Goal: Task Accomplishment & Management: Manage account settings

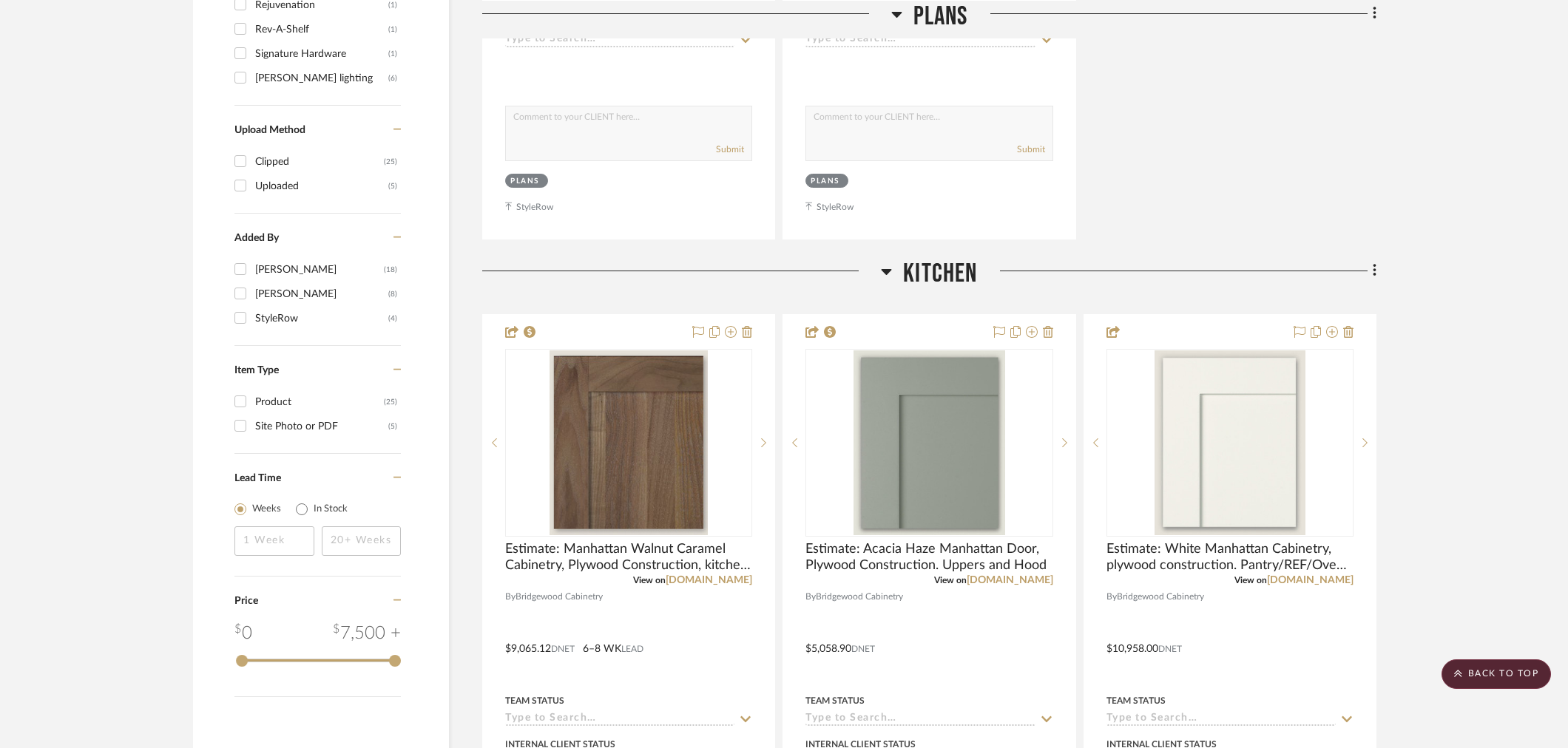
scroll to position [1479, 0]
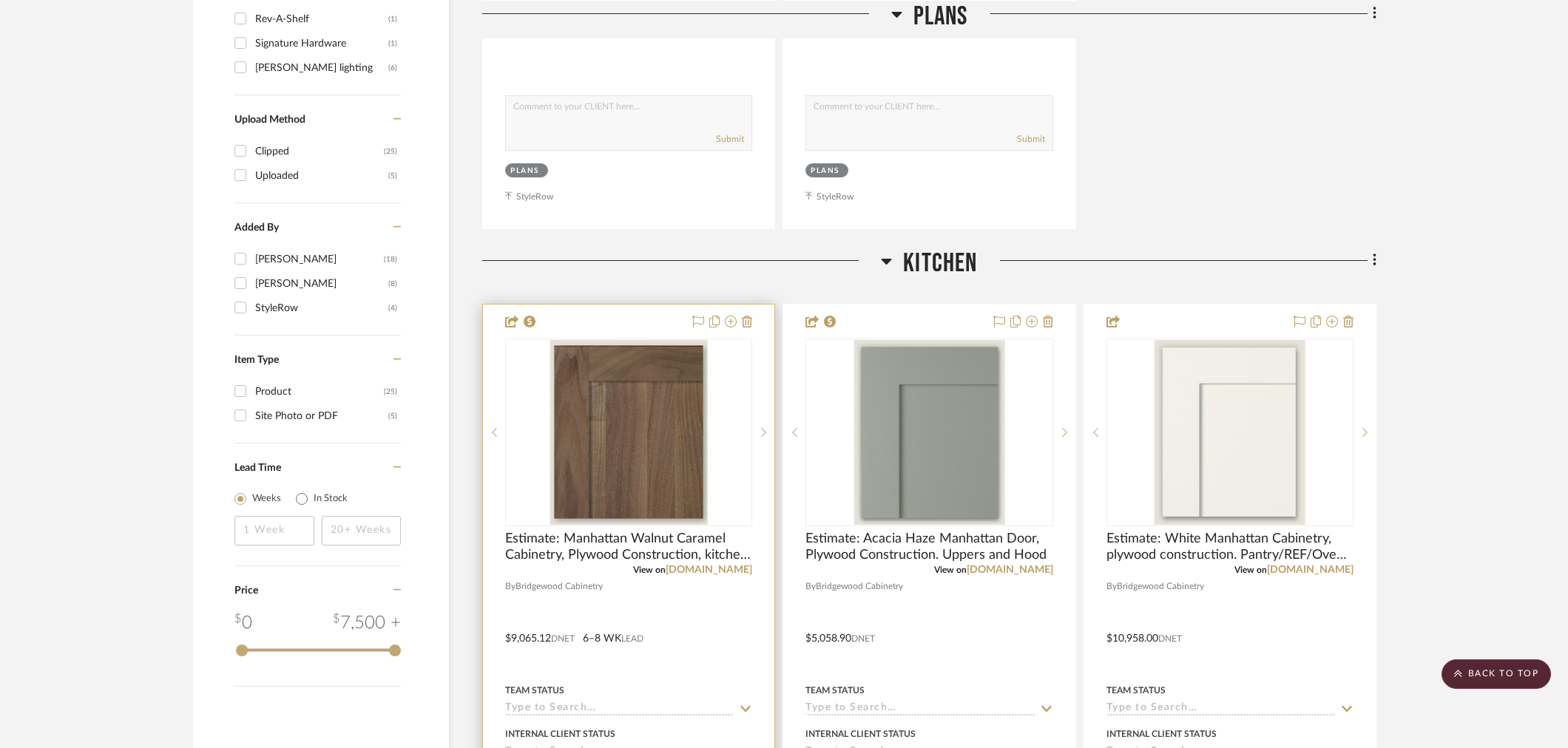
click at [527, 632] on div at bounding box center [629, 628] width 292 height 647
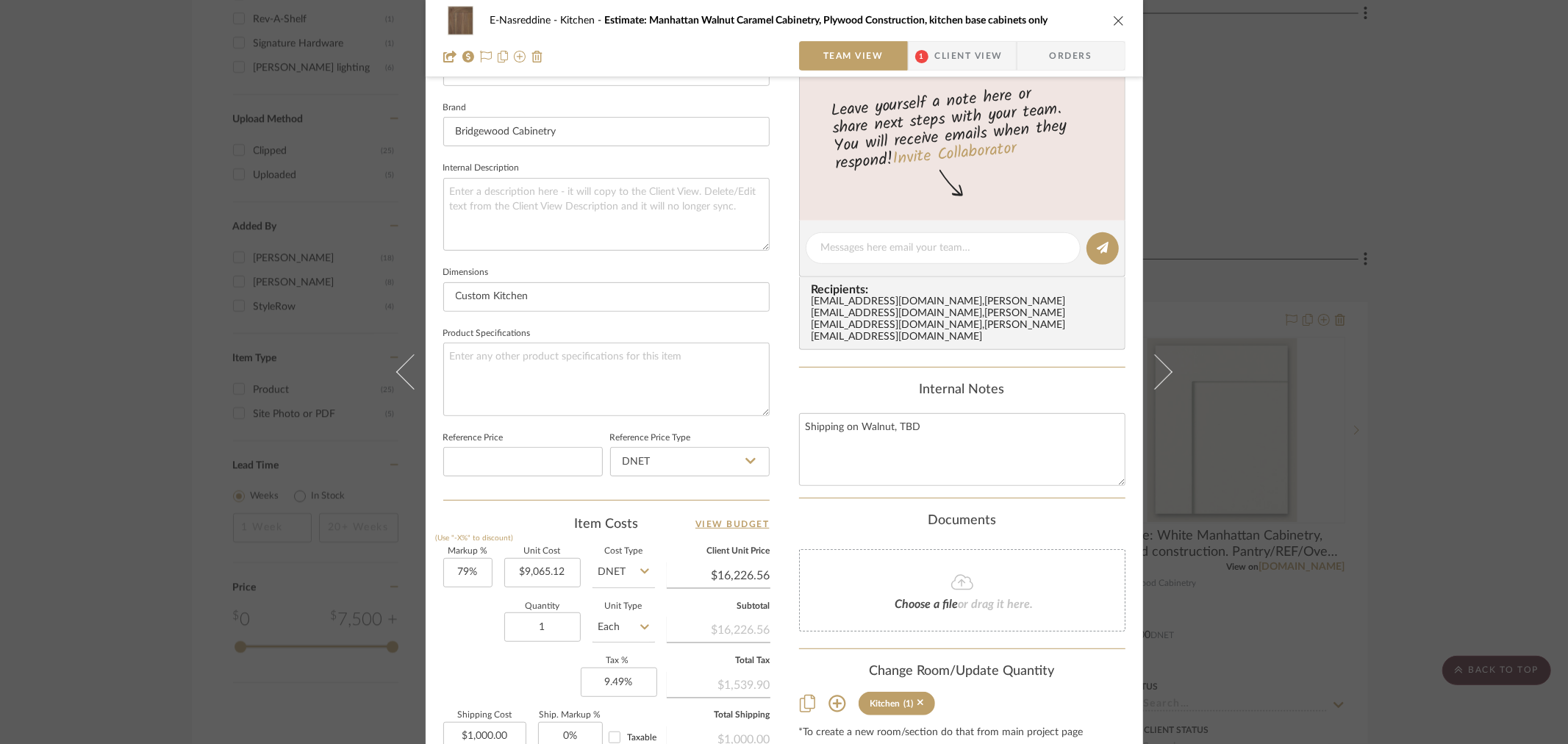
scroll to position [490, 0]
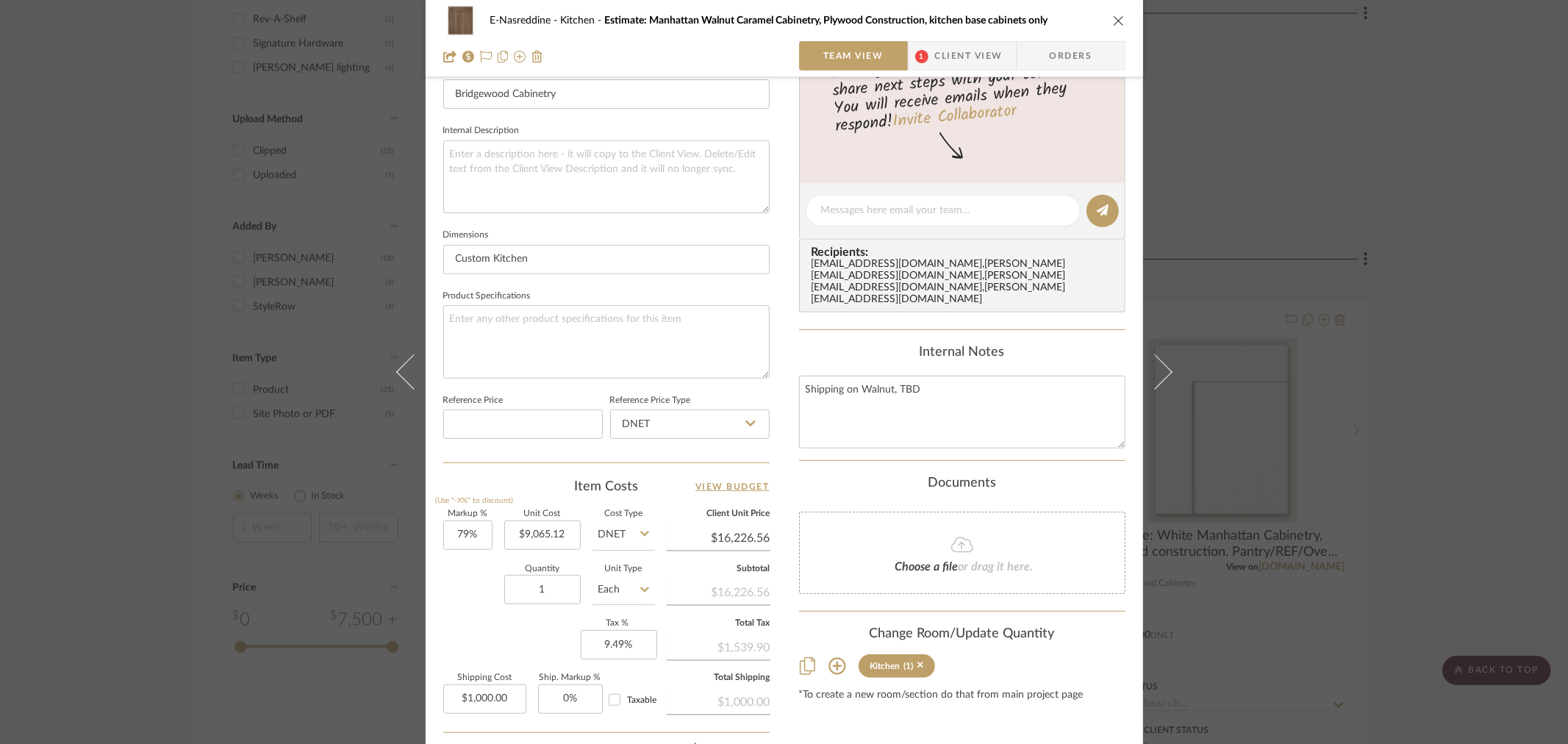
click at [959, 63] on span "Client View" at bounding box center [968, 55] width 67 height 30
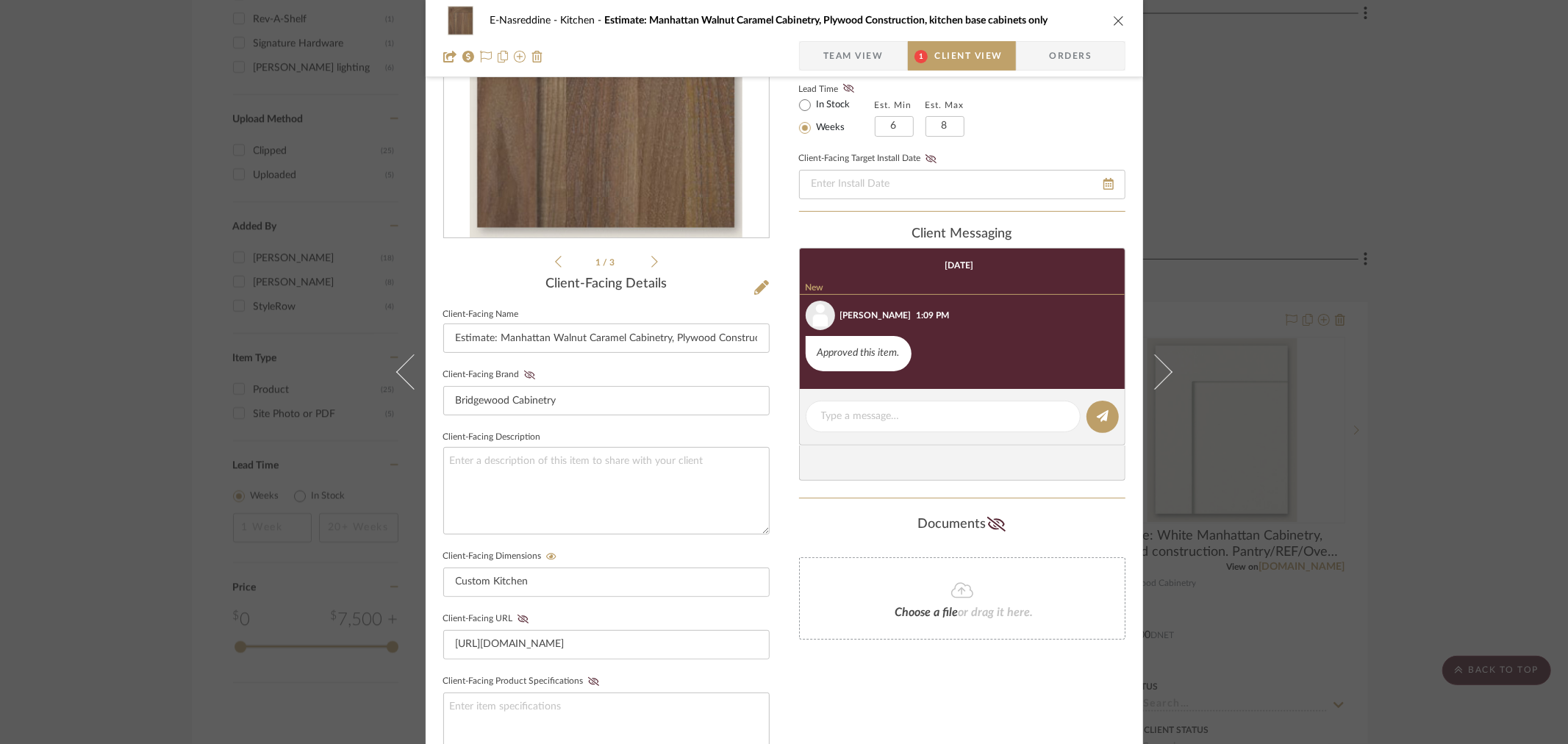
scroll to position [82, 0]
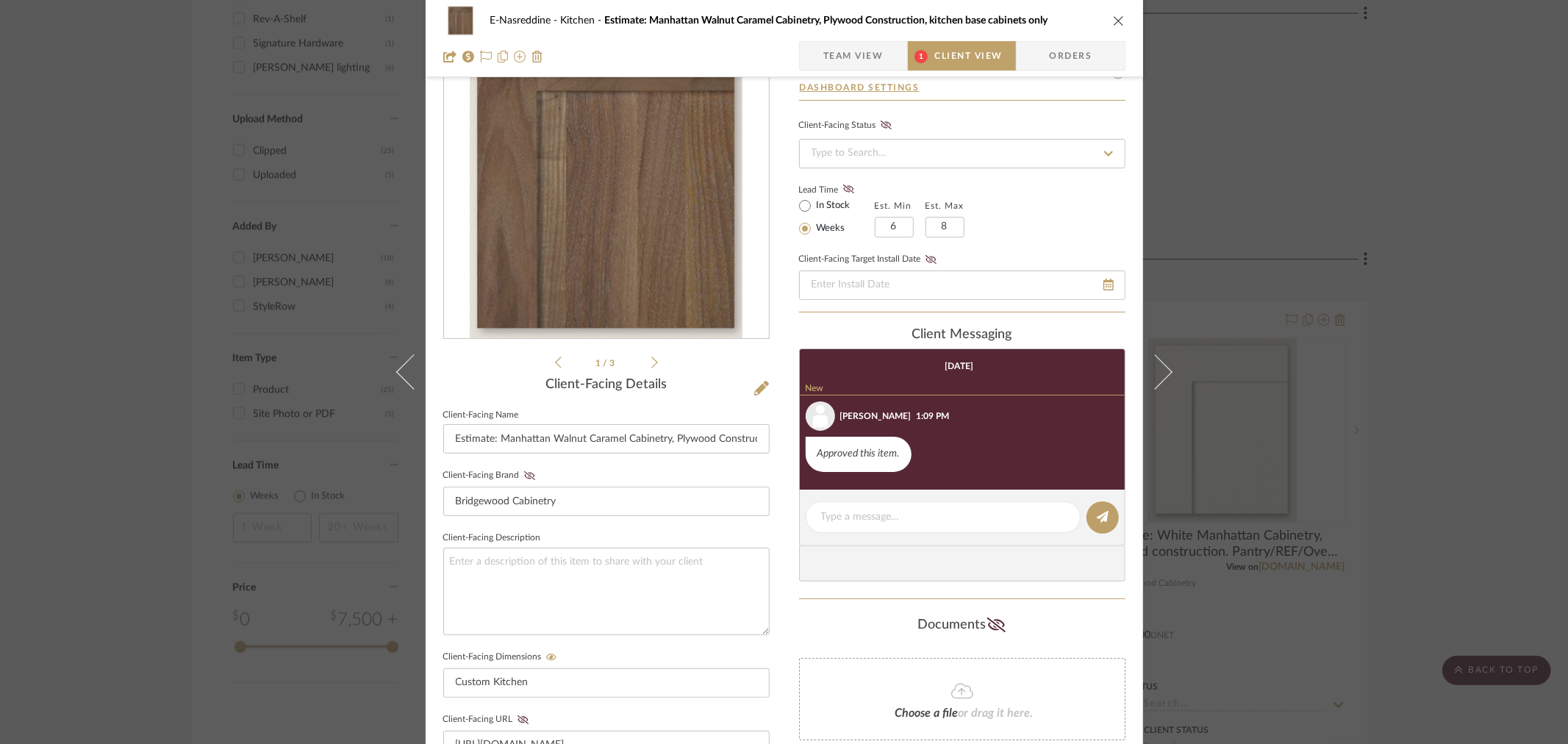
click at [1114, 17] on icon "close" at bounding box center [1119, 20] width 12 height 12
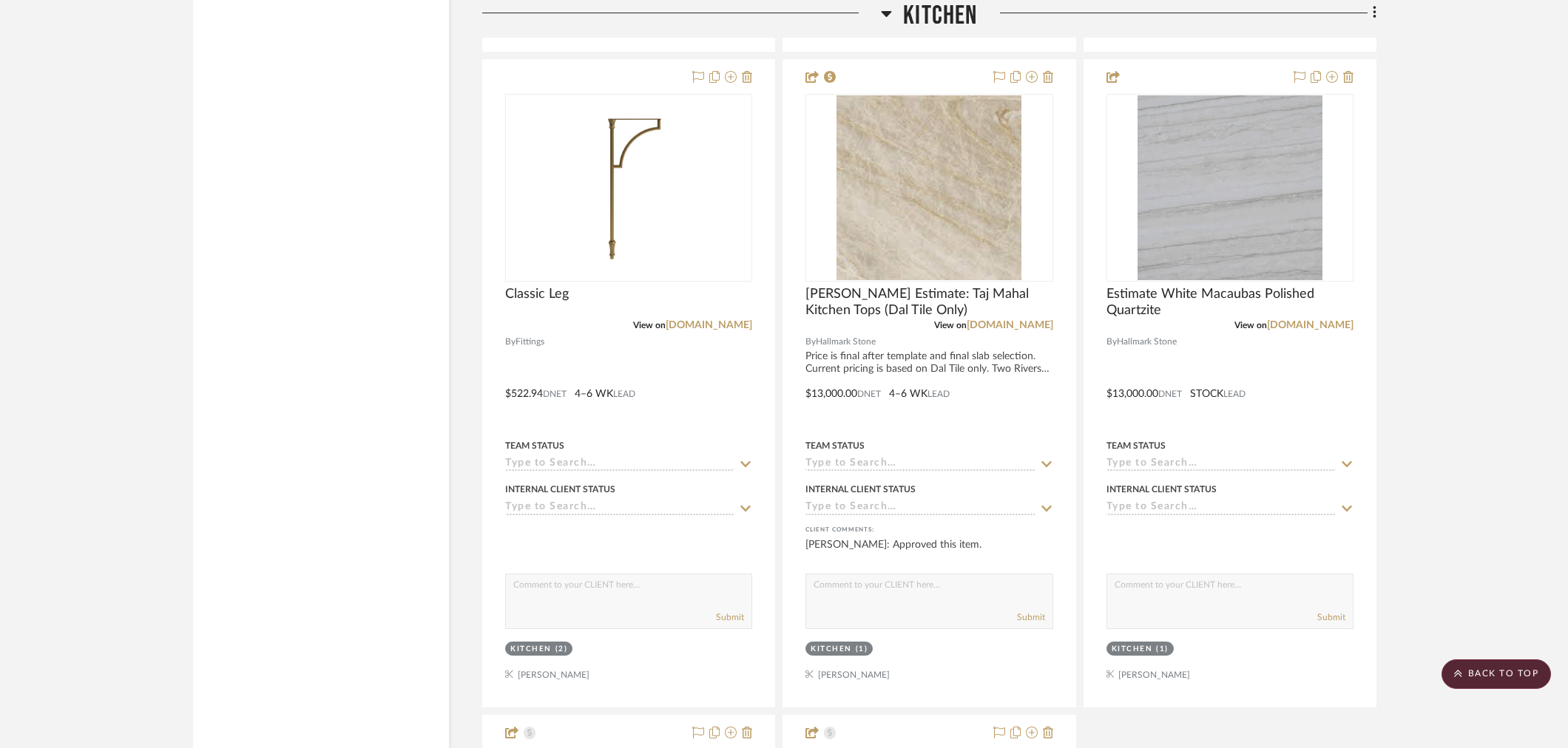
scroll to position [2382, 0]
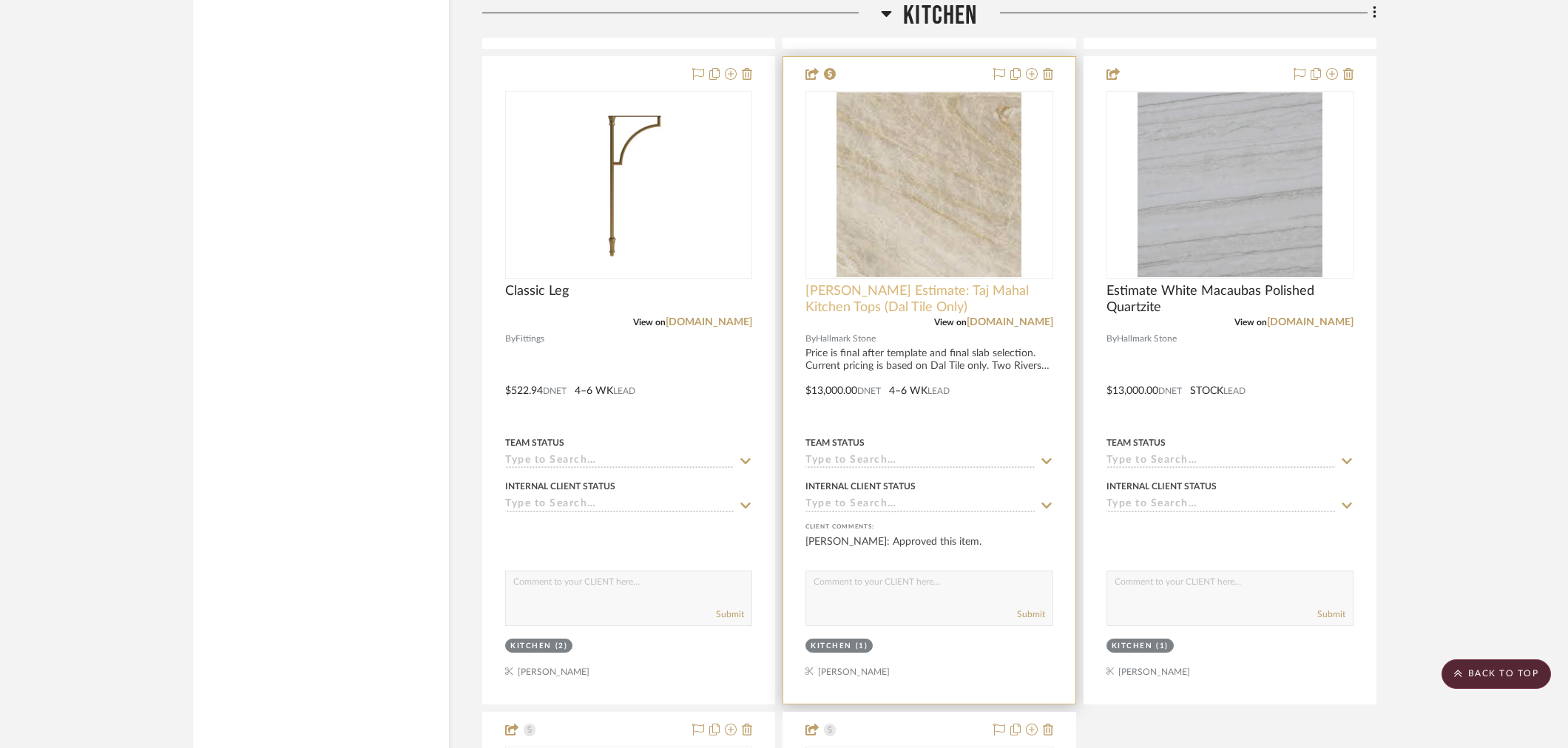
click at [901, 295] on span "Bernstein Estimate: Taj Mahal Kitchen Tops (Dal Tile Only)" at bounding box center [929, 300] width 247 height 32
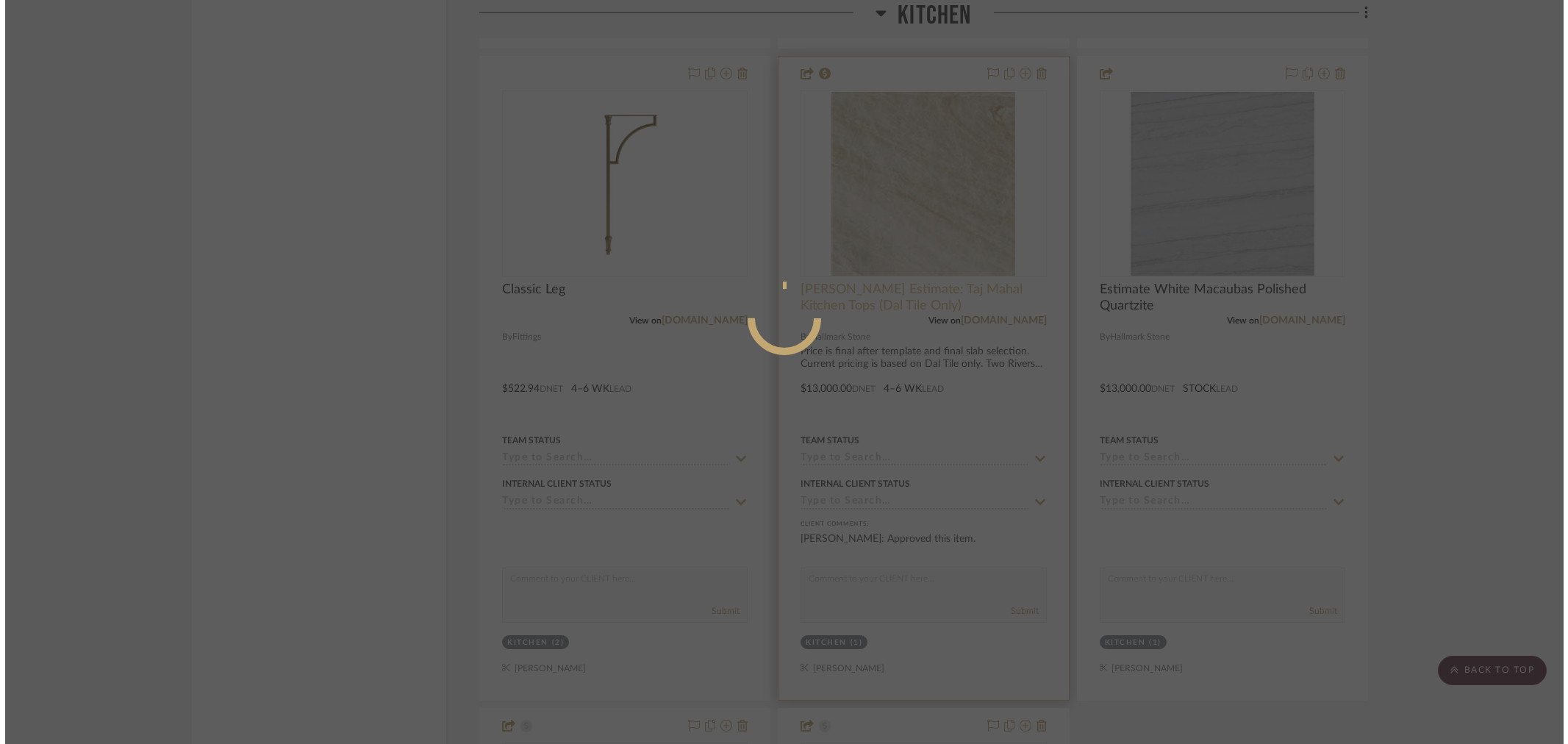
scroll to position [0, 0]
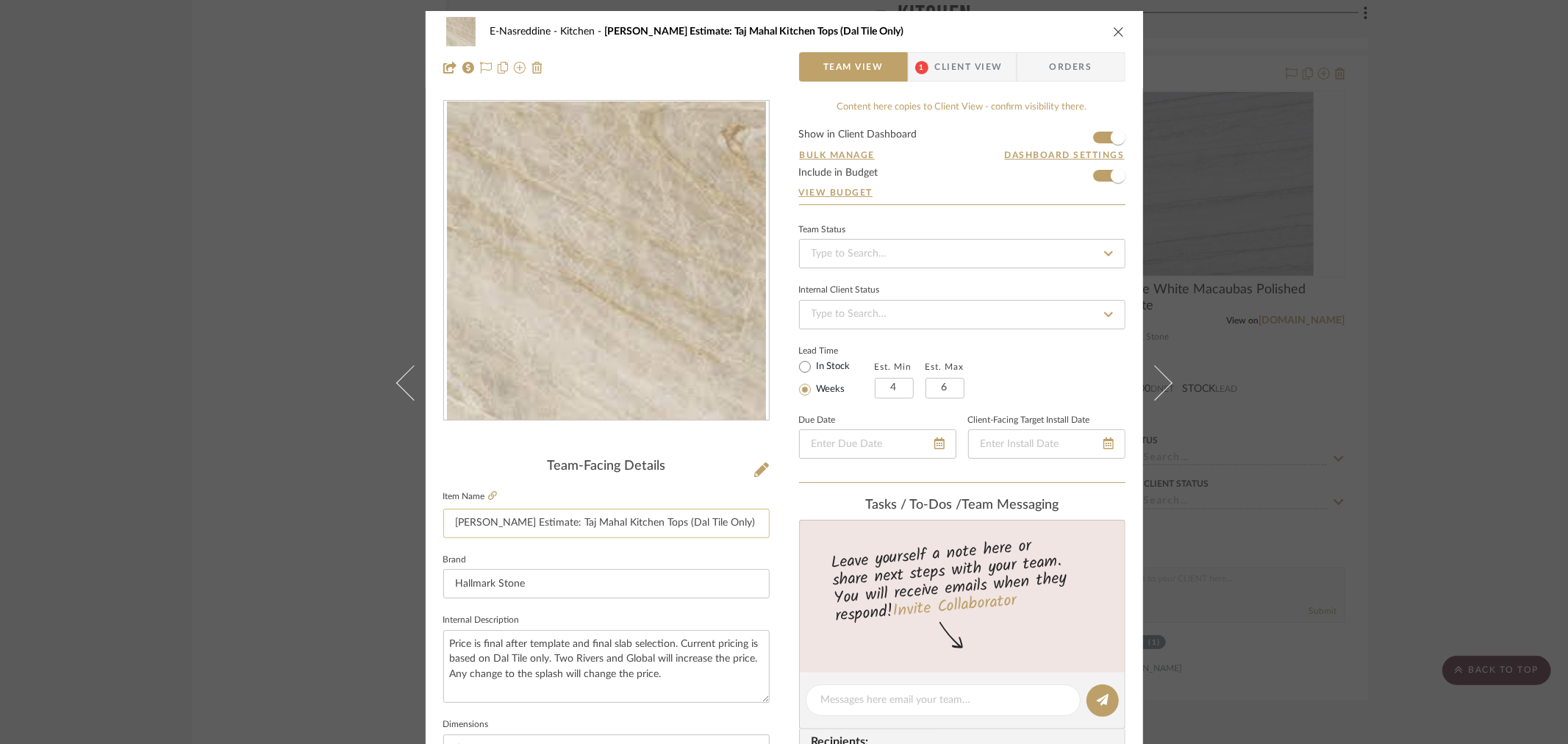
click at [490, 526] on input "Bernstein Estimate: Taj Mahal Kitchen Tops (Dal Tile Only)" at bounding box center [607, 524] width 327 height 30
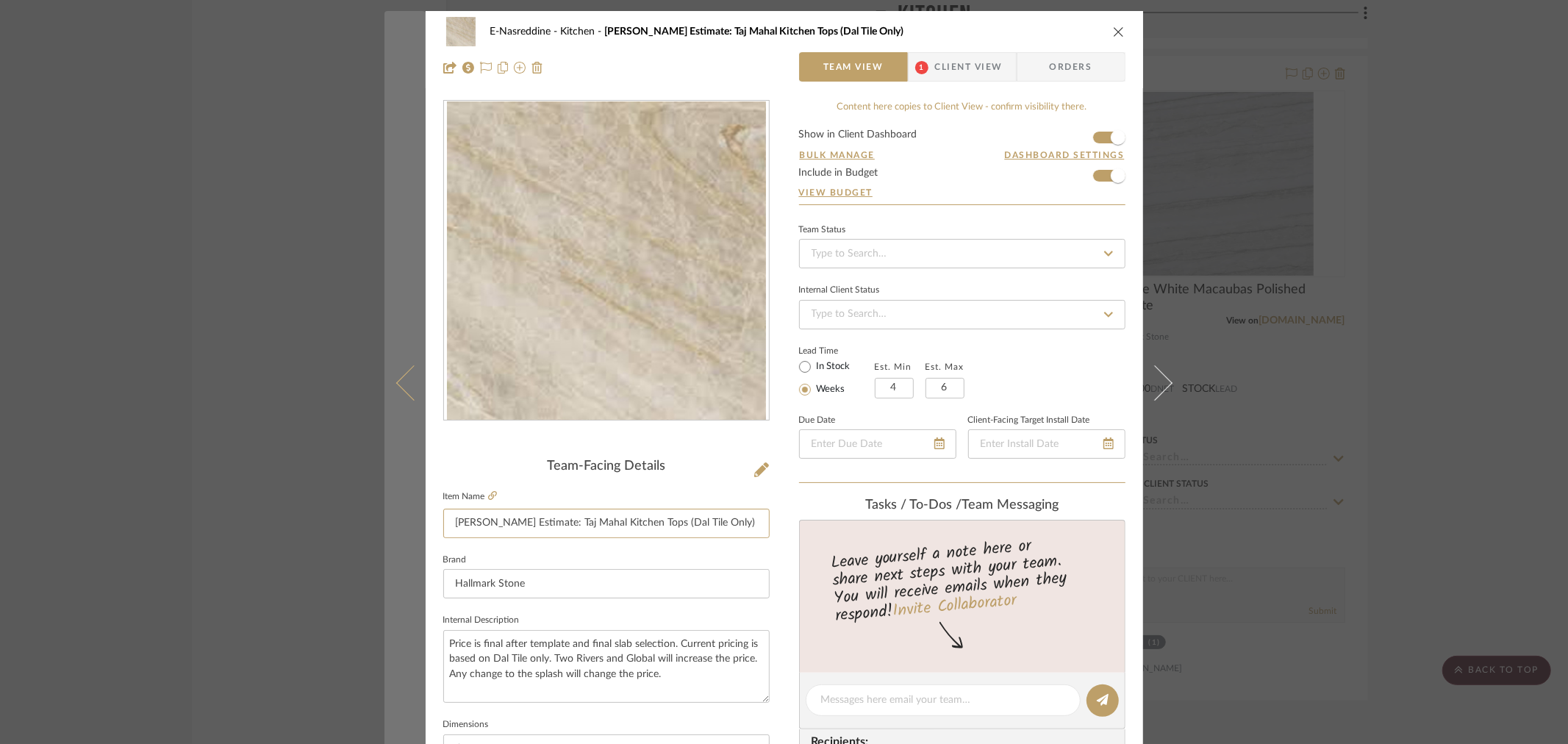
drag, startPoint x: 494, startPoint y: 524, endPoint x: 387, endPoint y: 523, distance: 107.0
click at [387, 523] on mat-dialog-content "E-Nasreddine Kitchen Bernstein Estimate: Taj Mahal Kitchen Tops (Dal Tile Only)…" at bounding box center [784, 690] width 800 height 1358
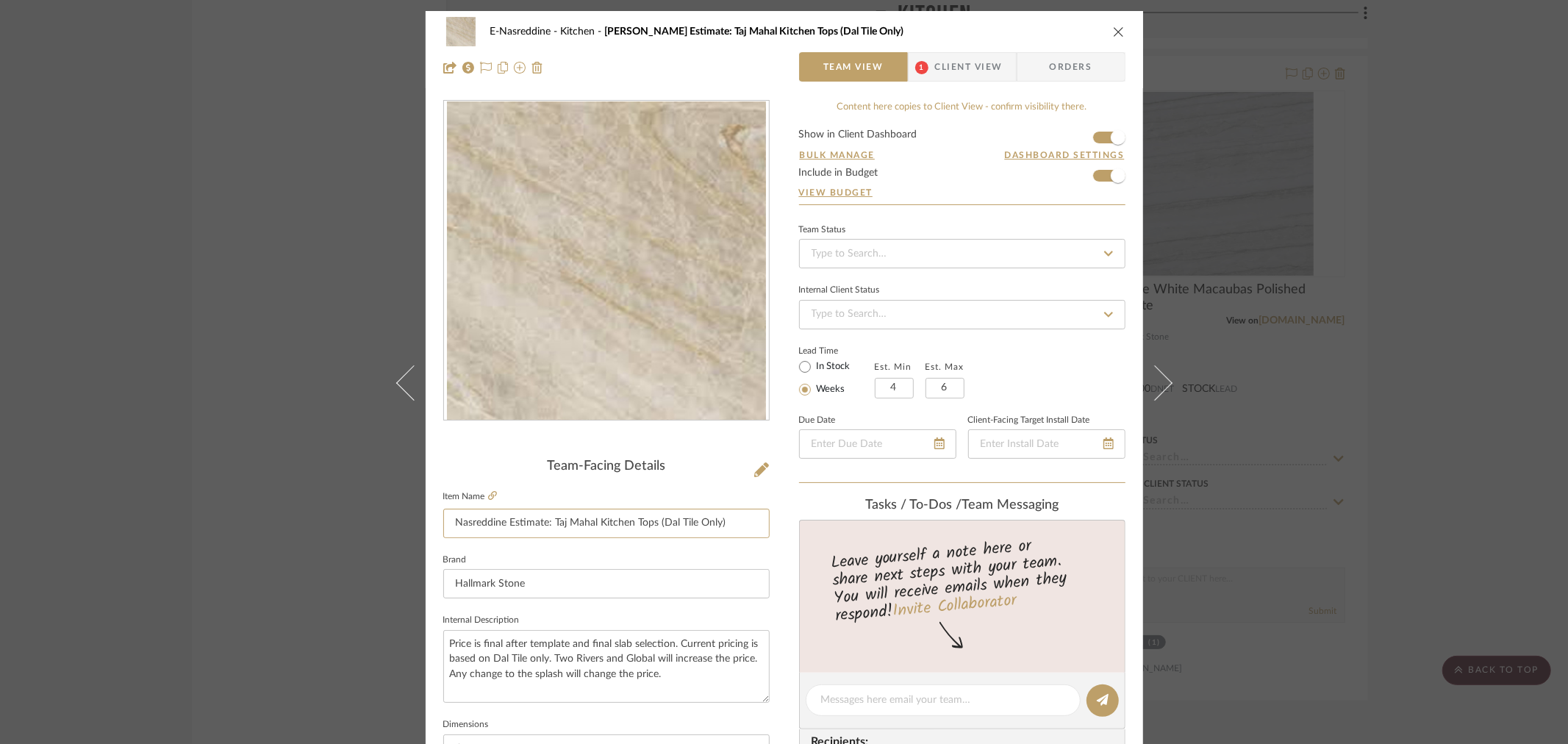
type input "Nasreddine Estimate: Taj Mahal Kitchen Tops (Dal Tile Only)"
click at [1113, 32] on icon "close" at bounding box center [1119, 31] width 12 height 12
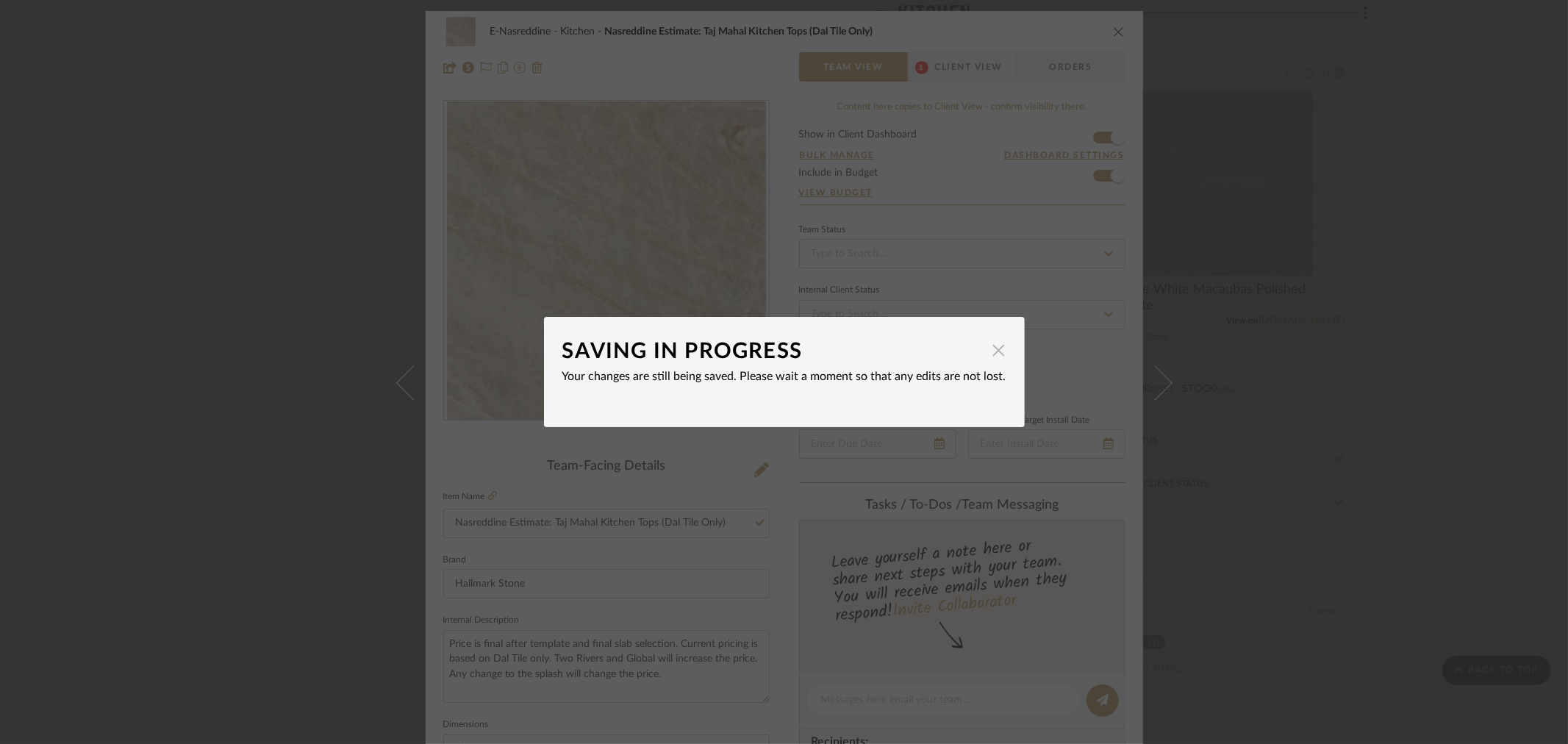
click at [993, 353] on span "button" at bounding box center [999, 350] width 30 height 30
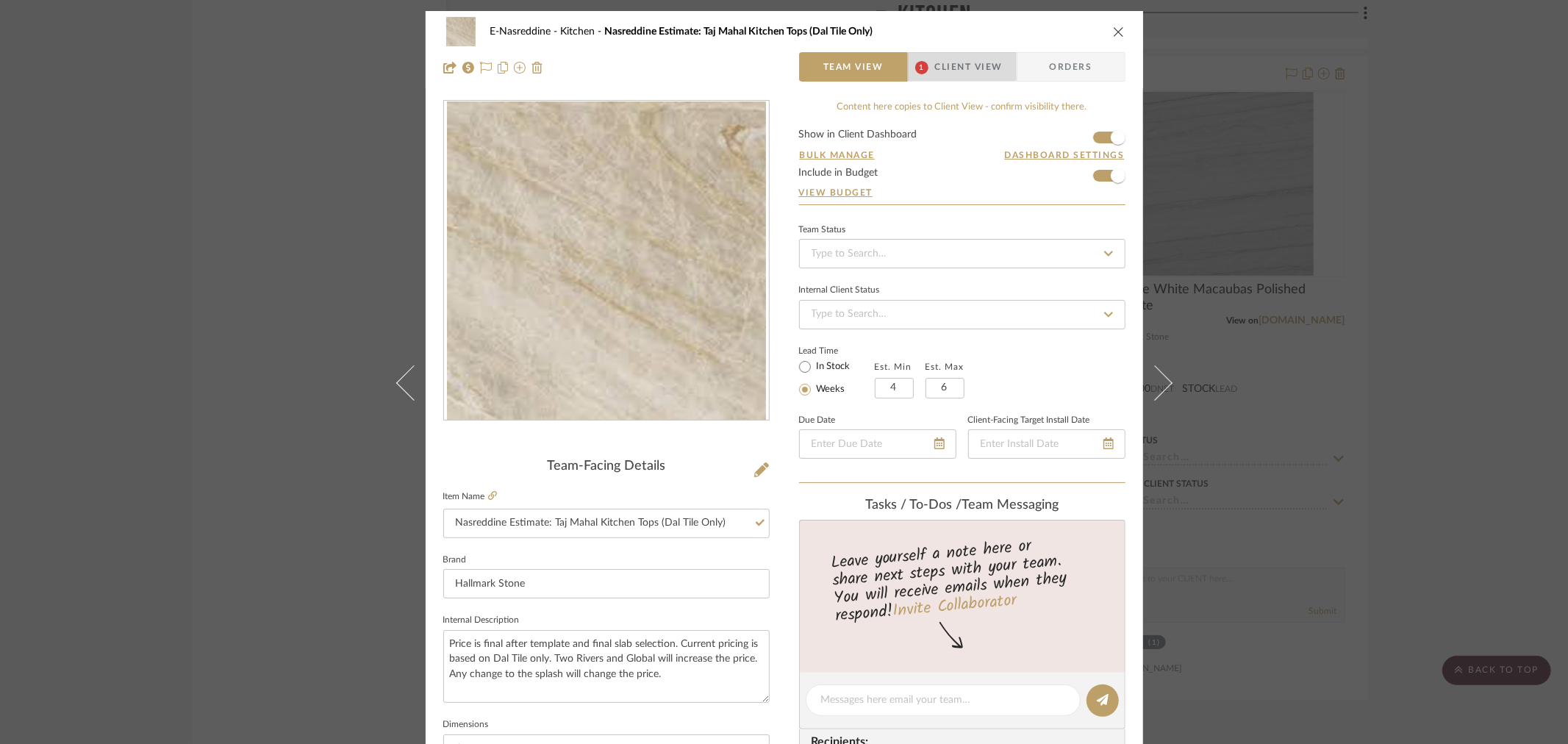
click at [948, 59] on span "Client View" at bounding box center [968, 66] width 67 height 30
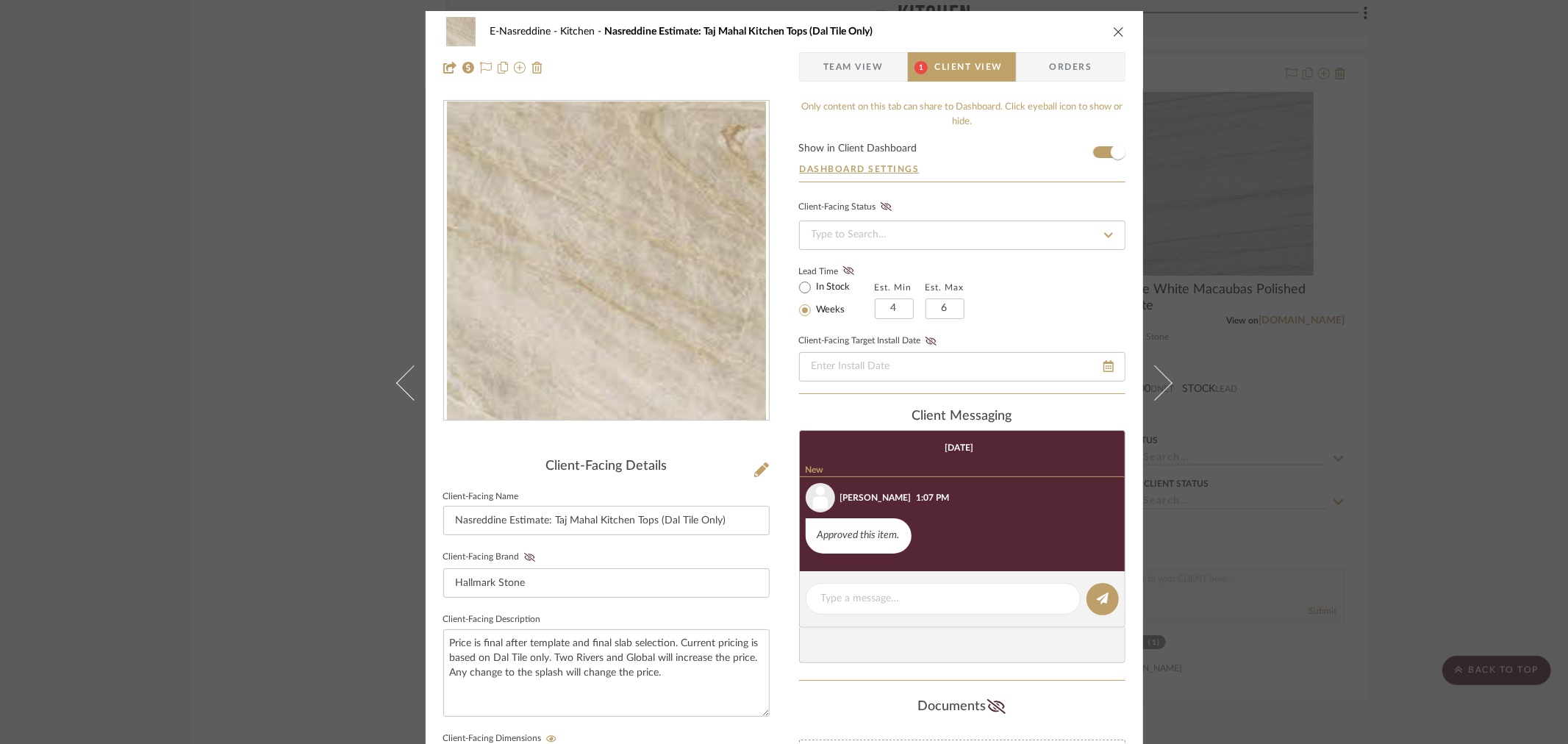
click at [1113, 30] on icon "close" at bounding box center [1119, 31] width 12 height 12
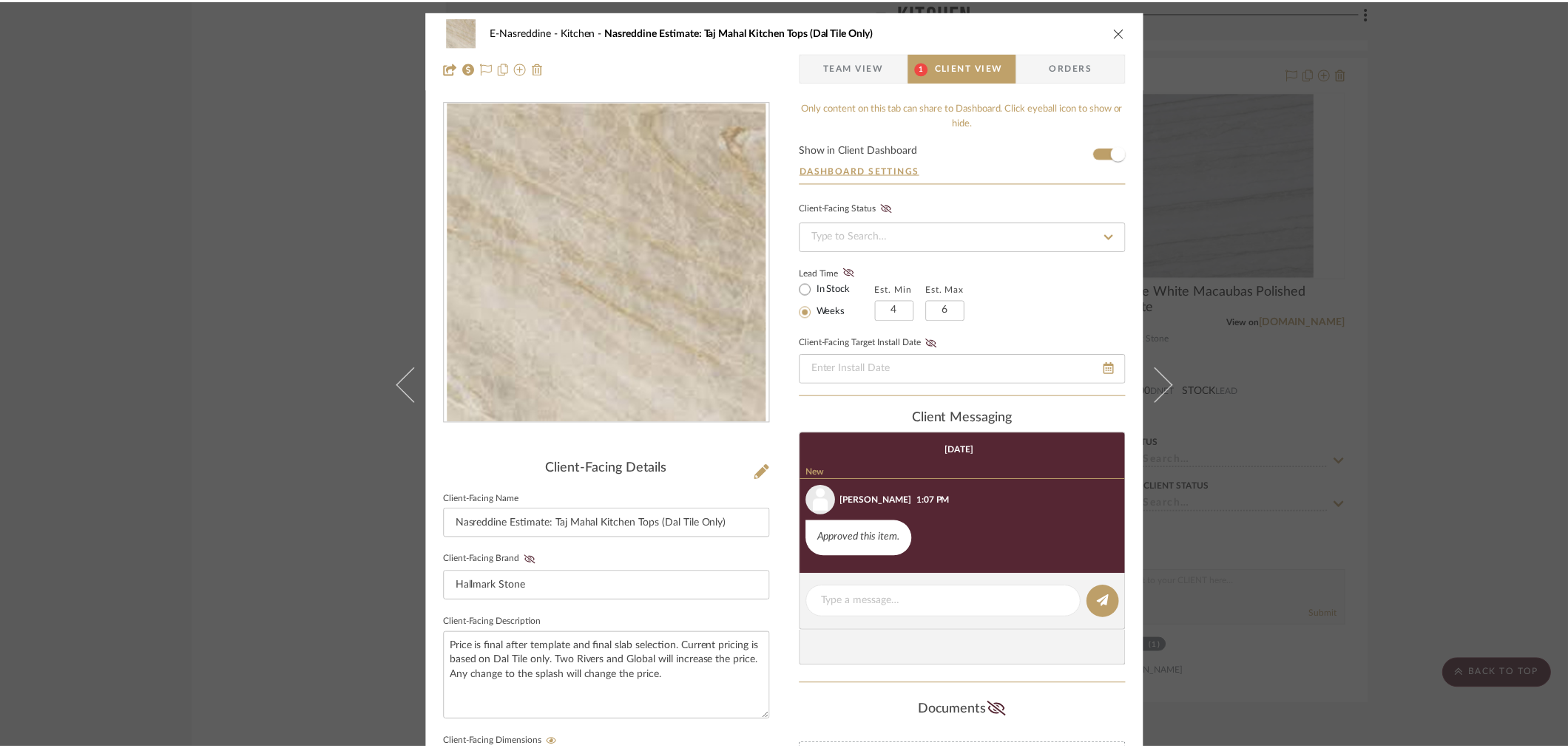
scroll to position [2382, 0]
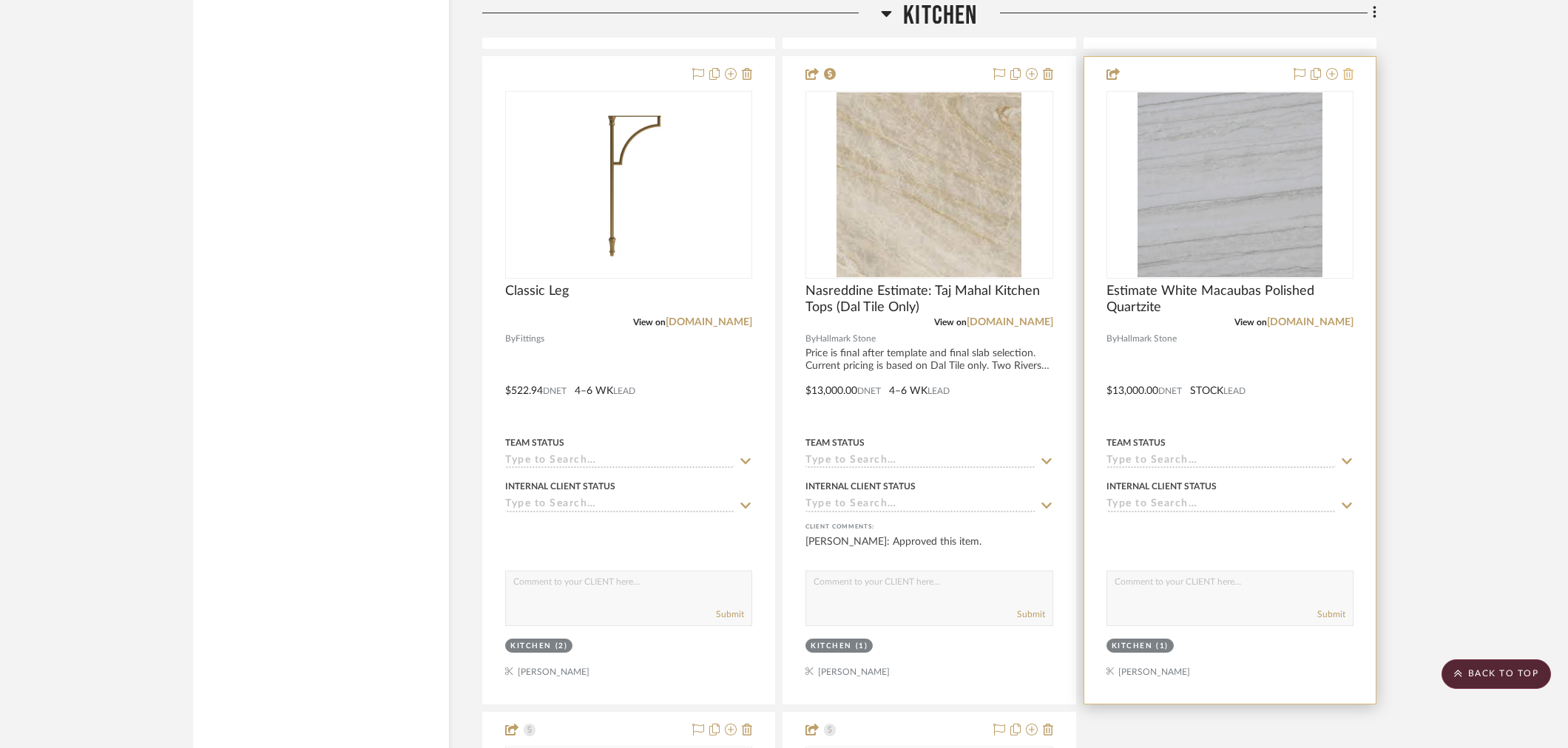
click at [1348, 72] on icon at bounding box center [1348, 73] width 10 height 12
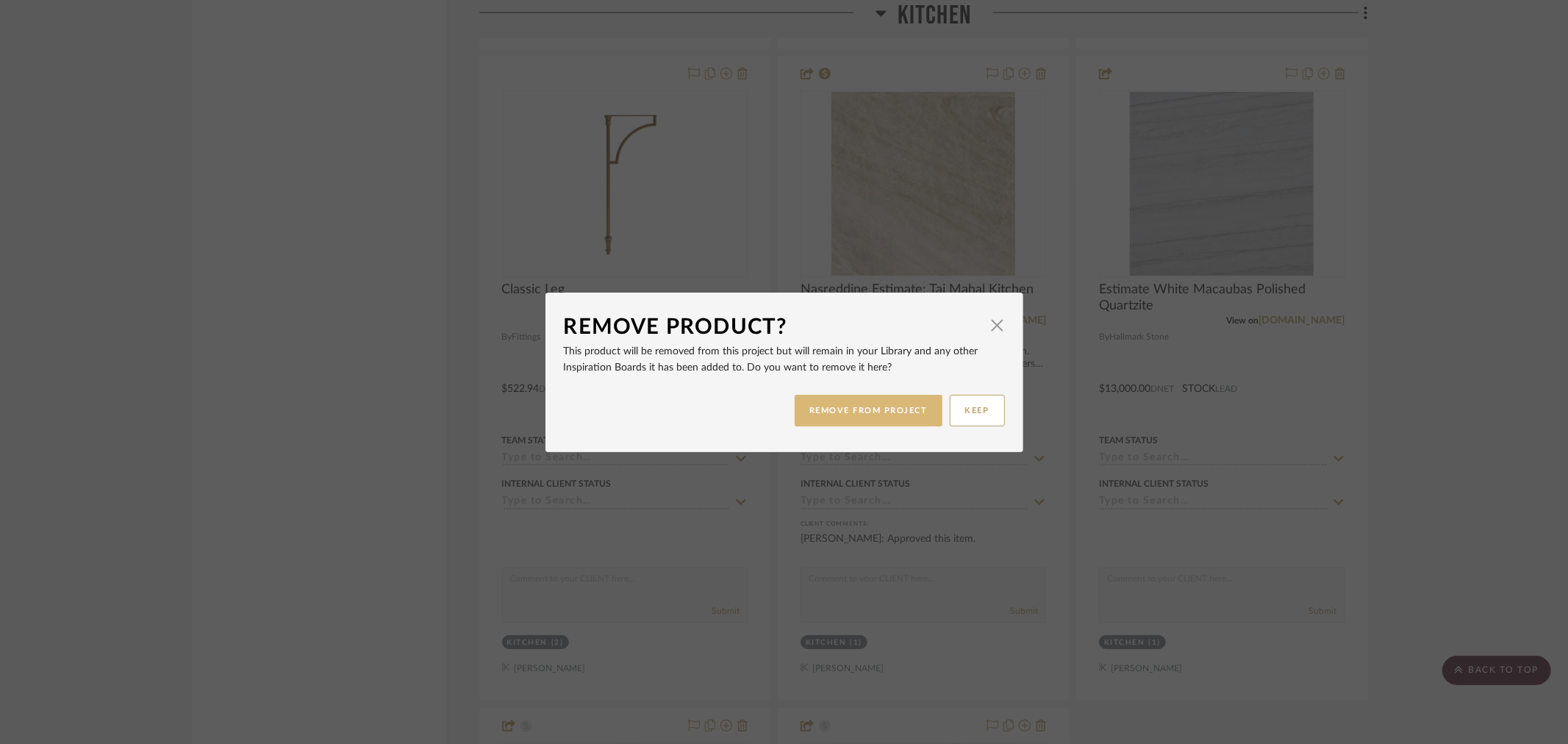
click at [878, 401] on button "REMOVE FROM PROJECT" at bounding box center [868, 410] width 148 height 31
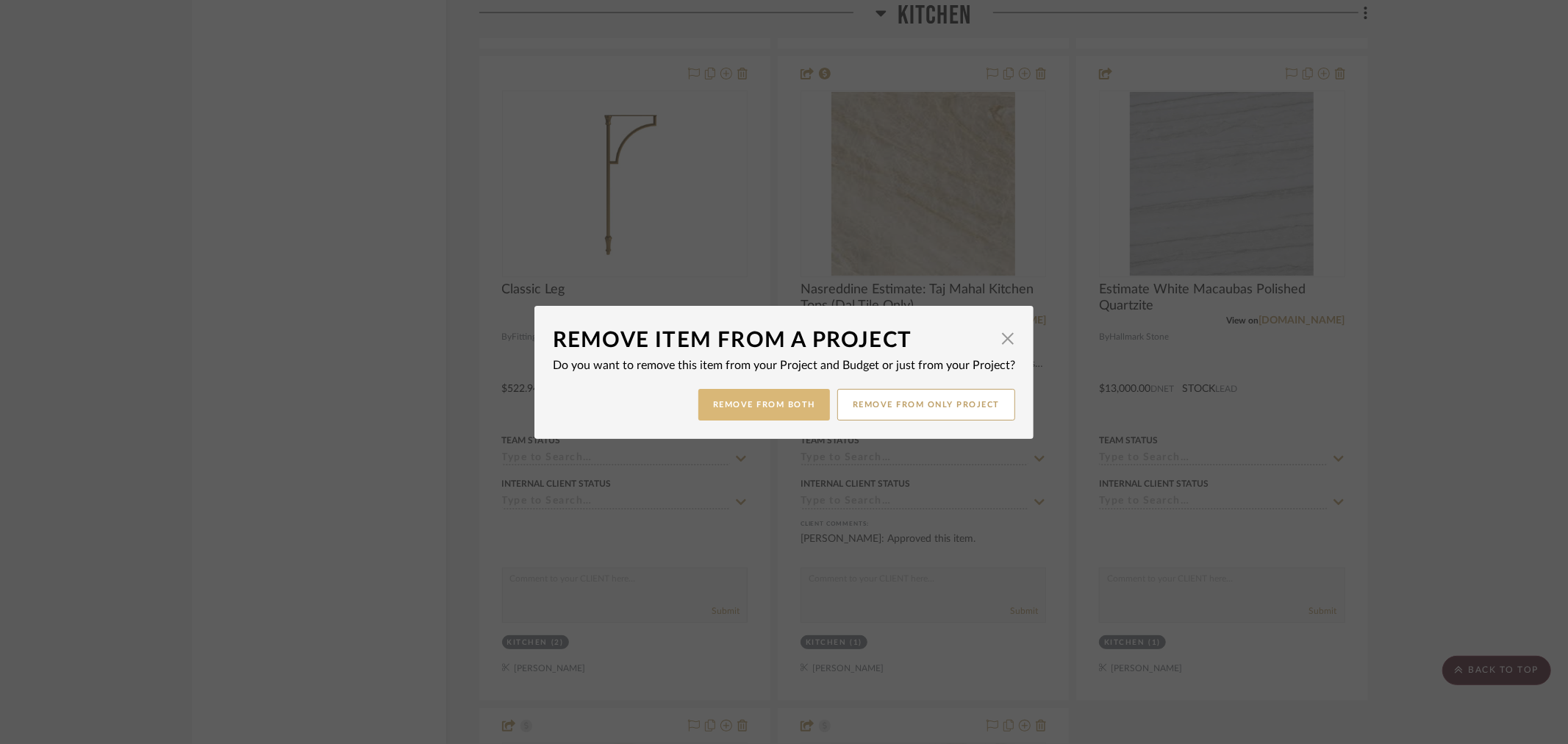
click at [726, 410] on button "Remove from Both" at bounding box center [764, 404] width 131 height 31
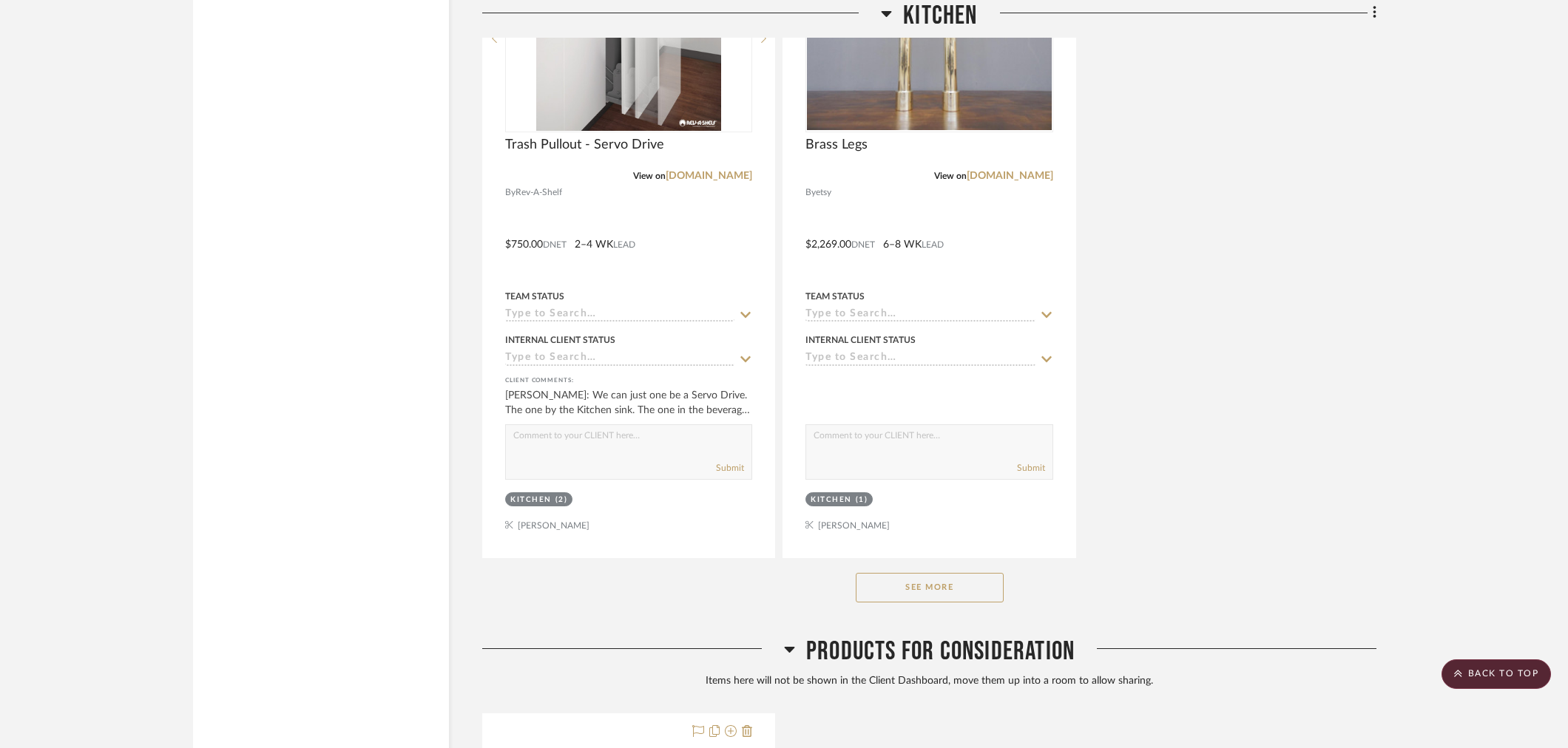
scroll to position [3205, 0]
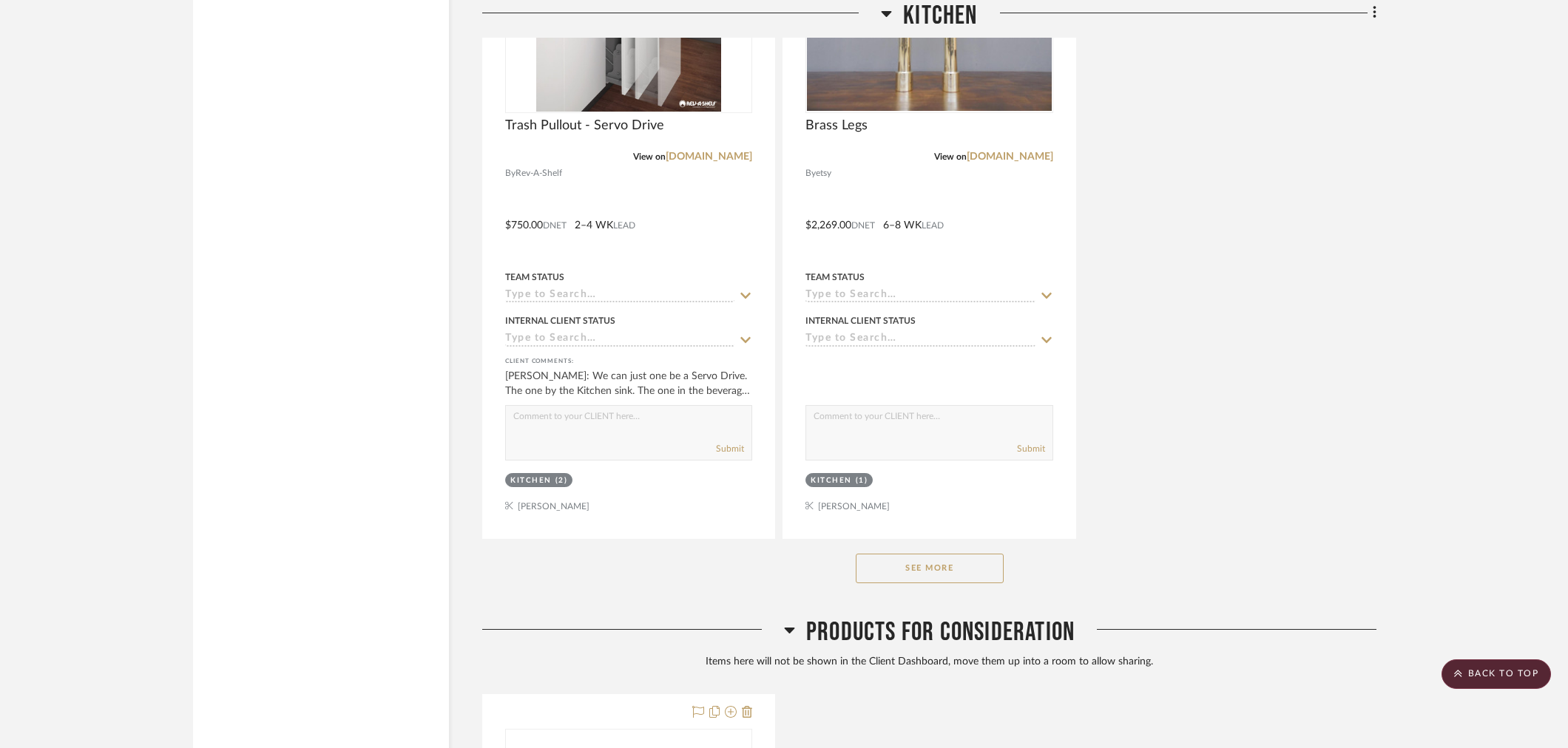
click at [929, 567] on button "See More" at bounding box center [930, 568] width 148 height 30
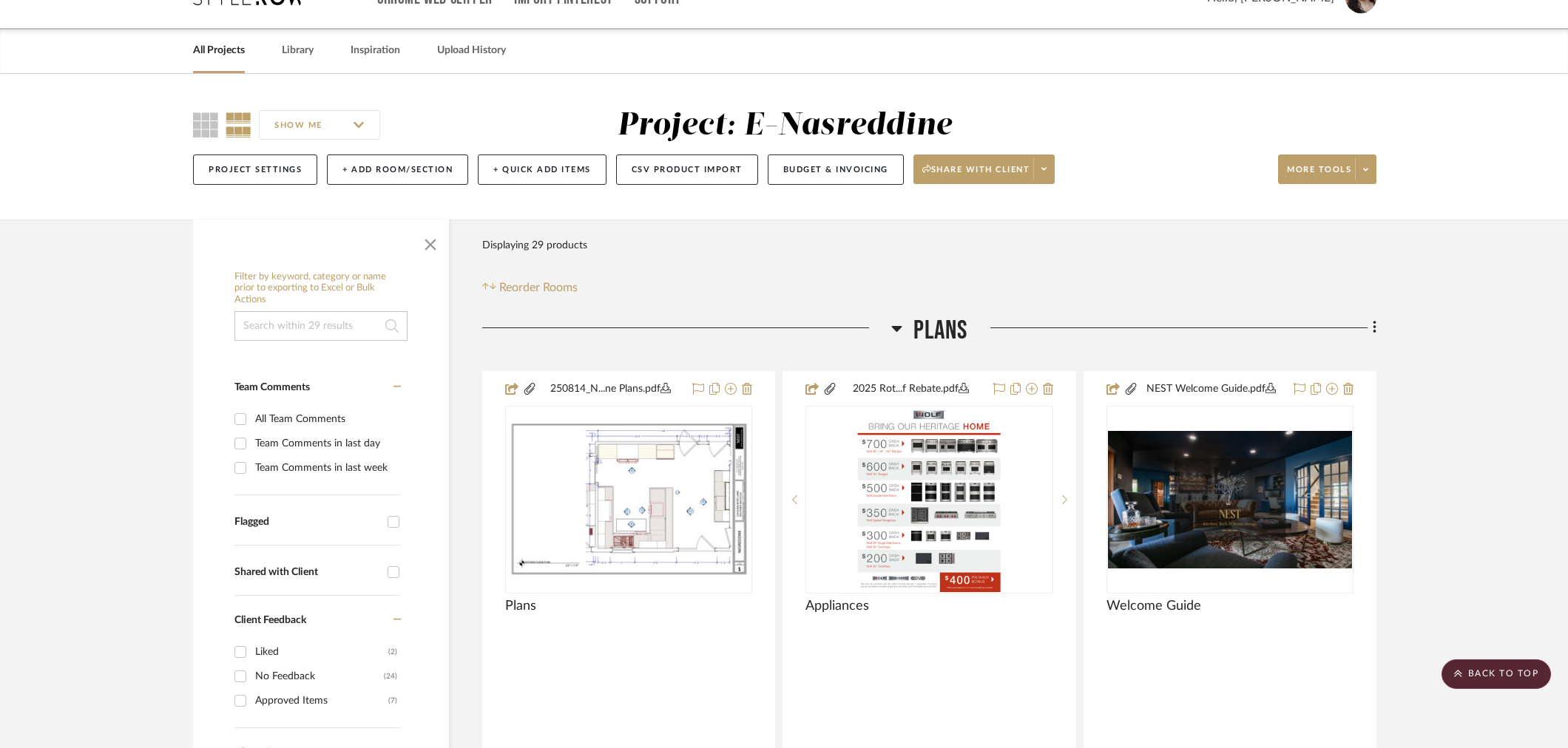
scroll to position [0, 0]
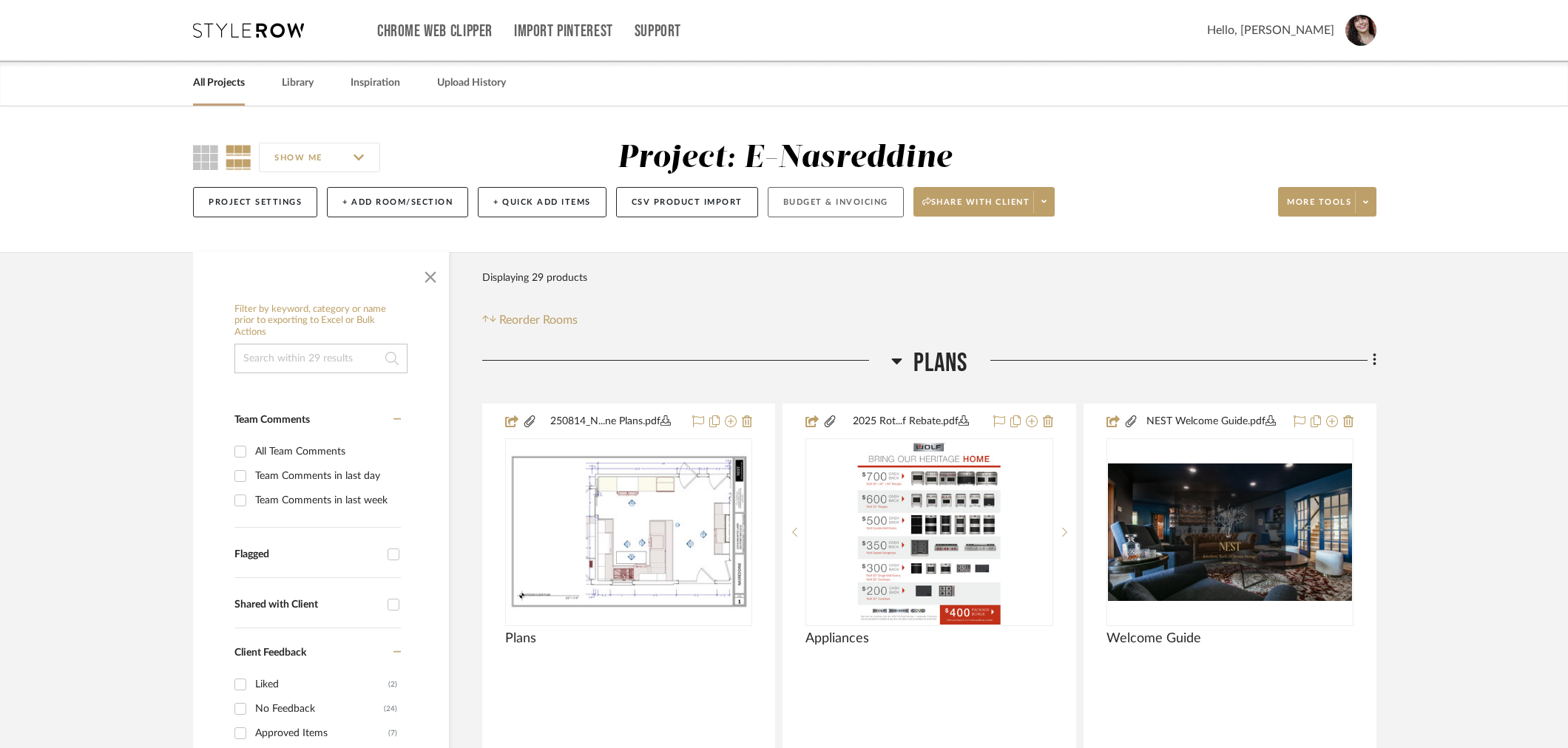
click at [833, 205] on button "Budget & Invoicing" at bounding box center [835, 202] width 136 height 31
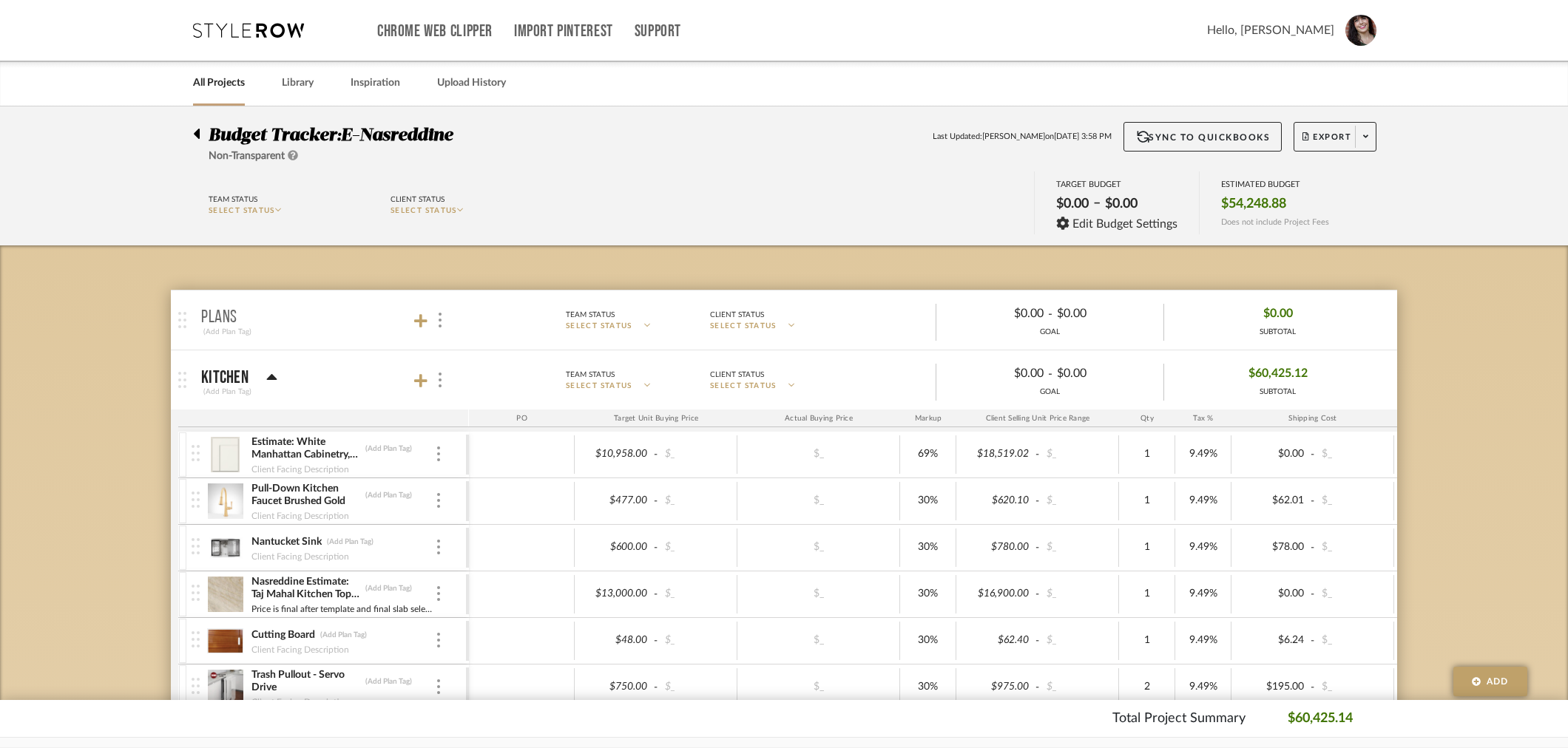
click at [194, 138] on icon at bounding box center [197, 134] width 6 height 18
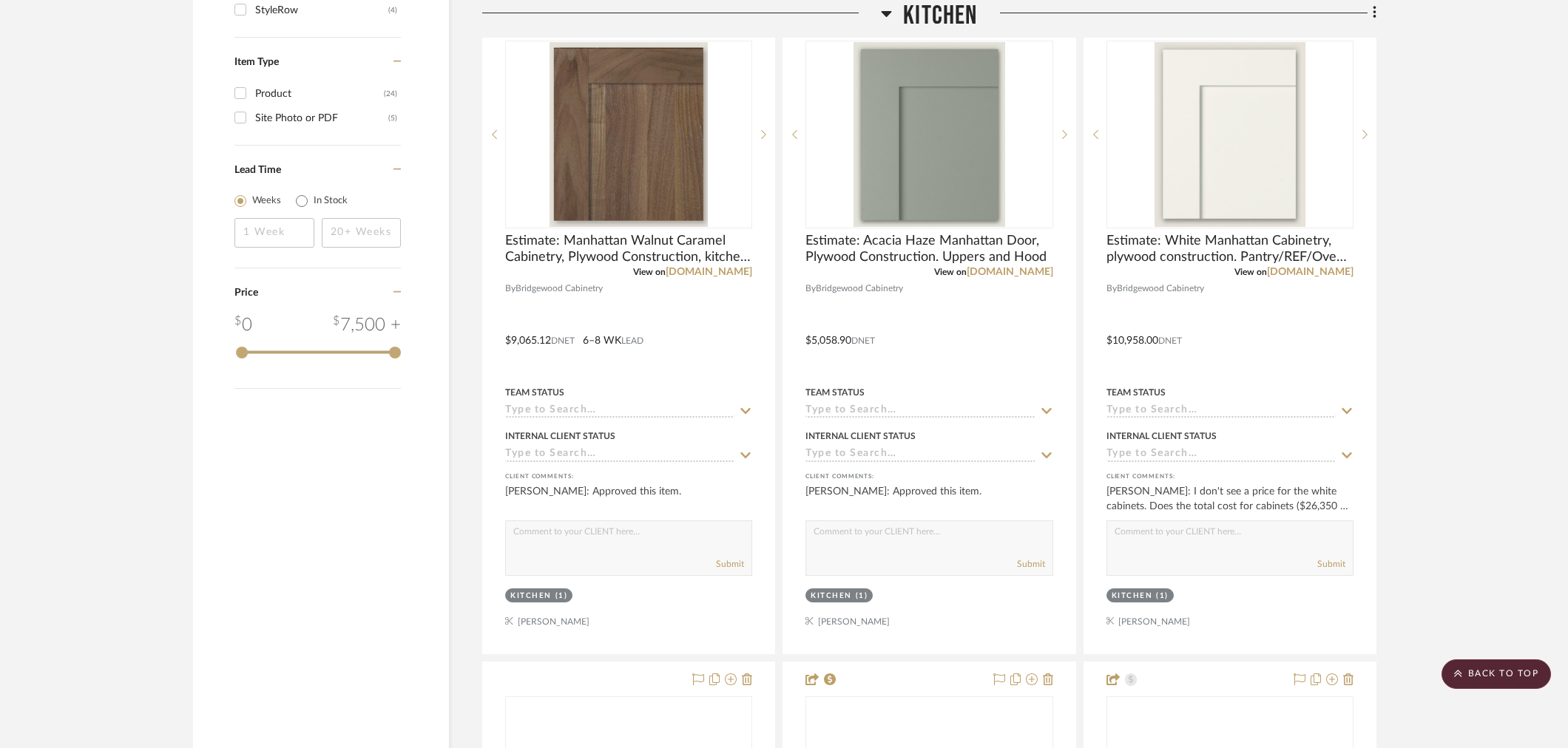
scroll to position [1808, 0]
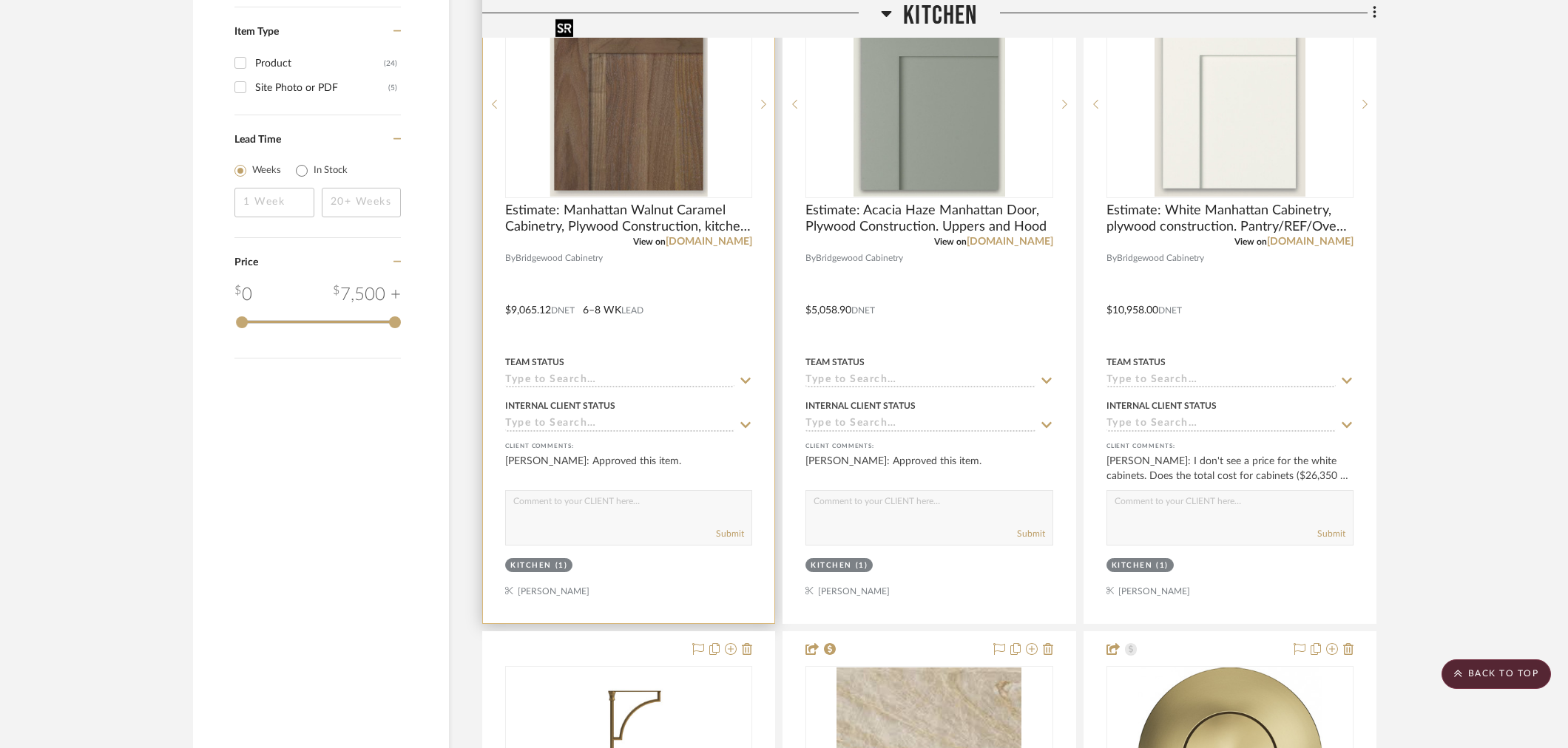
click at [0, 0] on img at bounding box center [0, 0] width 0 height 0
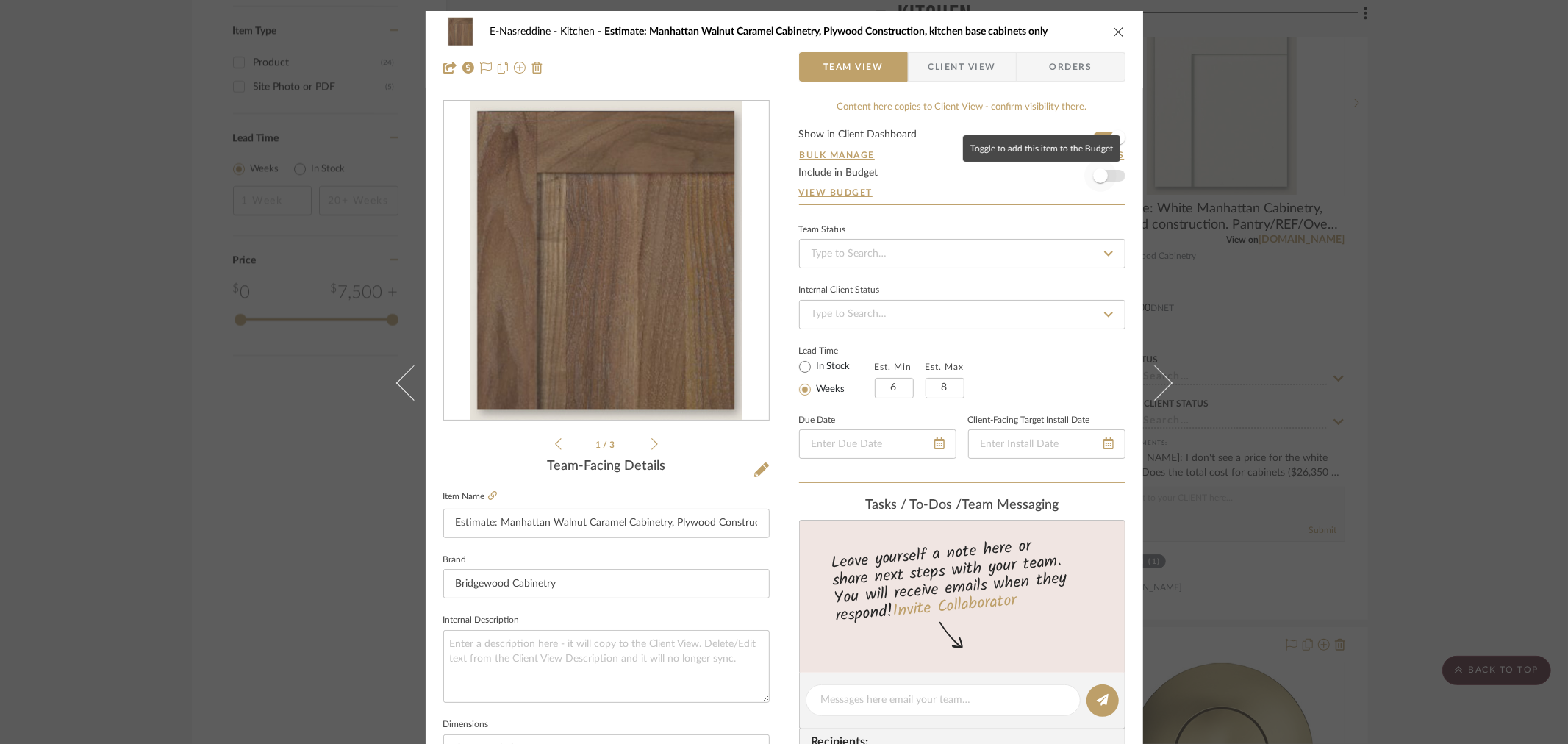
click at [1107, 170] on span "button" at bounding box center [1101, 175] width 32 height 32
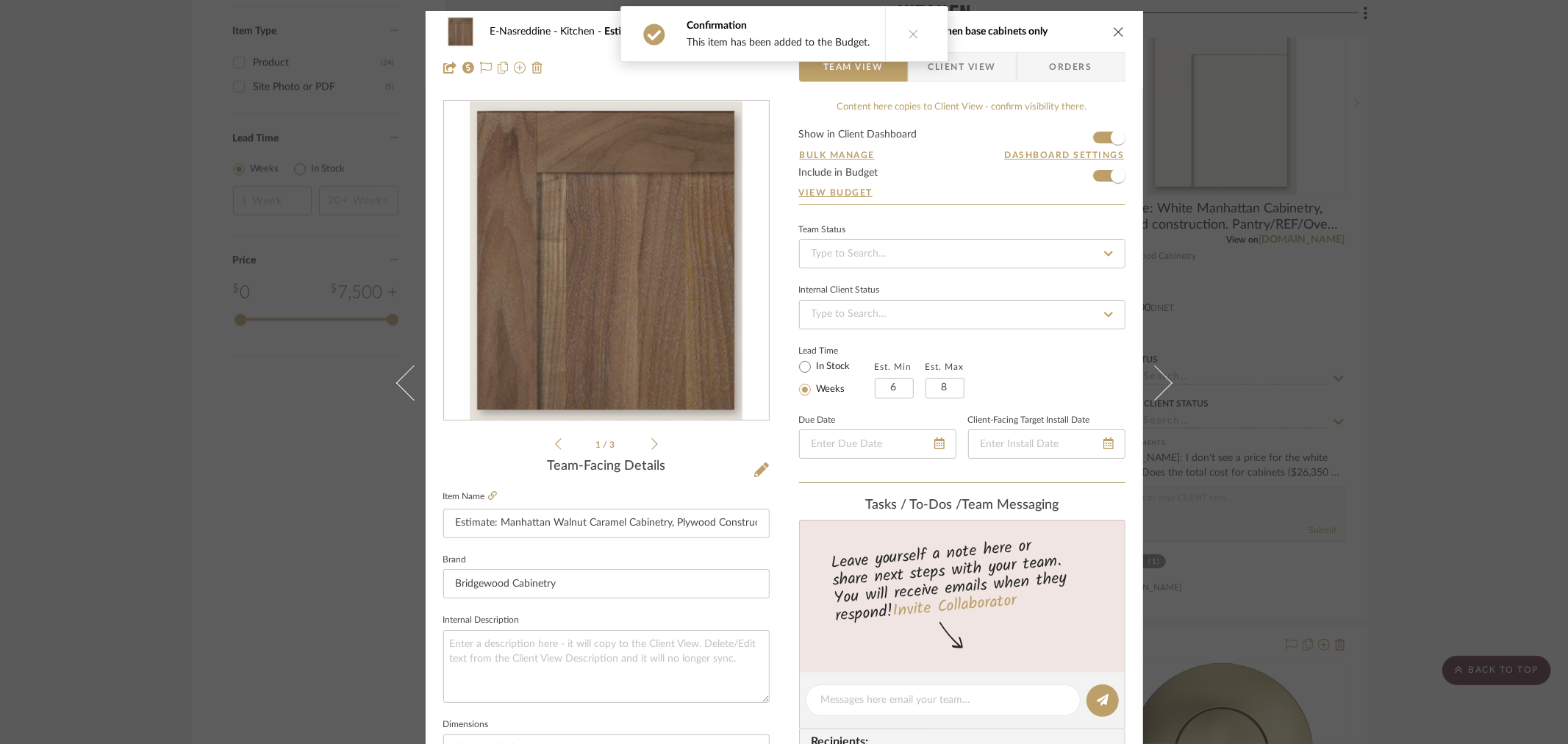
click at [1113, 26] on icon "close" at bounding box center [1119, 31] width 12 height 12
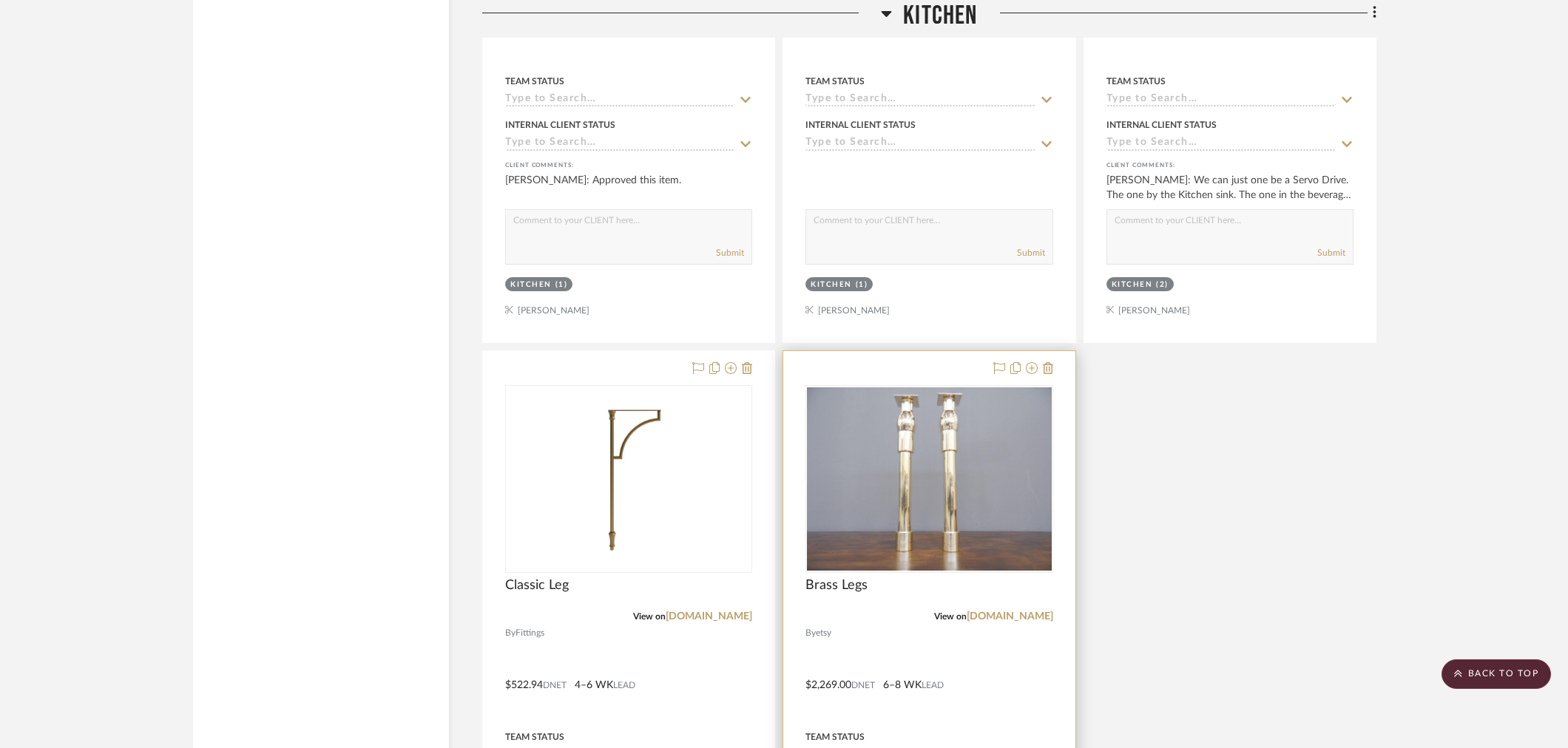
scroll to position [2750, 0]
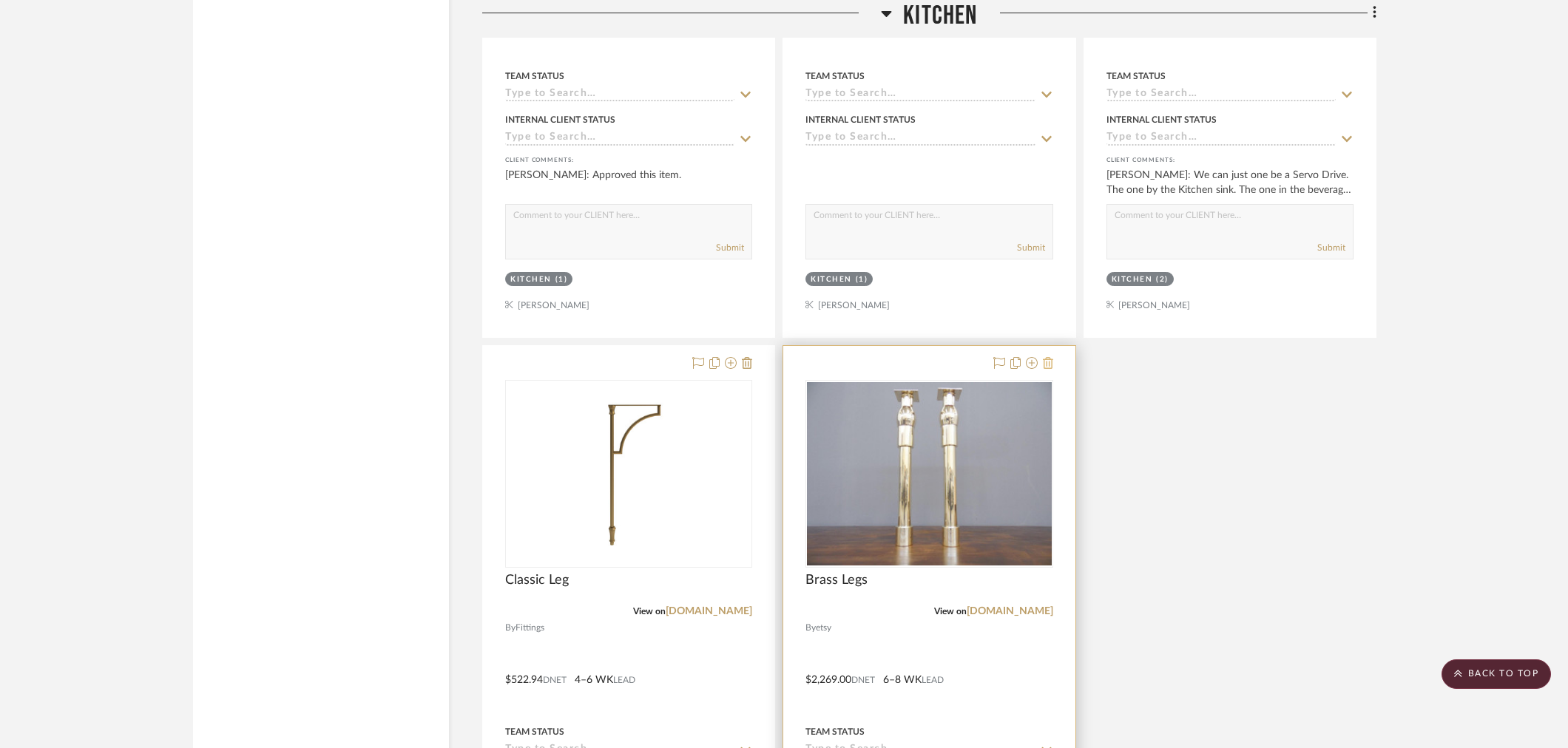
click at [1045, 357] on icon at bounding box center [1048, 363] width 10 height 12
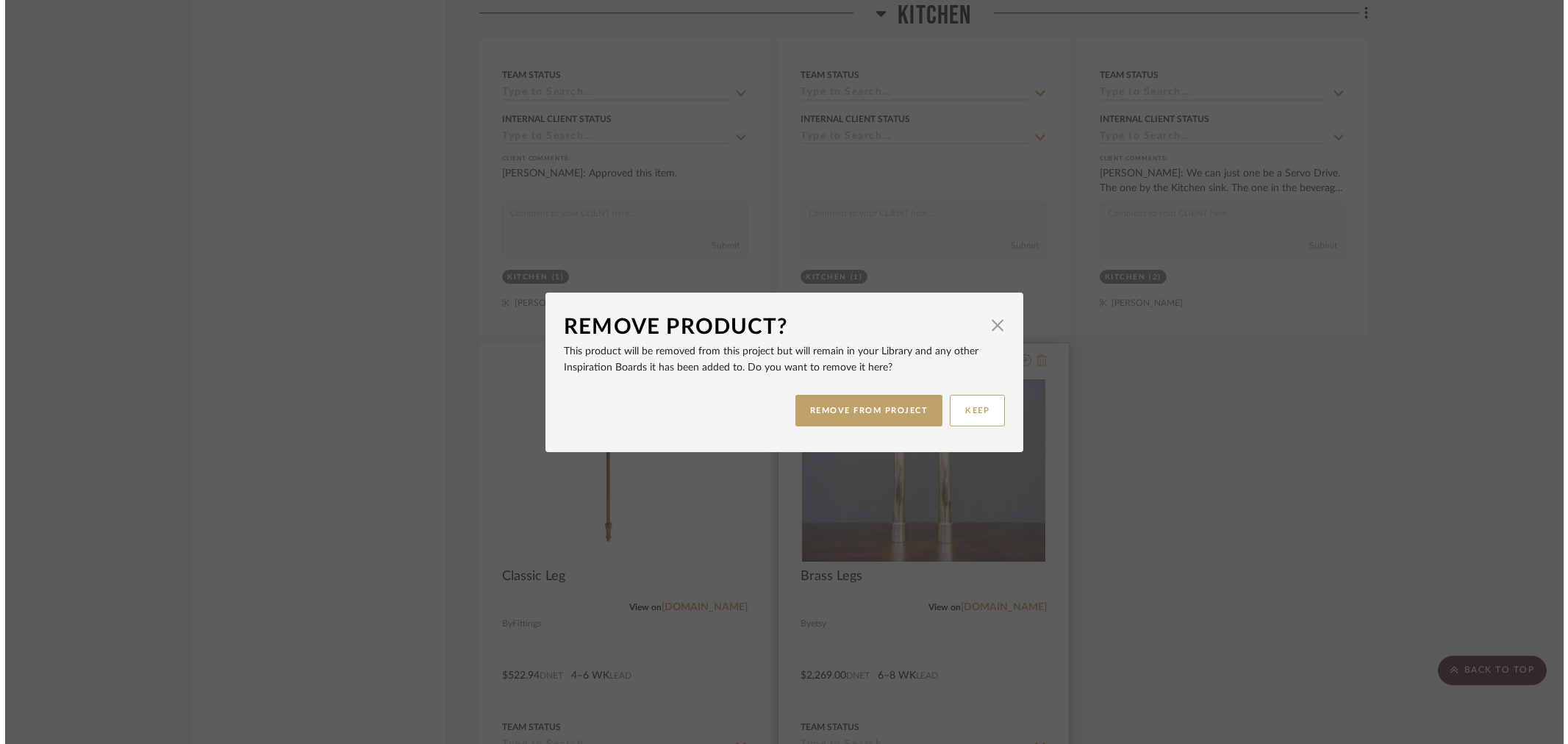
scroll to position [0, 0]
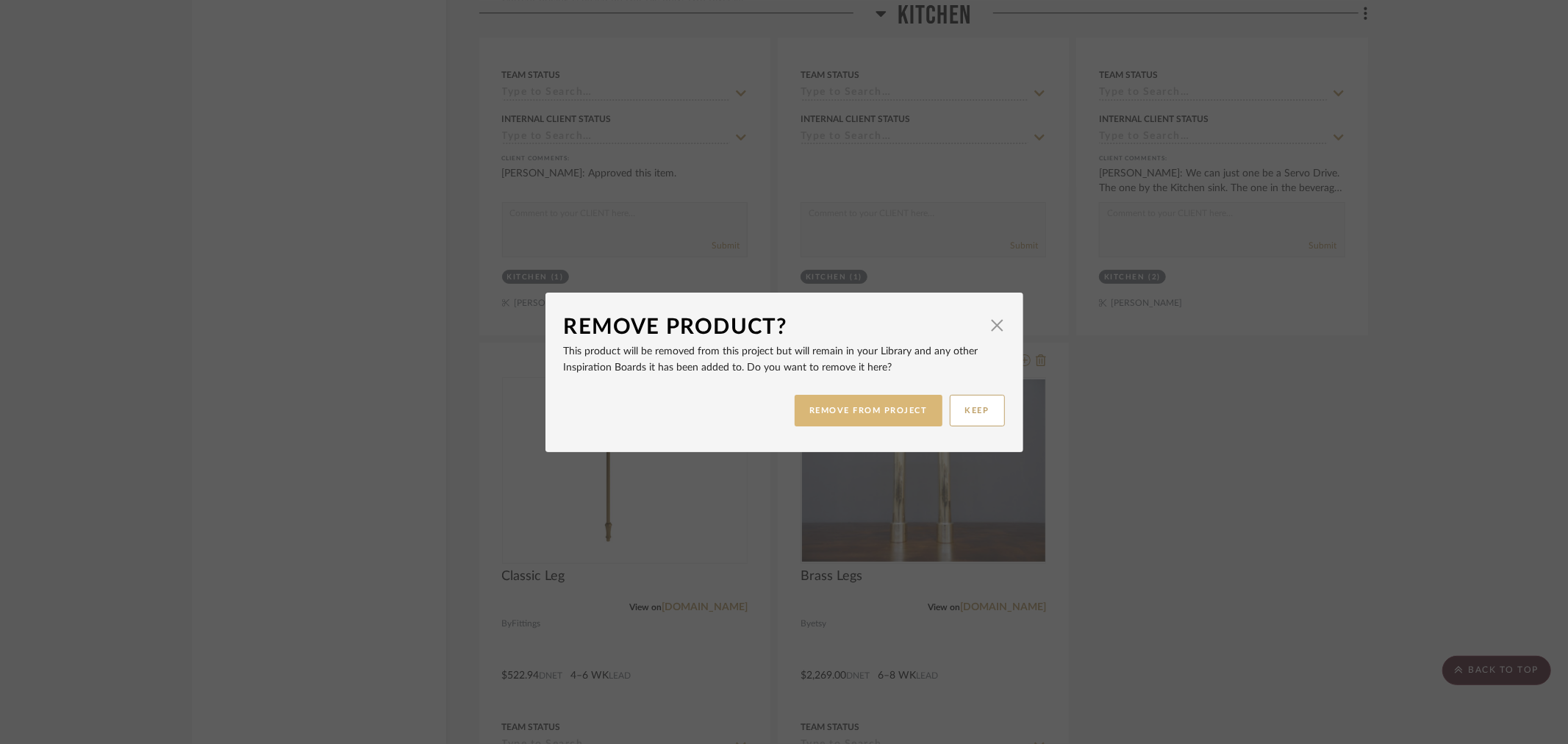
click at [840, 418] on button "REMOVE FROM PROJECT" at bounding box center [868, 410] width 148 height 31
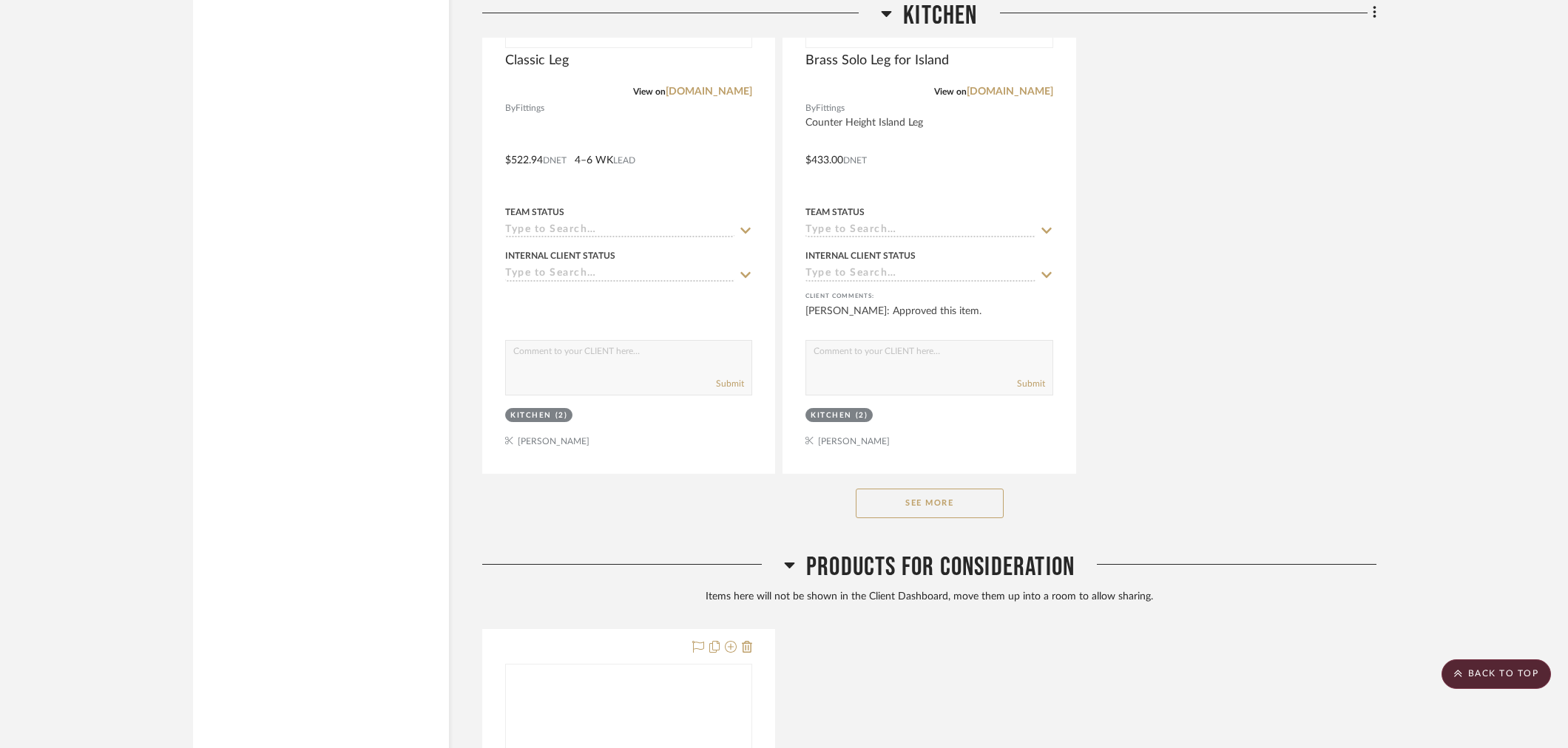
scroll to position [3325, 0]
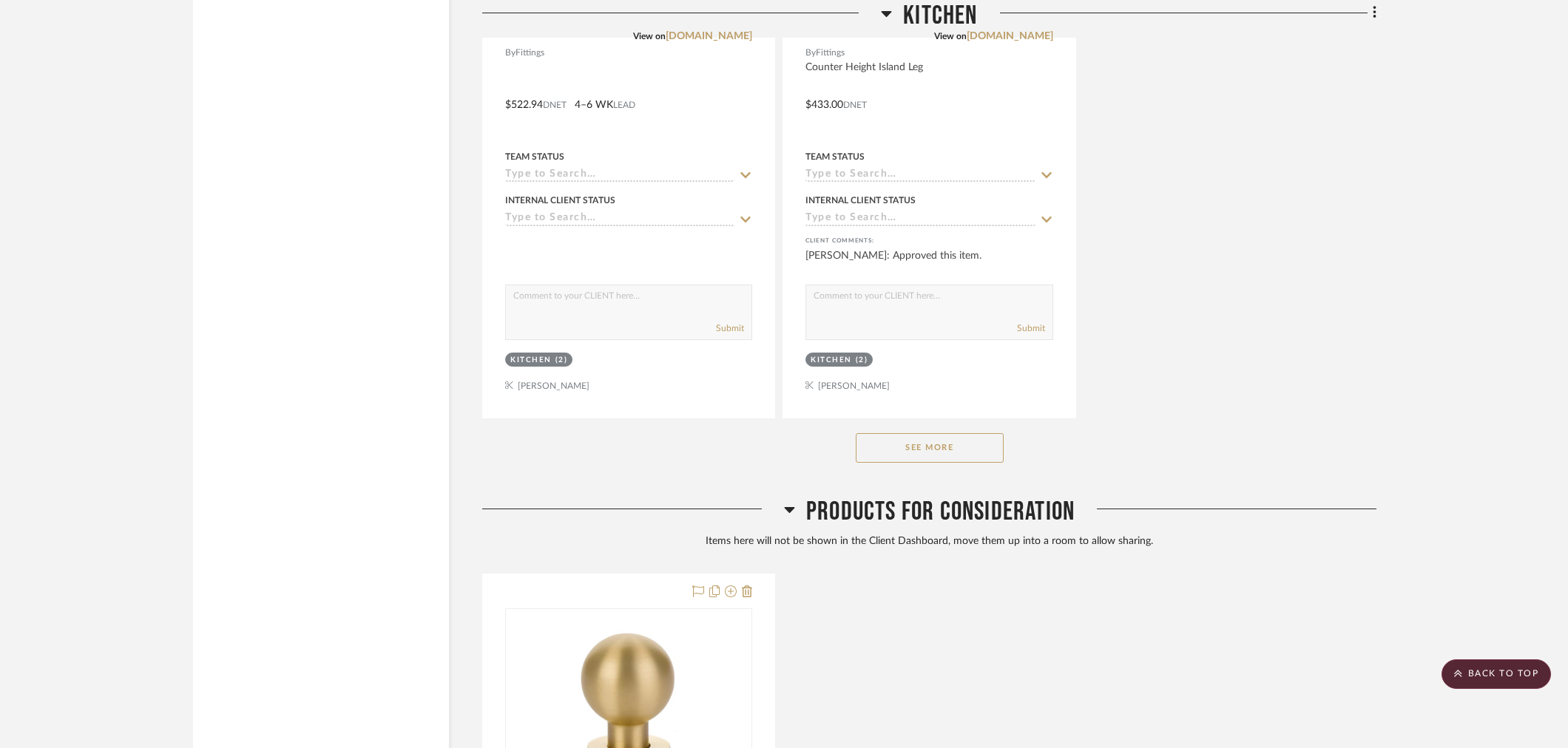
click at [957, 448] on button "See More" at bounding box center [930, 448] width 148 height 30
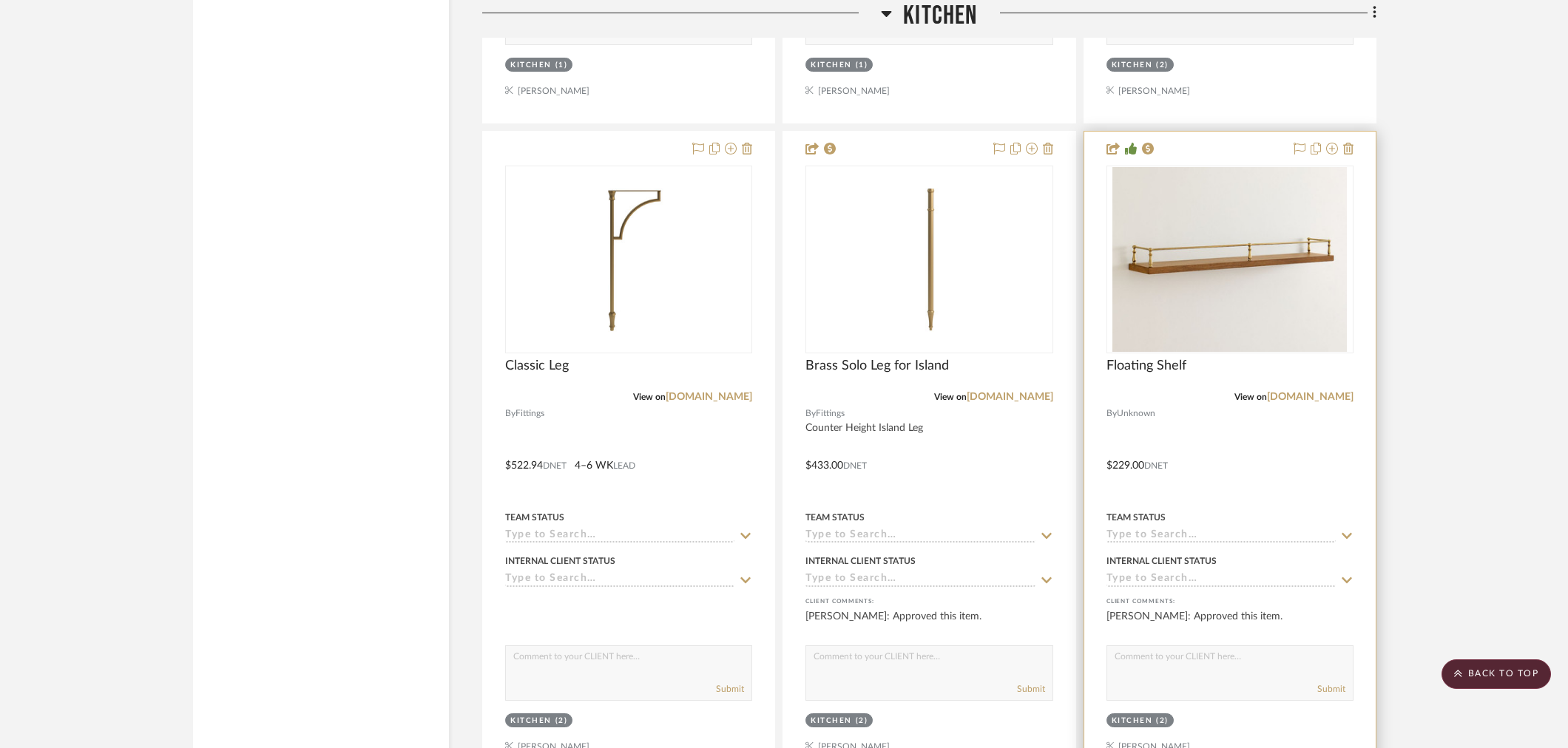
scroll to position [2915, 0]
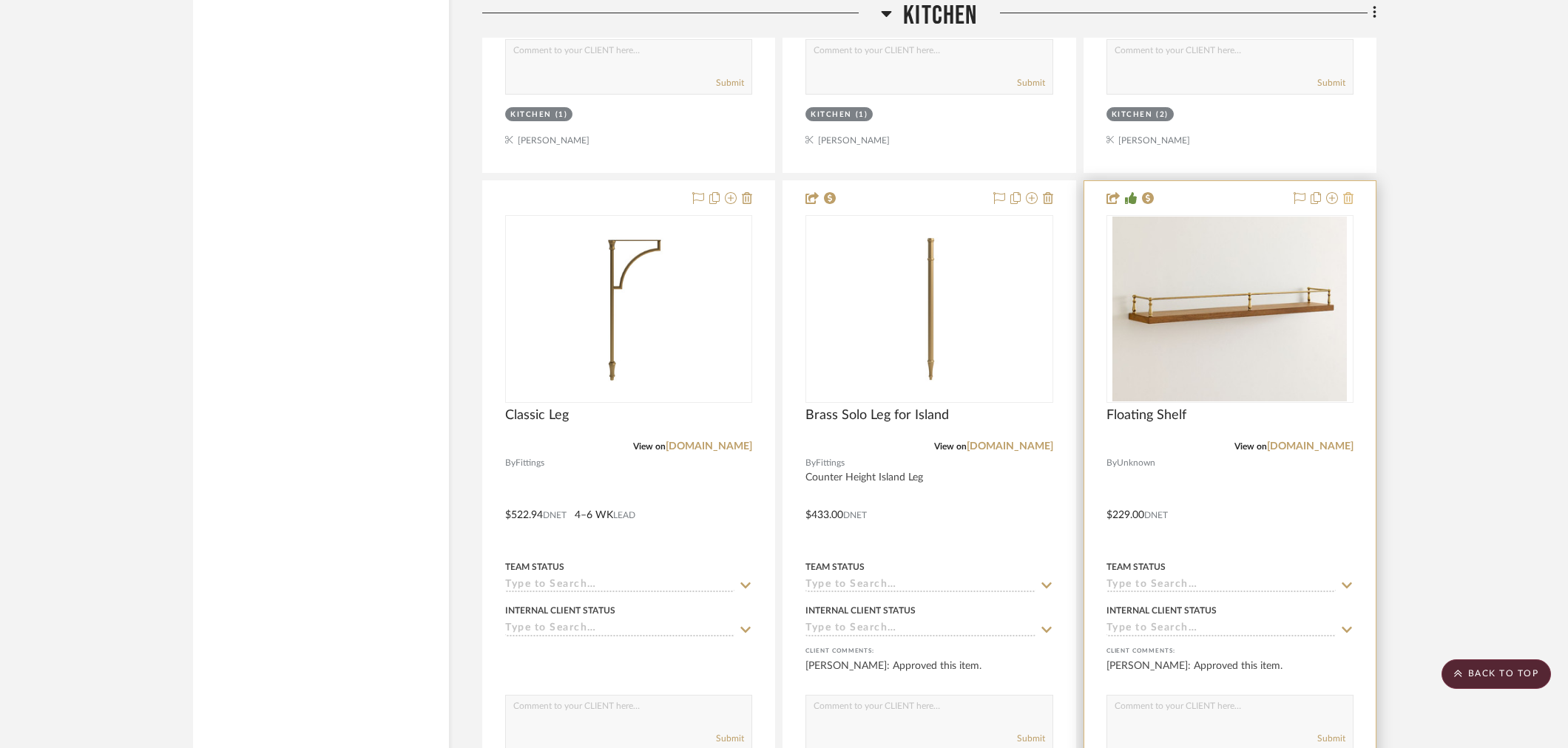
click at [1344, 198] on icon at bounding box center [1348, 198] width 10 height 12
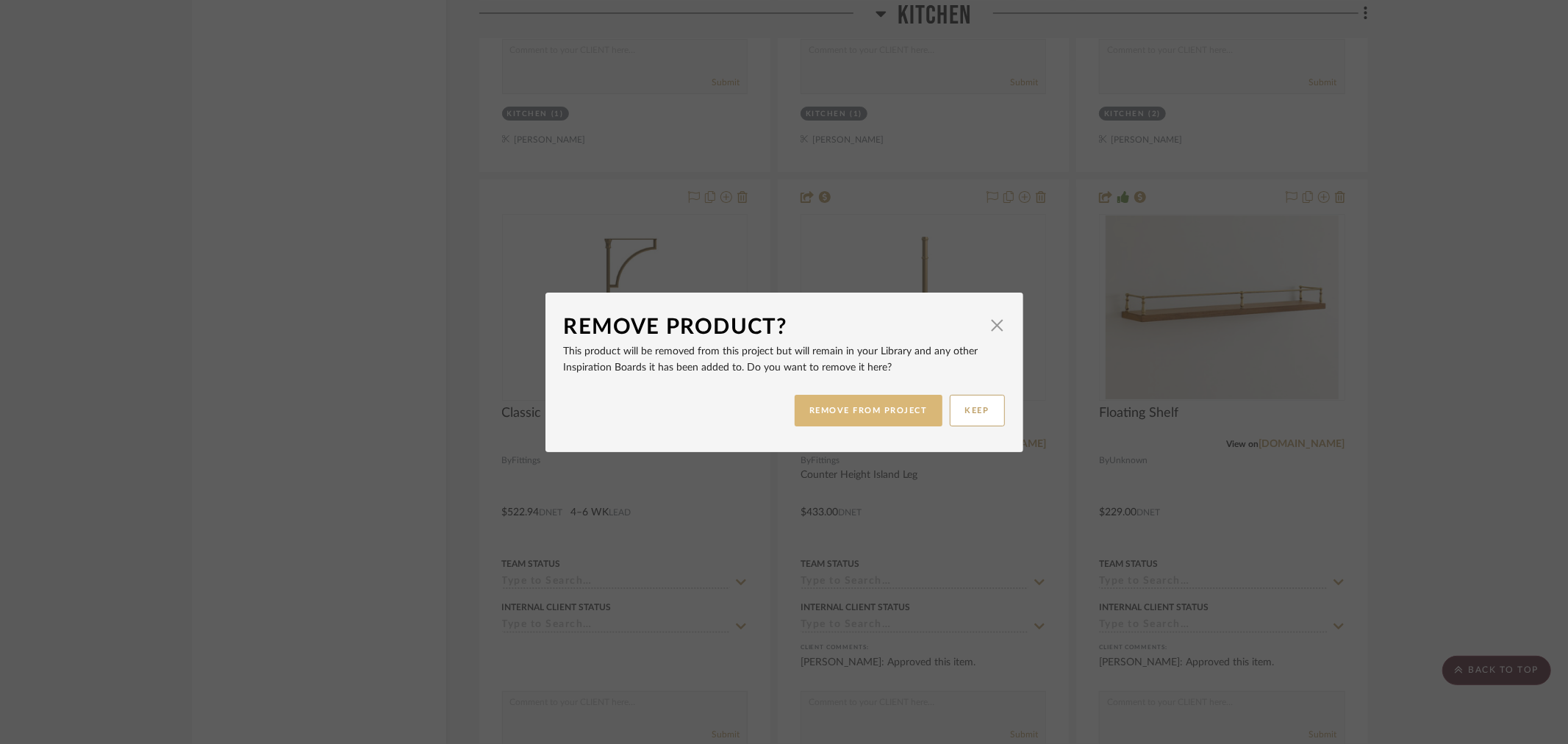
click at [888, 412] on button "REMOVE FROM PROJECT" at bounding box center [868, 410] width 148 height 31
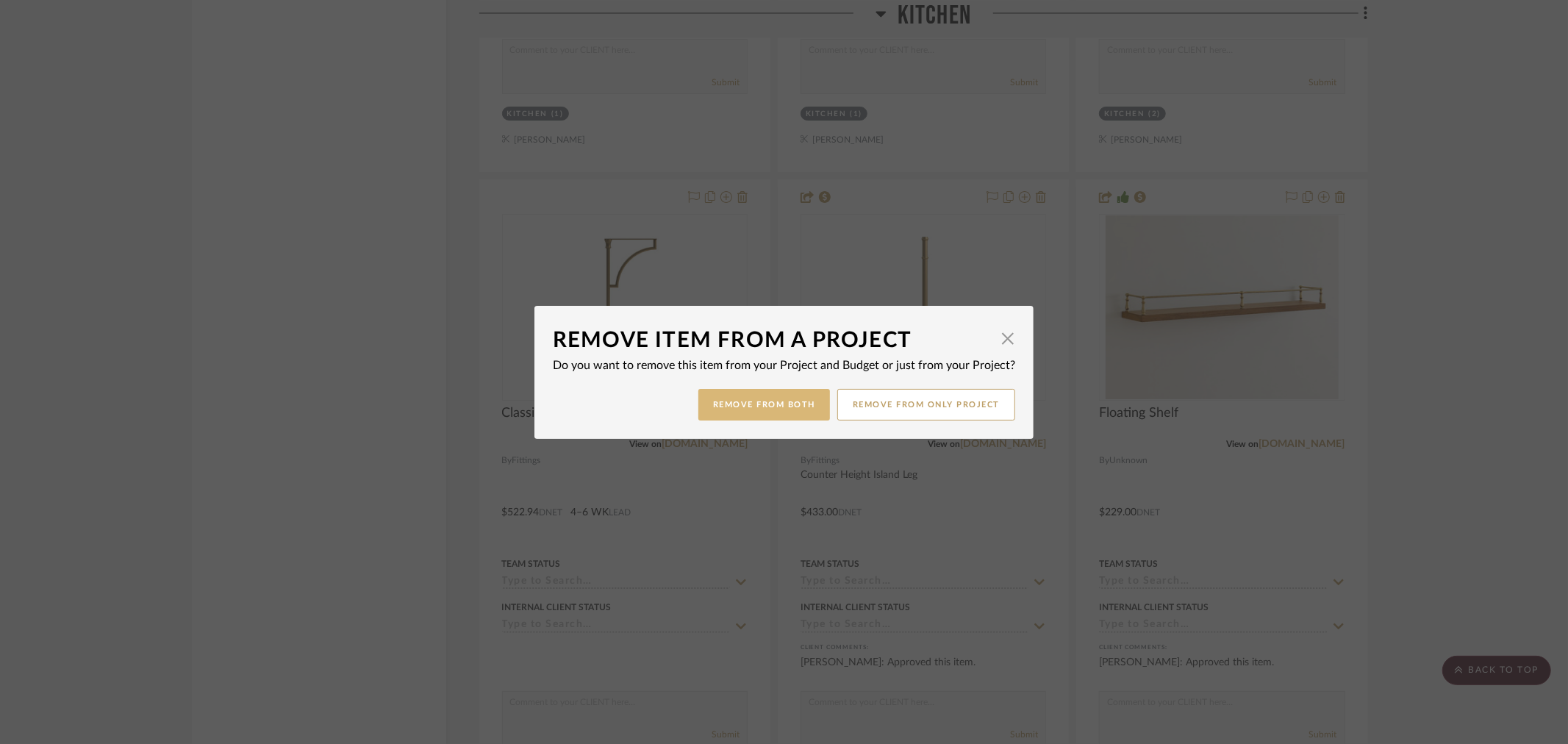
click at [768, 400] on button "Remove from Both" at bounding box center [764, 404] width 131 height 31
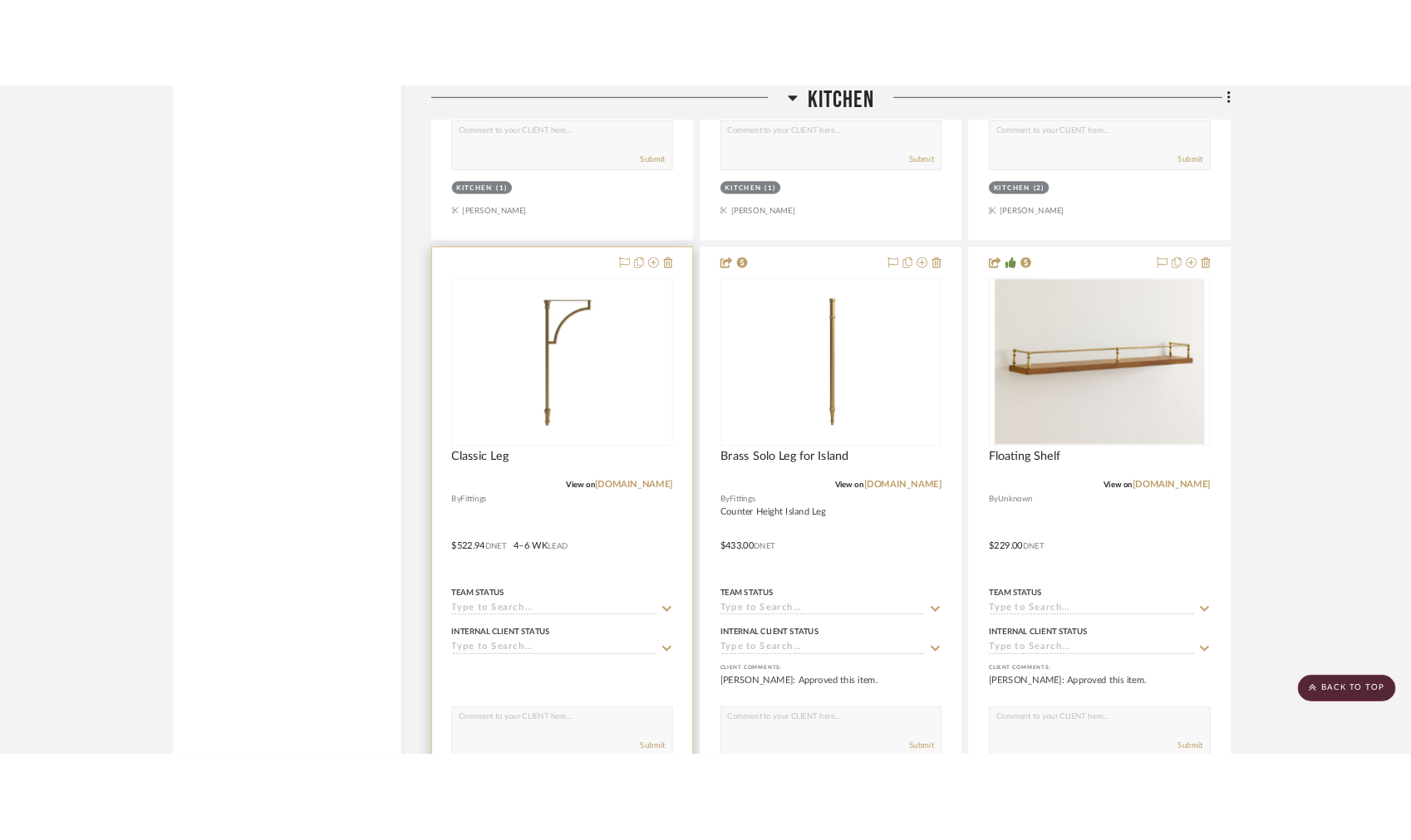
scroll to position [3273, 0]
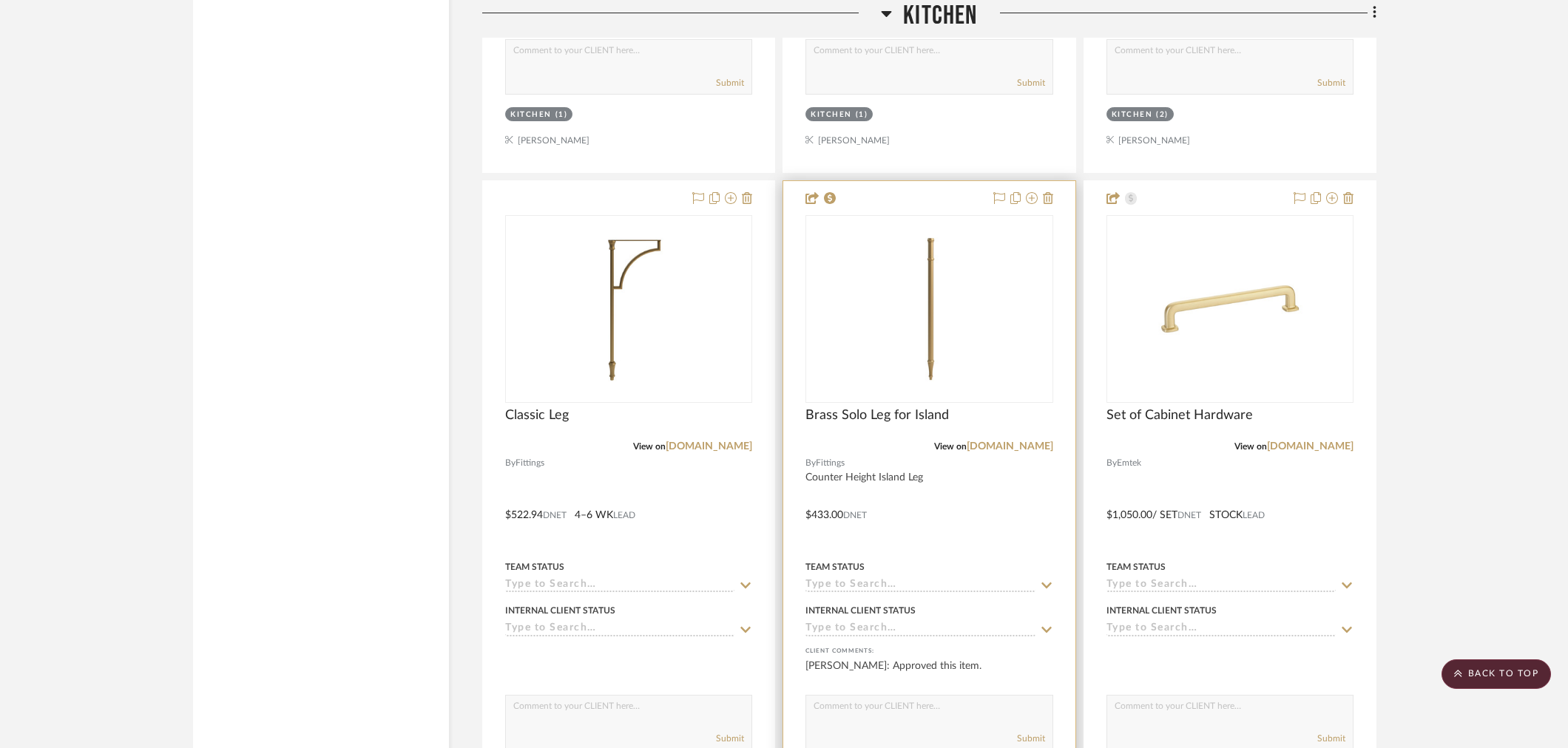
click at [992, 452] on div "View on fittingscollection.com" at bounding box center [929, 446] width 247 height 14
click at [995, 445] on link "fittingscollection.com" at bounding box center [1009, 446] width 86 height 10
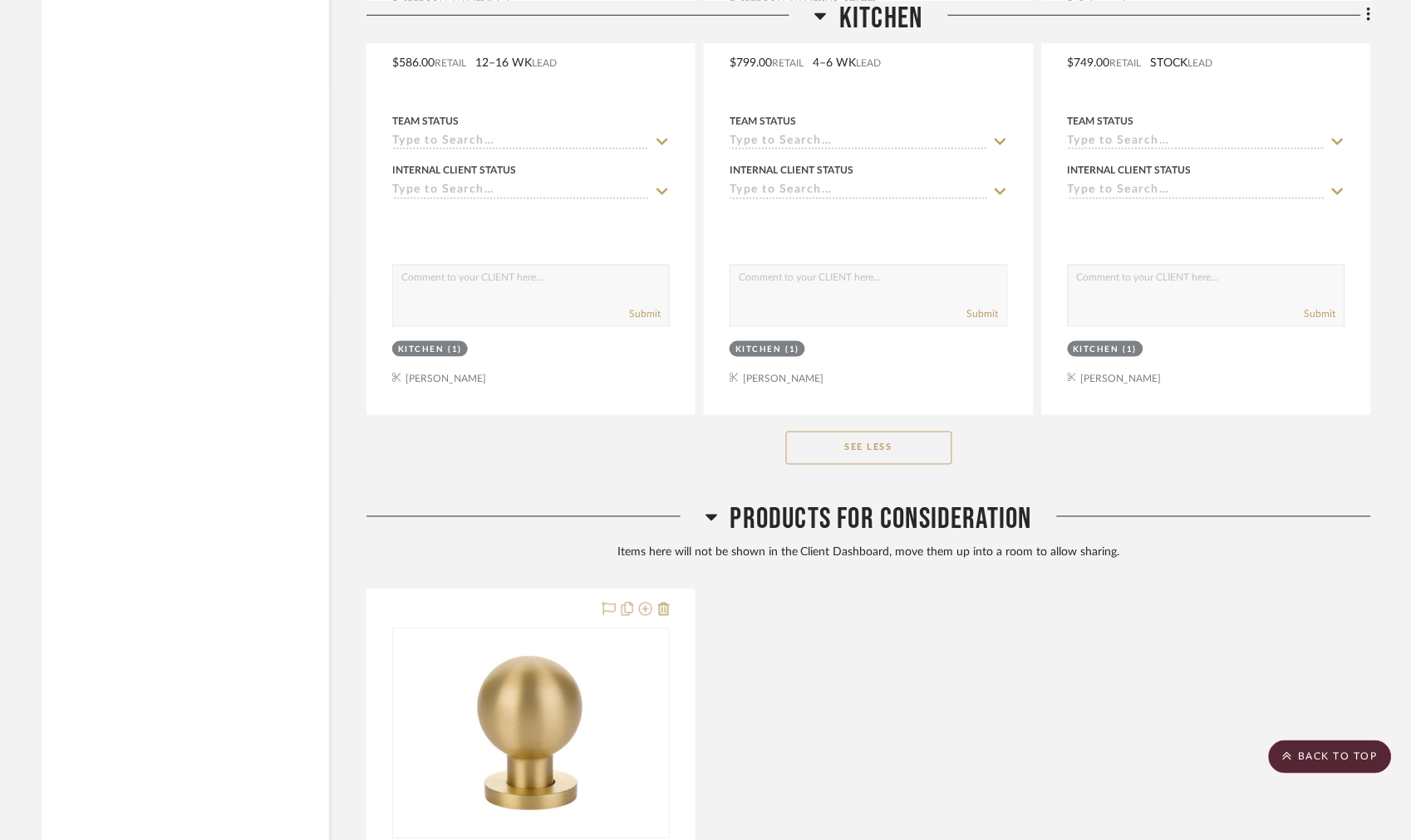
scroll to position [6750, 0]
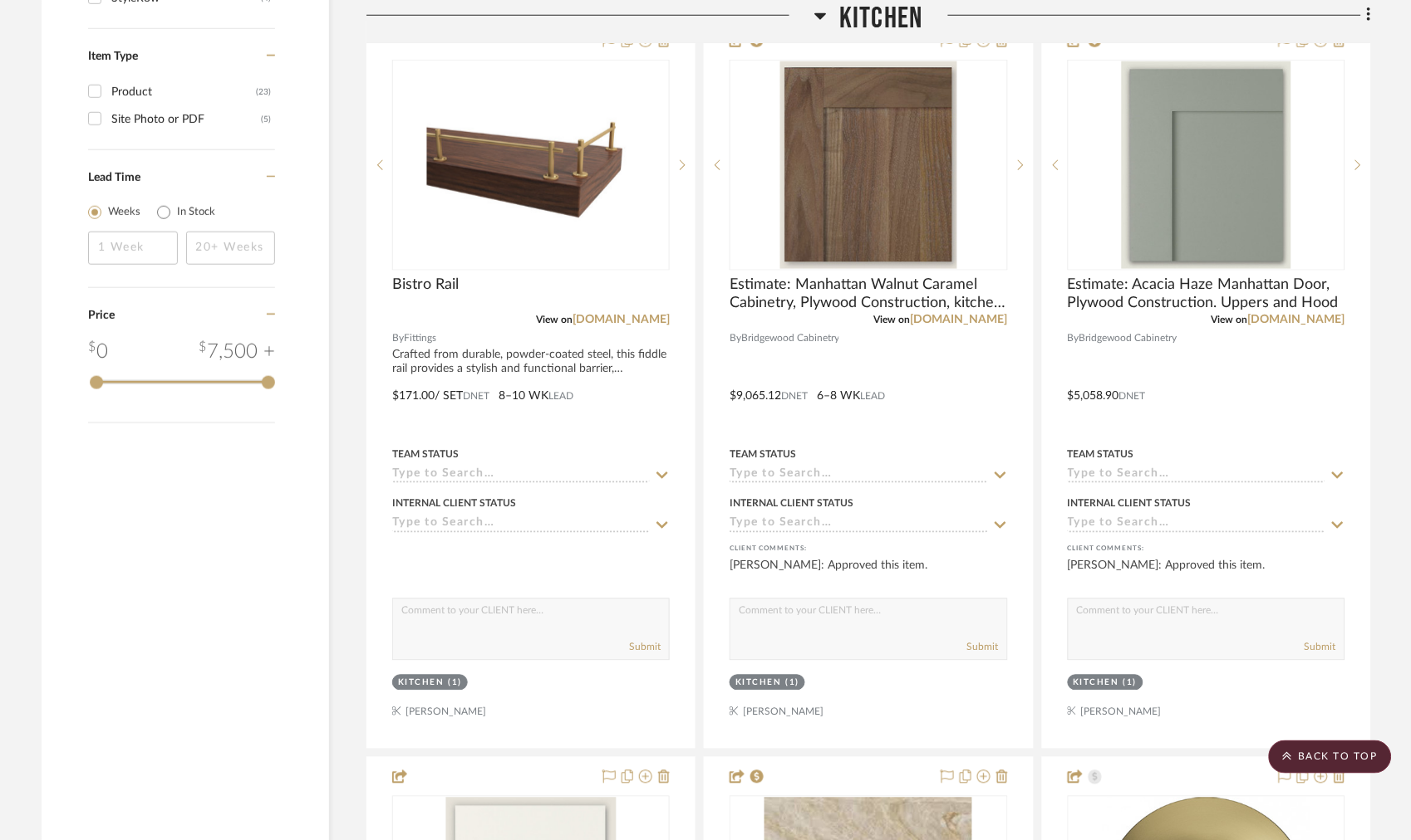
scroll to position [1980, 0]
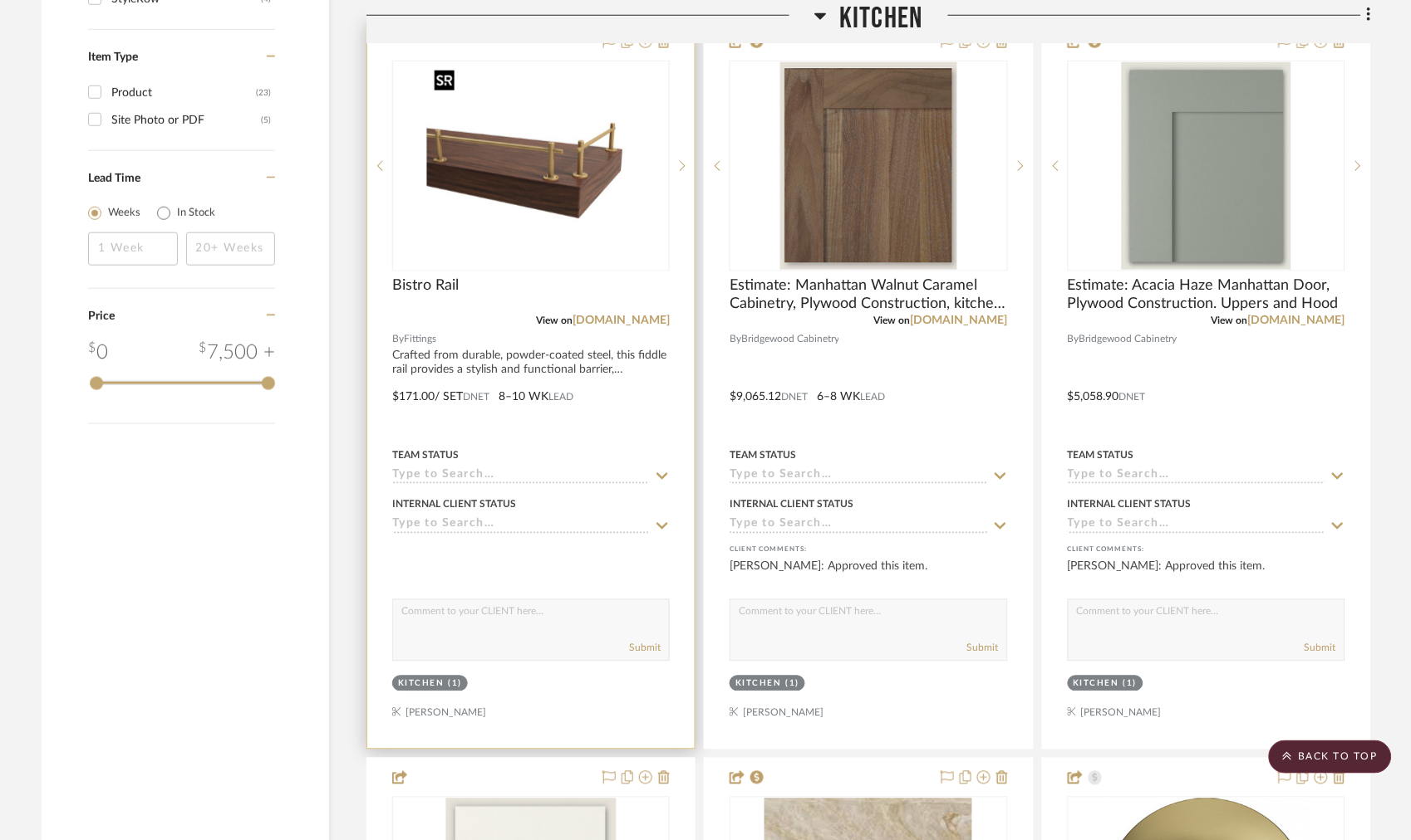
click at [609, 189] on img "0" at bounding box center [531, 166] width 208 height 208
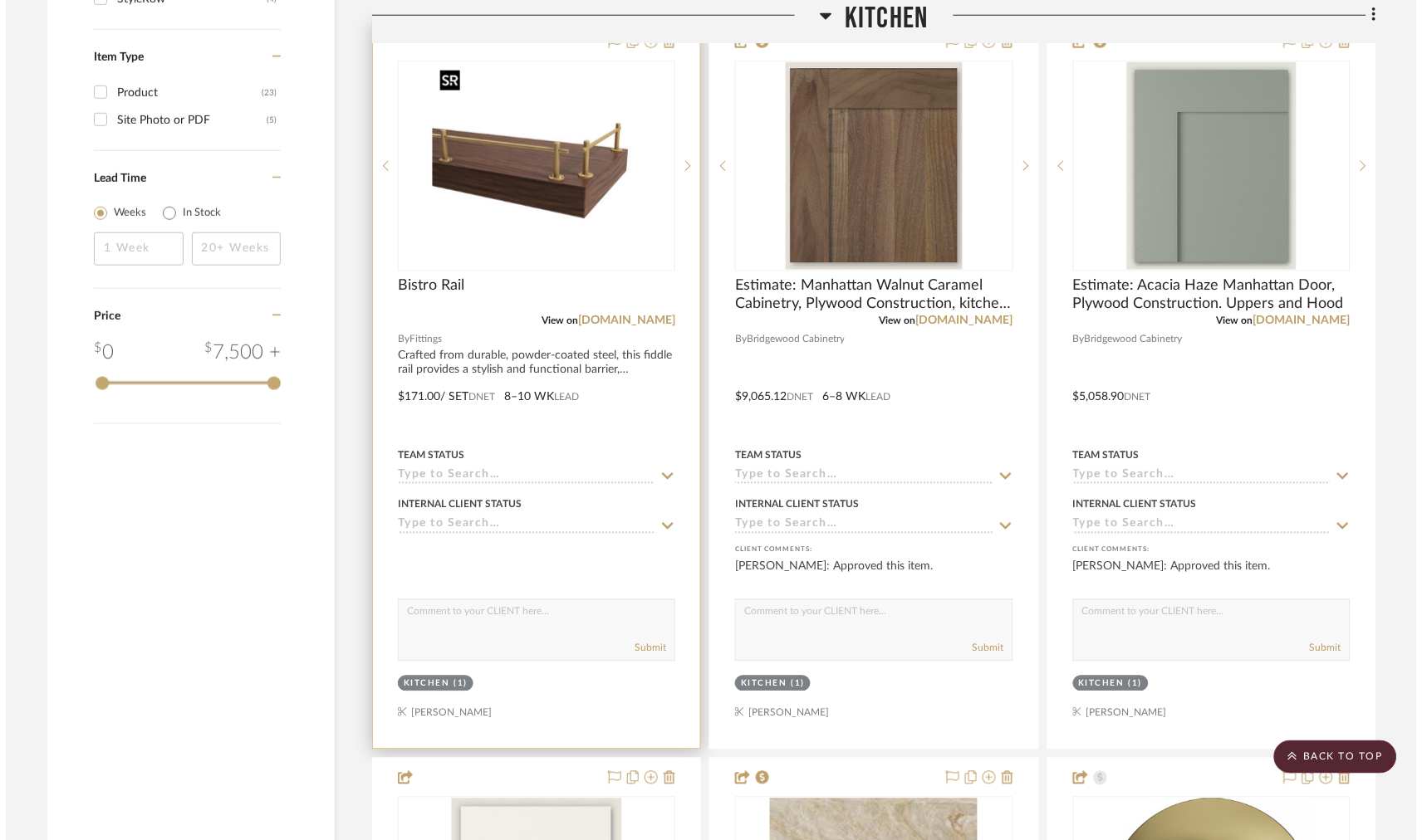
scroll to position [0, 0]
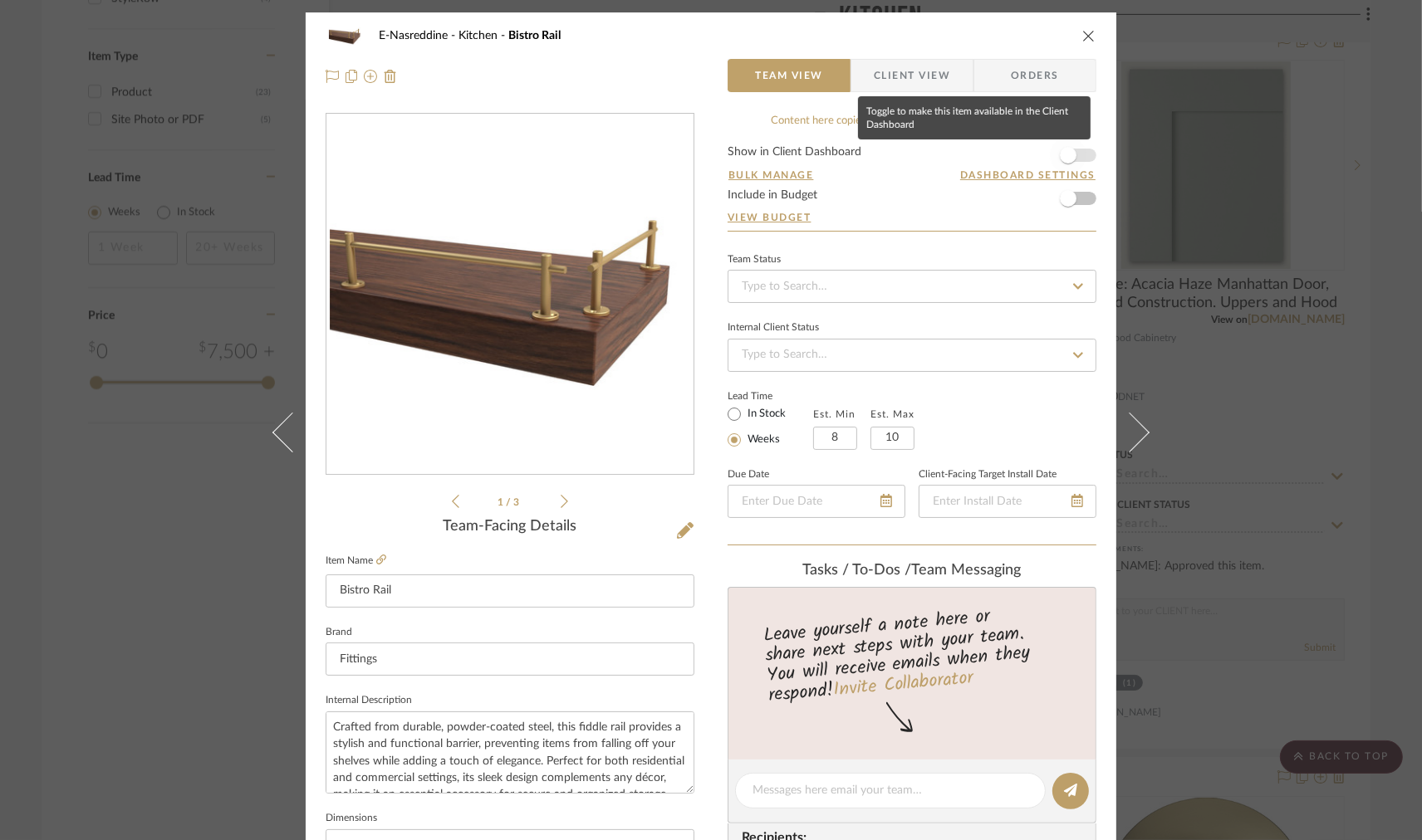
click at [1080, 147] on span "button" at bounding box center [1068, 156] width 36 height 36
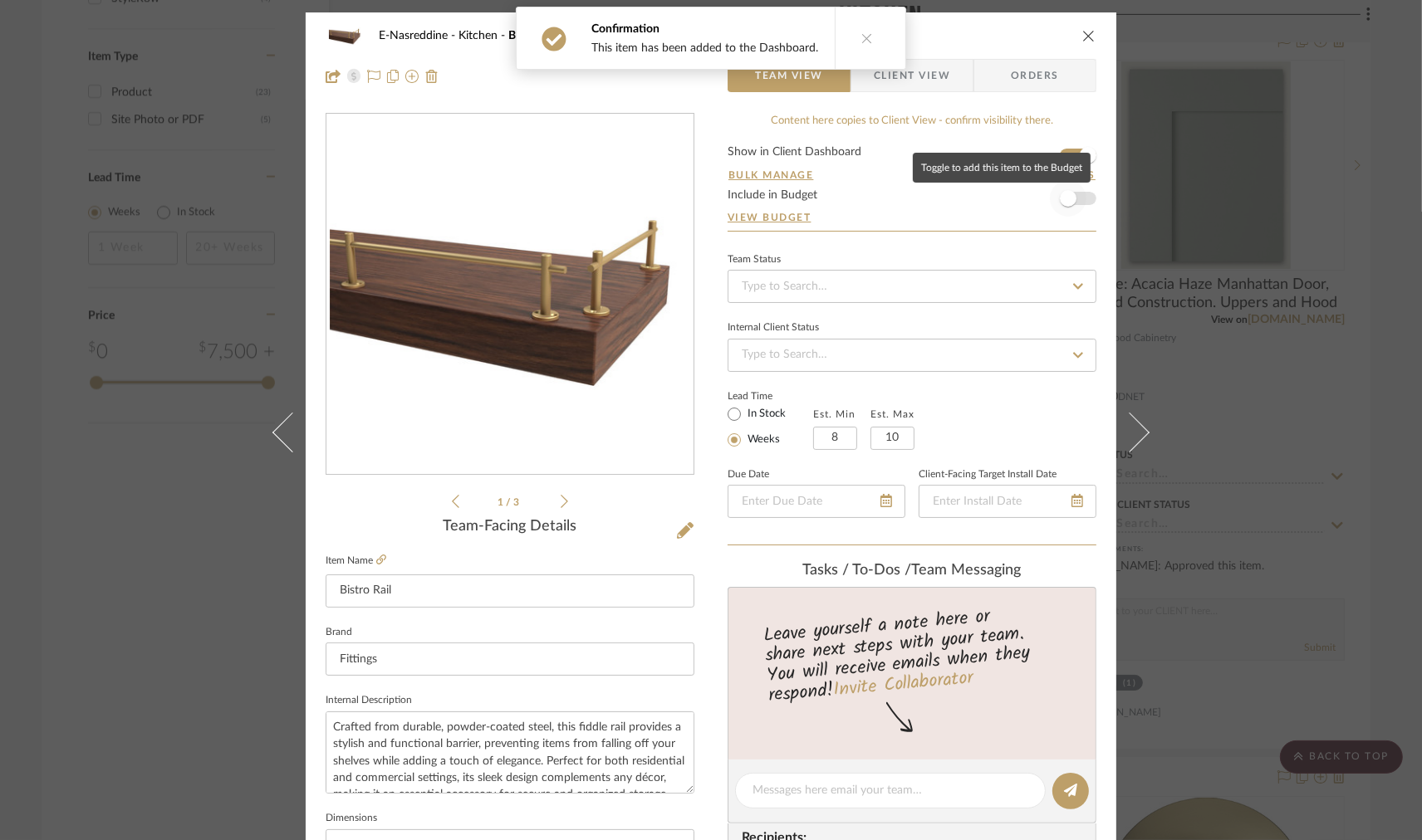
click at [1080, 196] on span "button" at bounding box center [1068, 198] width 36 height 36
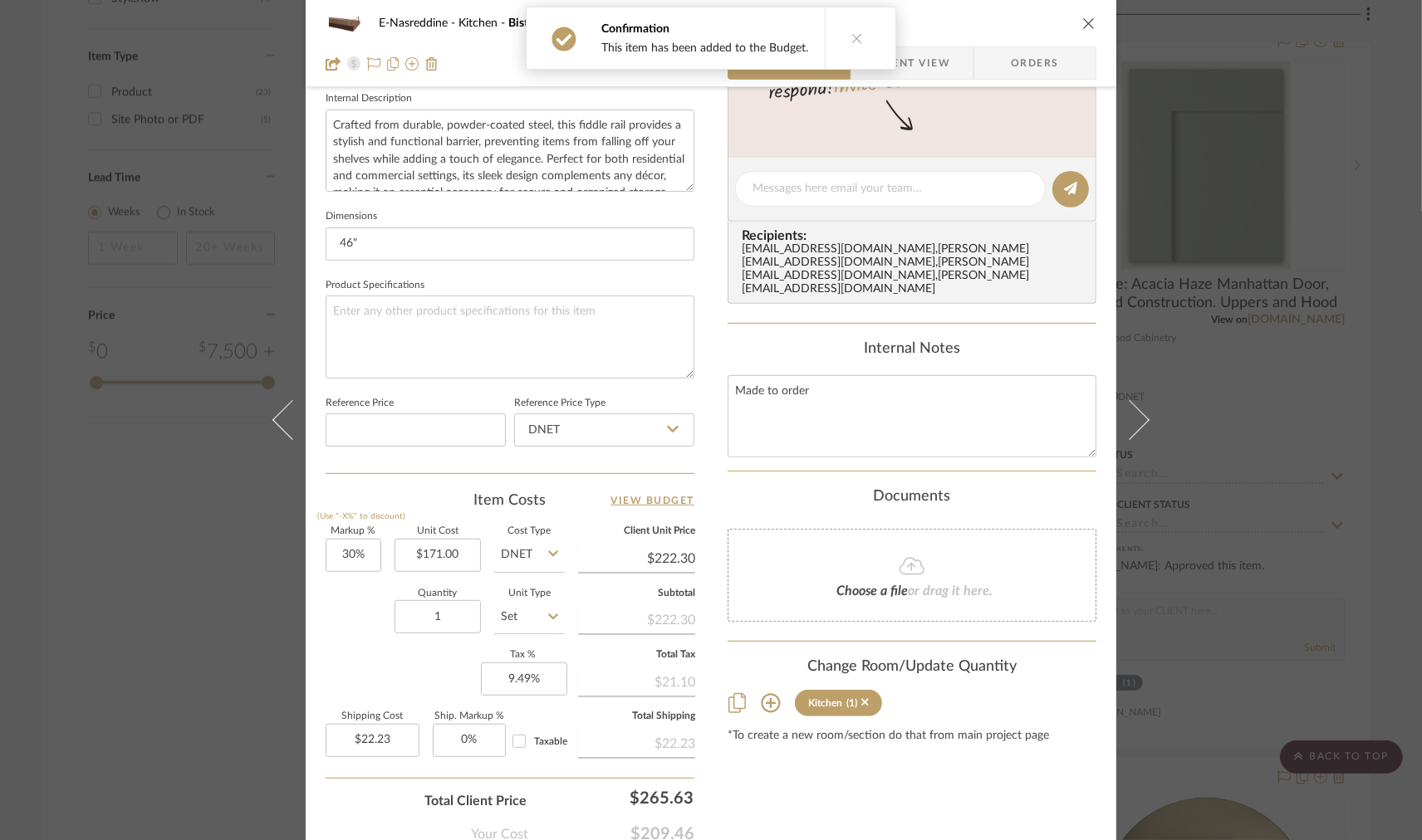
scroll to position [704, 0]
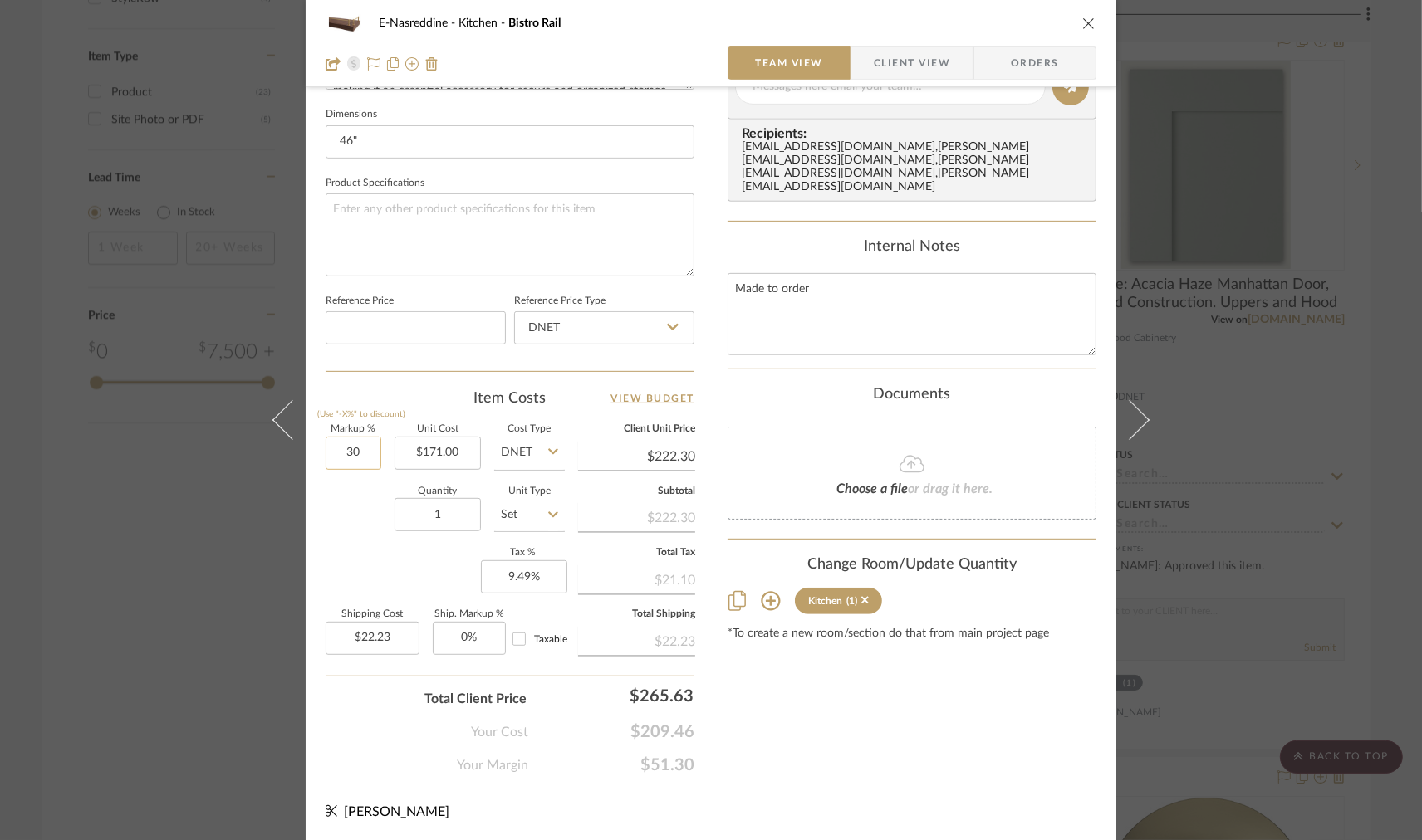
click at [352, 454] on input "30" at bounding box center [354, 453] width 56 height 33
type input "50%"
click at [349, 524] on div "Quantity 1 Unit Type Set" at bounding box center [445, 516] width 240 height 59
type input "$256.50"
type input "$25.65"
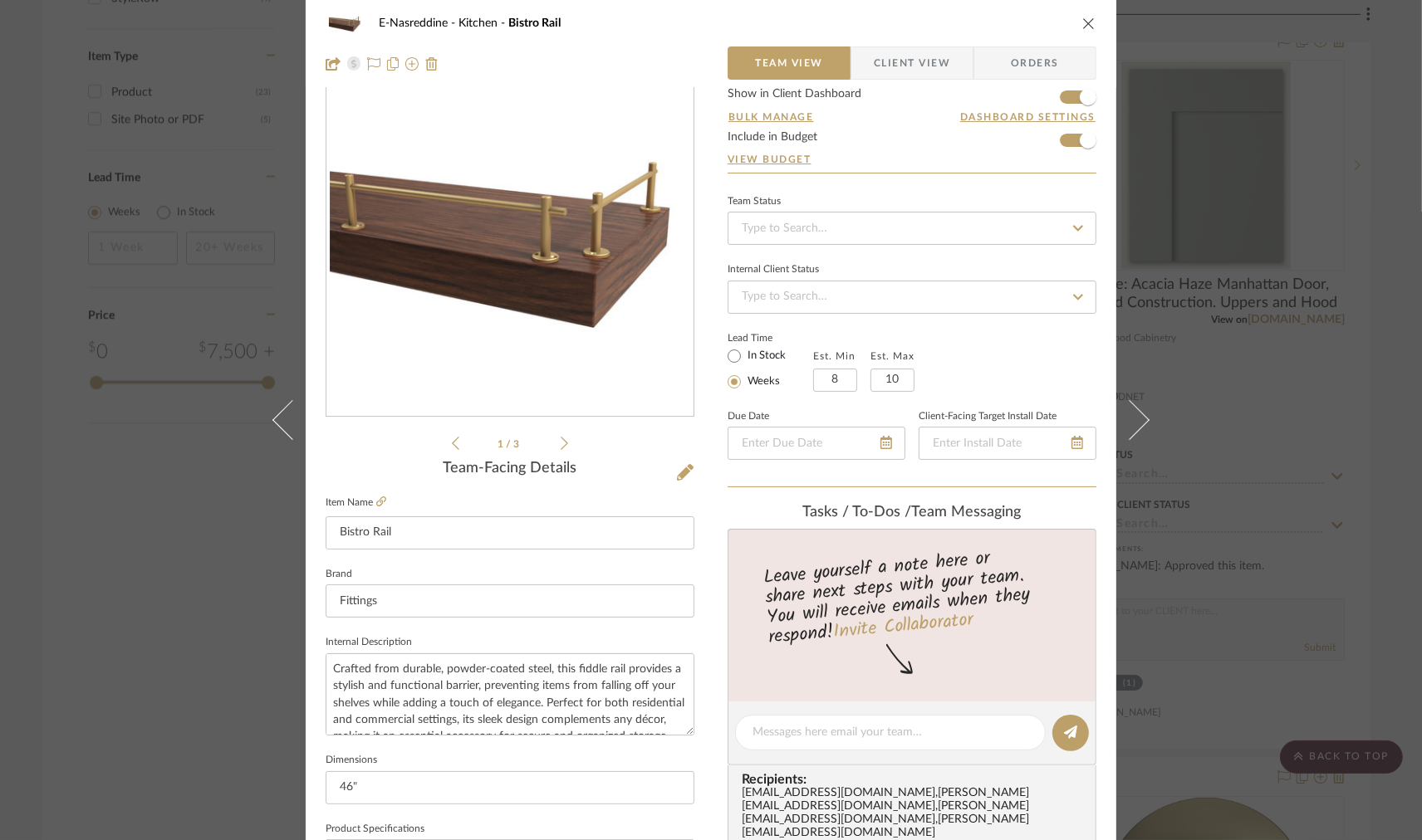
scroll to position [0, 0]
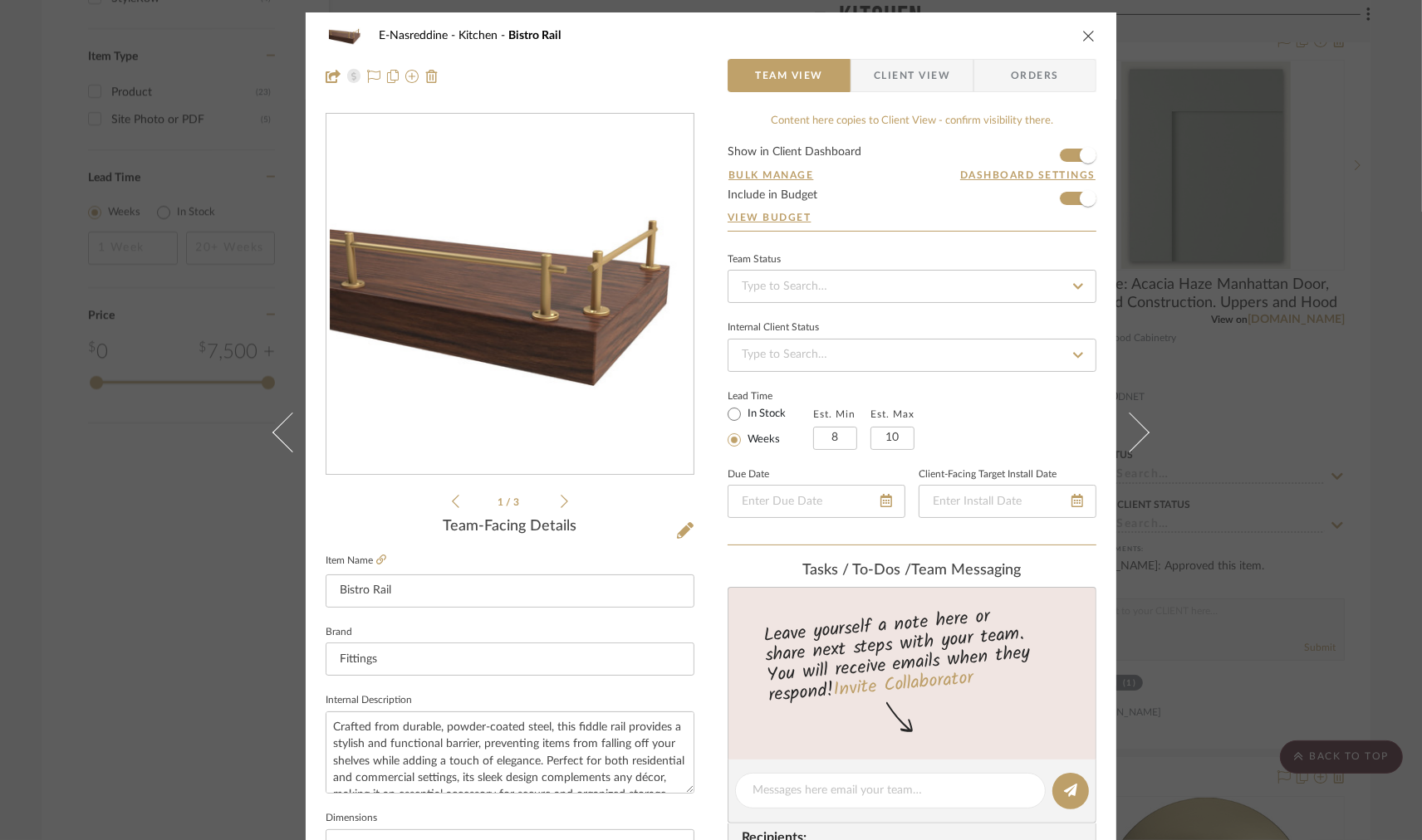
click at [895, 75] on span "Client View" at bounding box center [912, 75] width 76 height 33
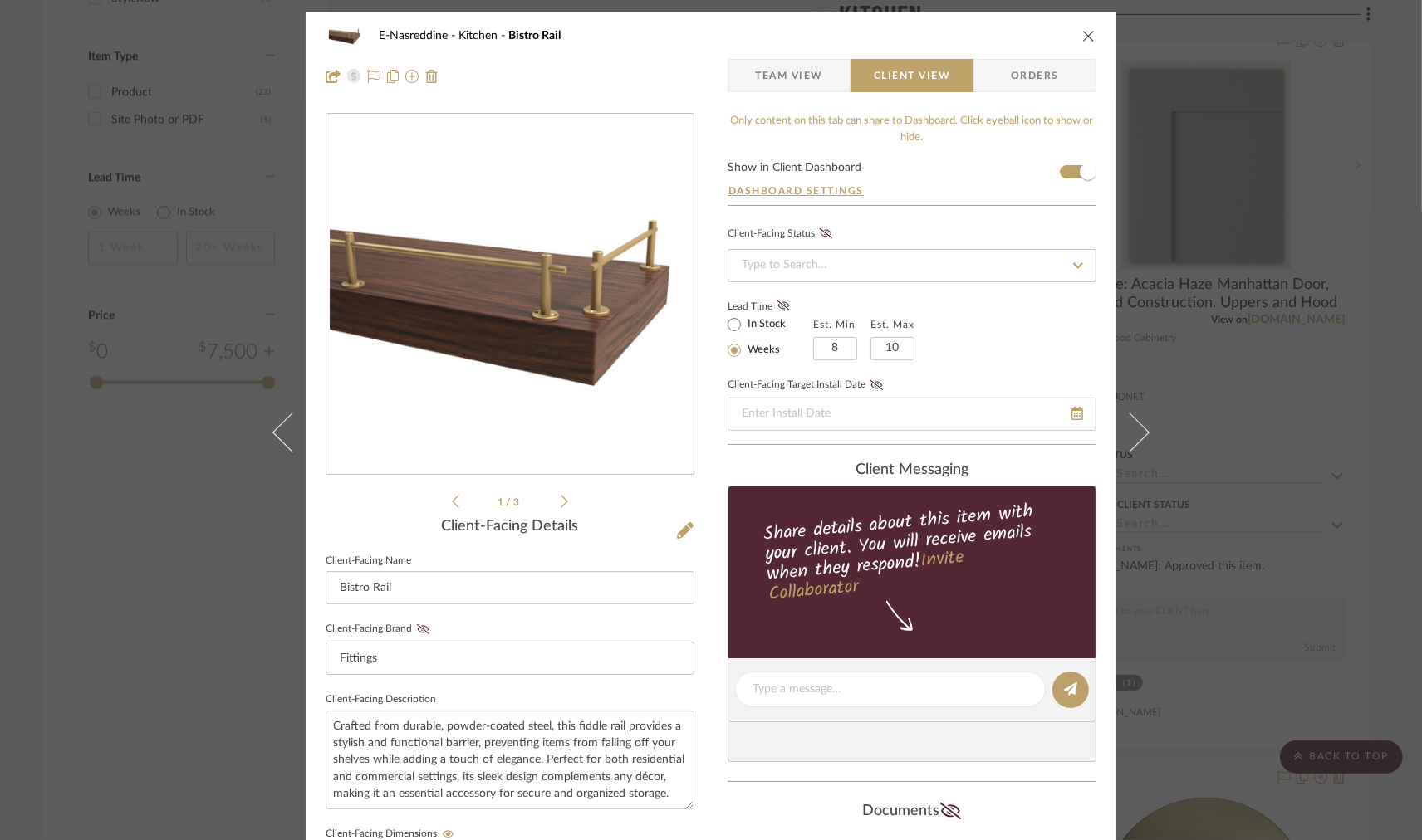
click at [1083, 32] on icon "close" at bounding box center [1089, 35] width 14 height 14
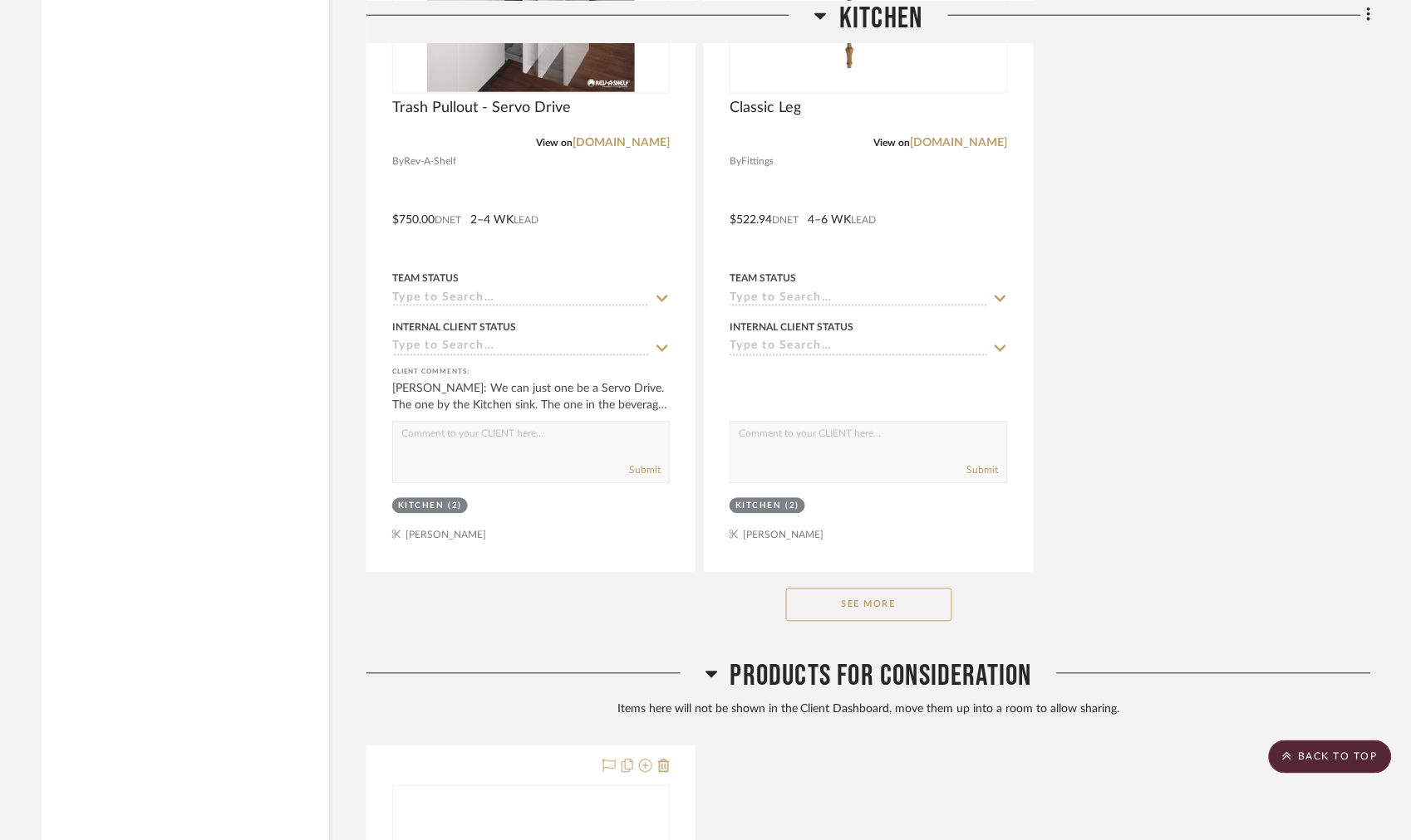
scroll to position [3636, 0]
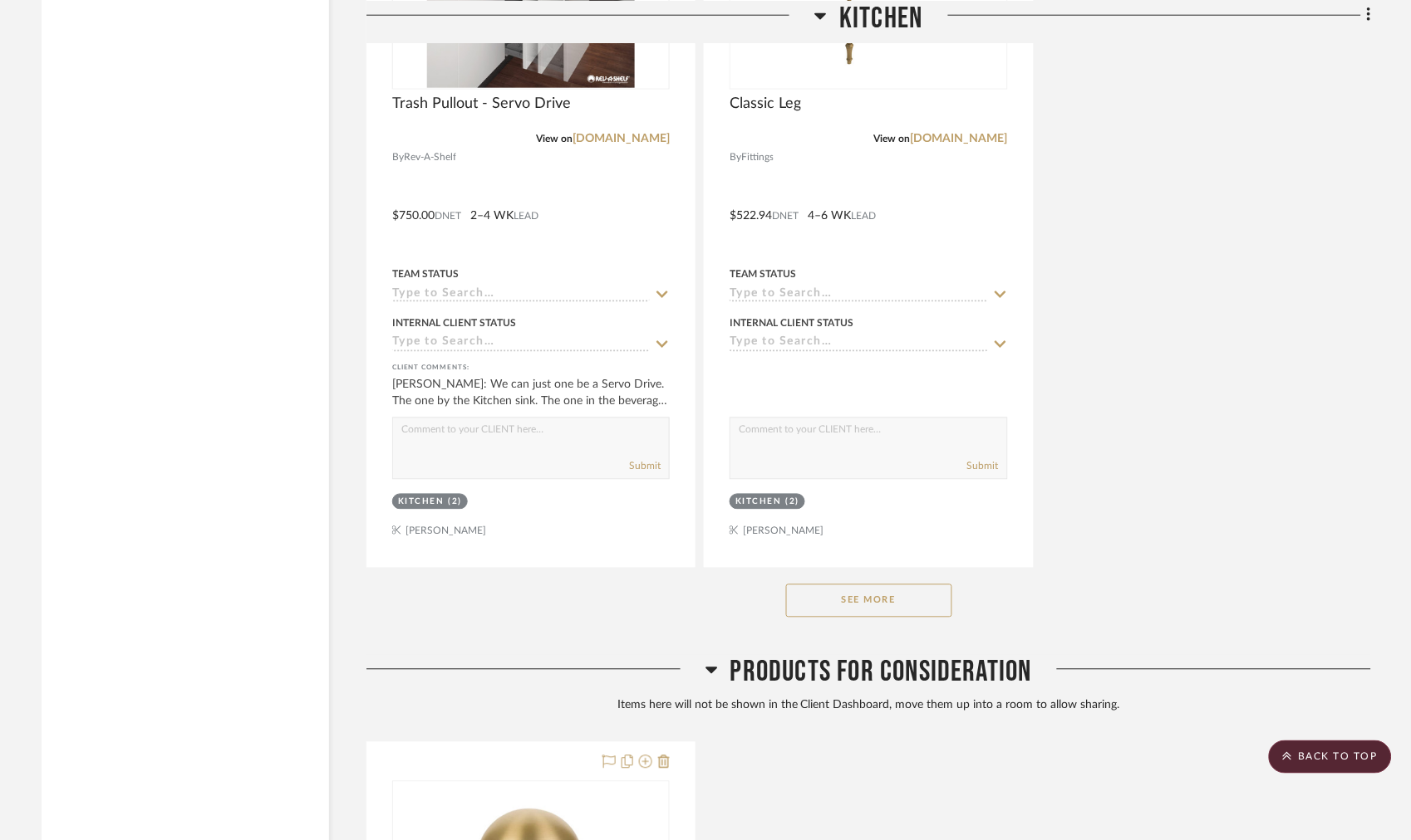
click at [860, 603] on button "See More" at bounding box center [869, 601] width 166 height 33
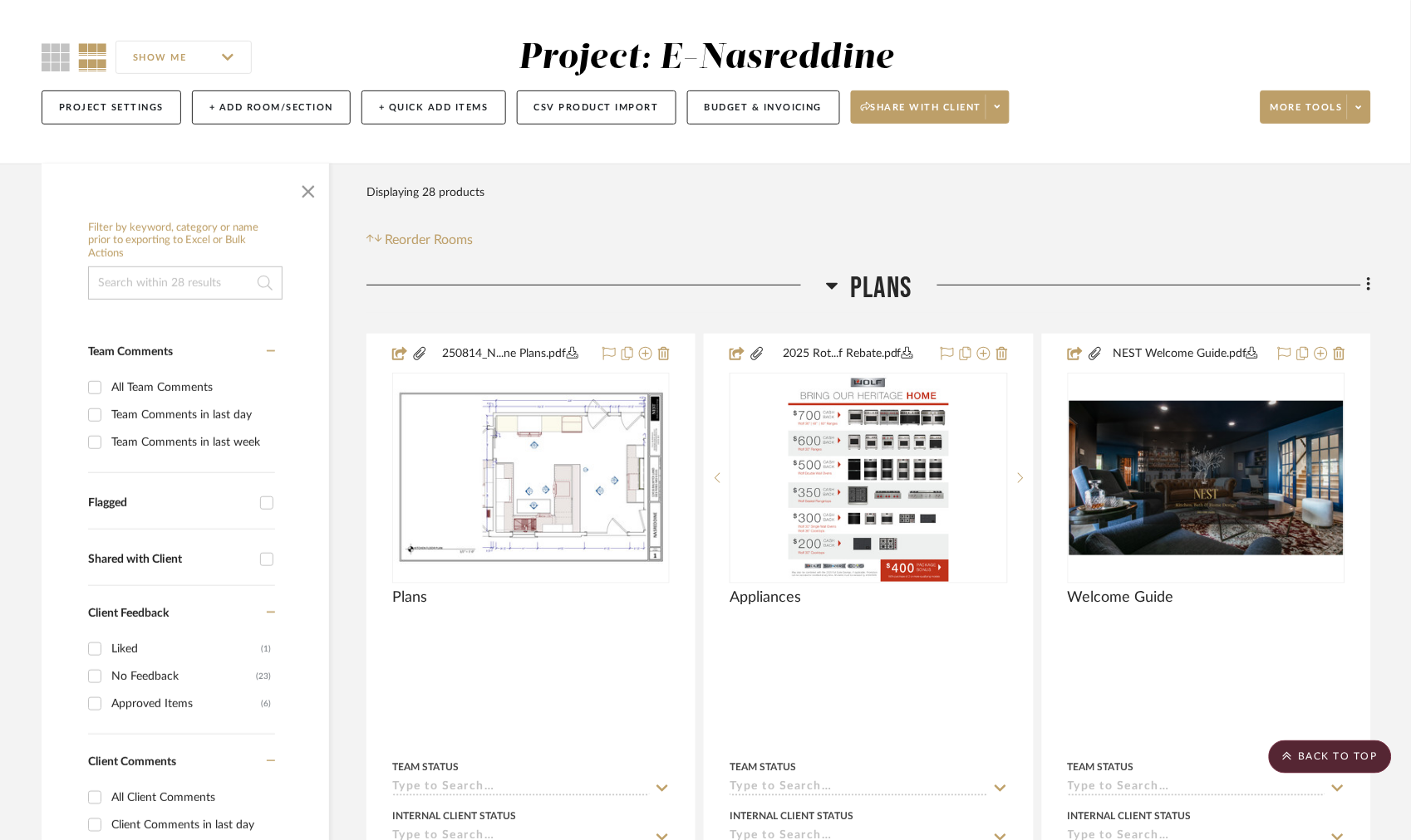
scroll to position [0, 0]
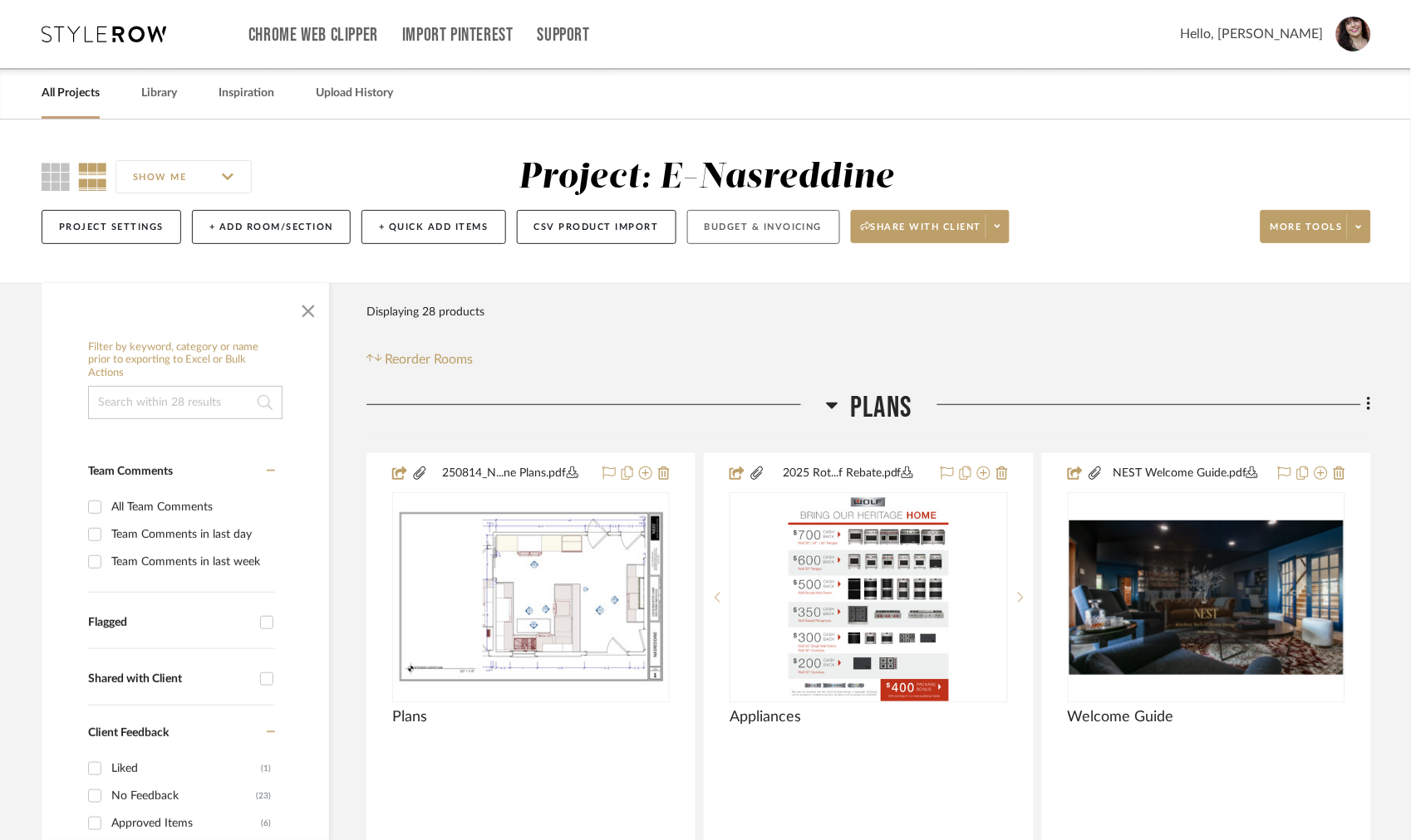
click at [807, 221] on button "Budget & Invoicing" at bounding box center [763, 227] width 153 height 34
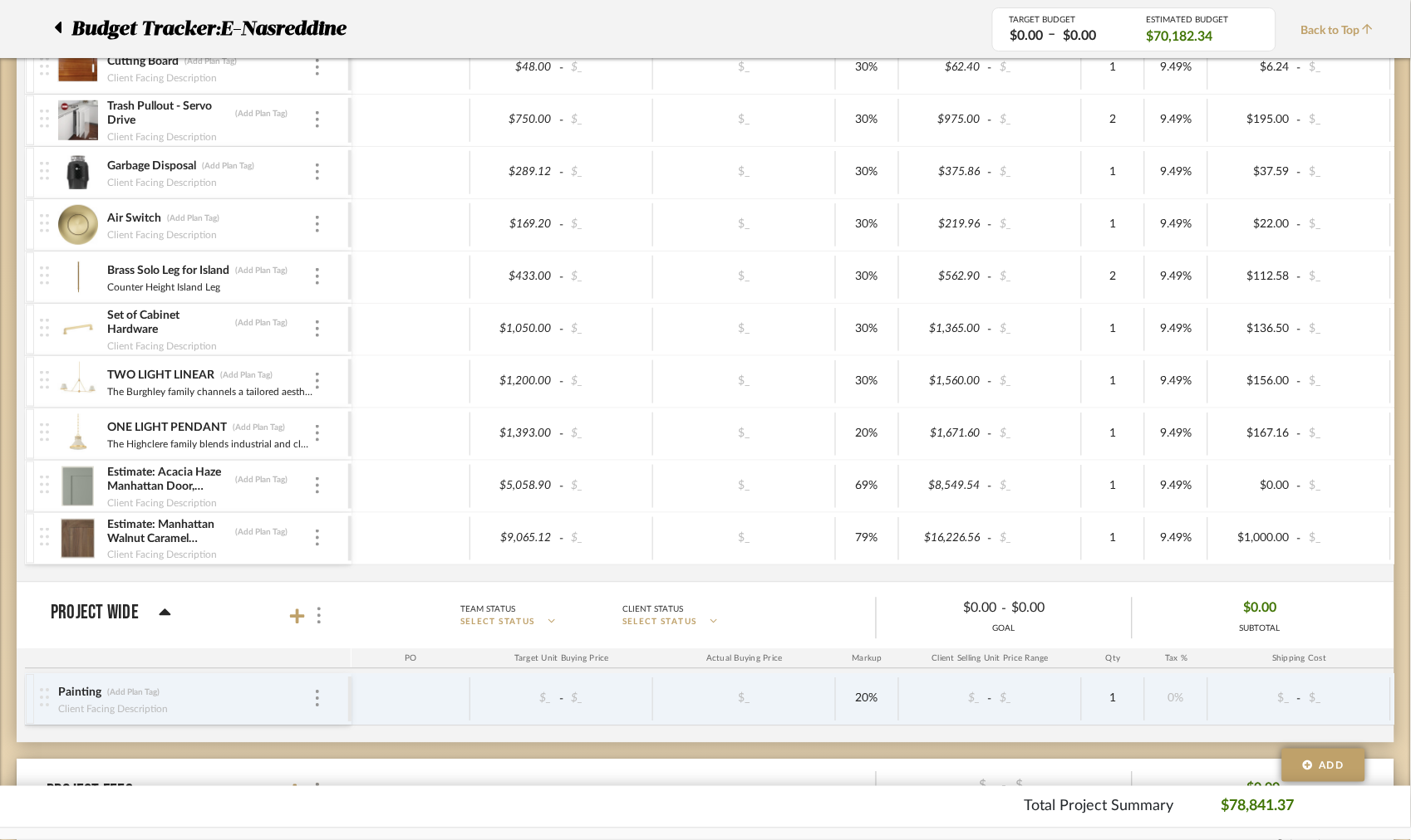
scroll to position [706, 0]
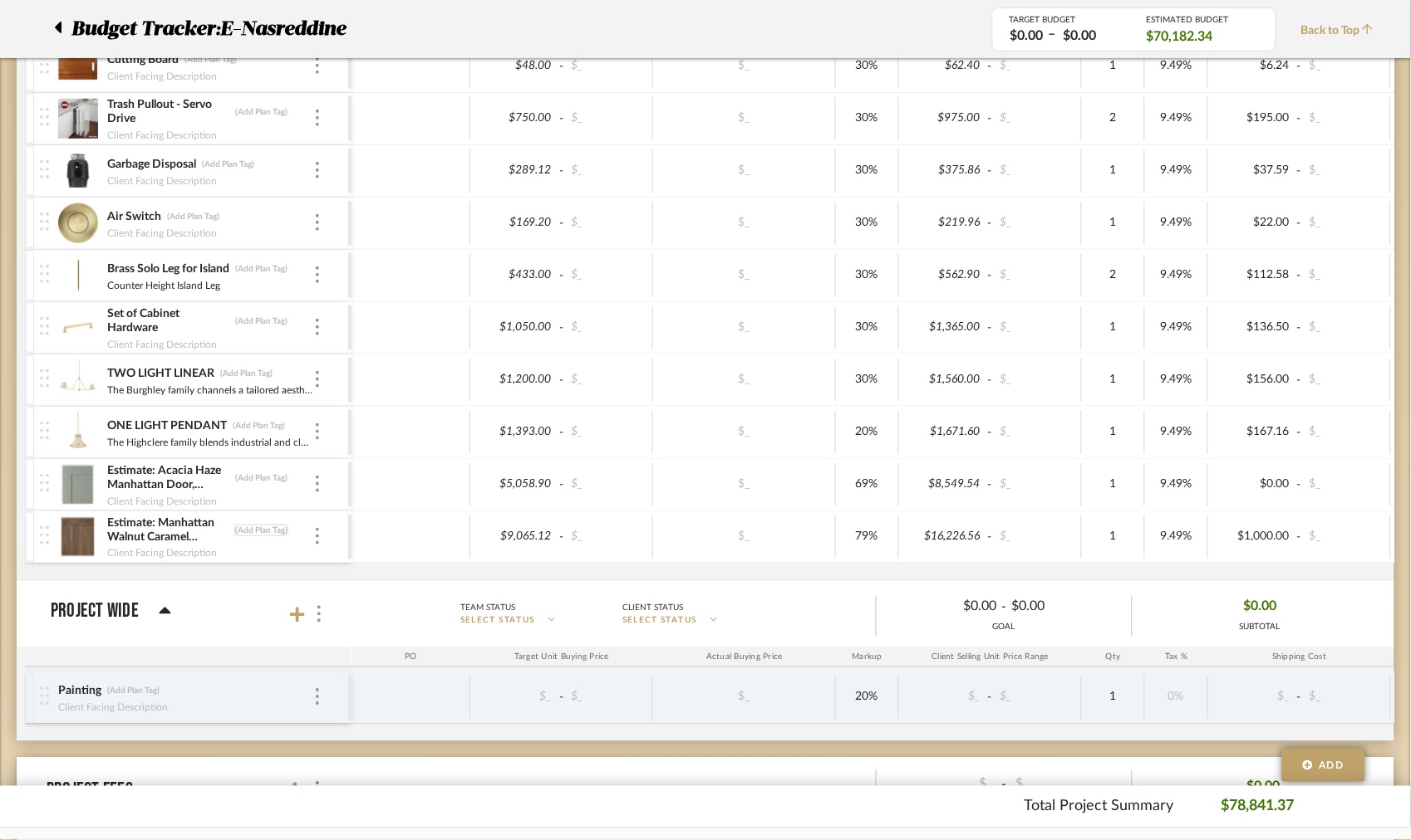
drag, startPoint x: 309, startPoint y: 480, endPoint x: 267, endPoint y: 535, distance: 69.2
click at [267, 535] on div "Estimate: White Manhattan Cabinetry, plywood construction. Pantry/REF/Ovens and…" at bounding box center [884, 180] width 1718 height 801
click at [48, 490] on img at bounding box center [44, 483] width 9 height 18
click at [52, 545] on div at bounding box center [46, 537] width 23 height 52
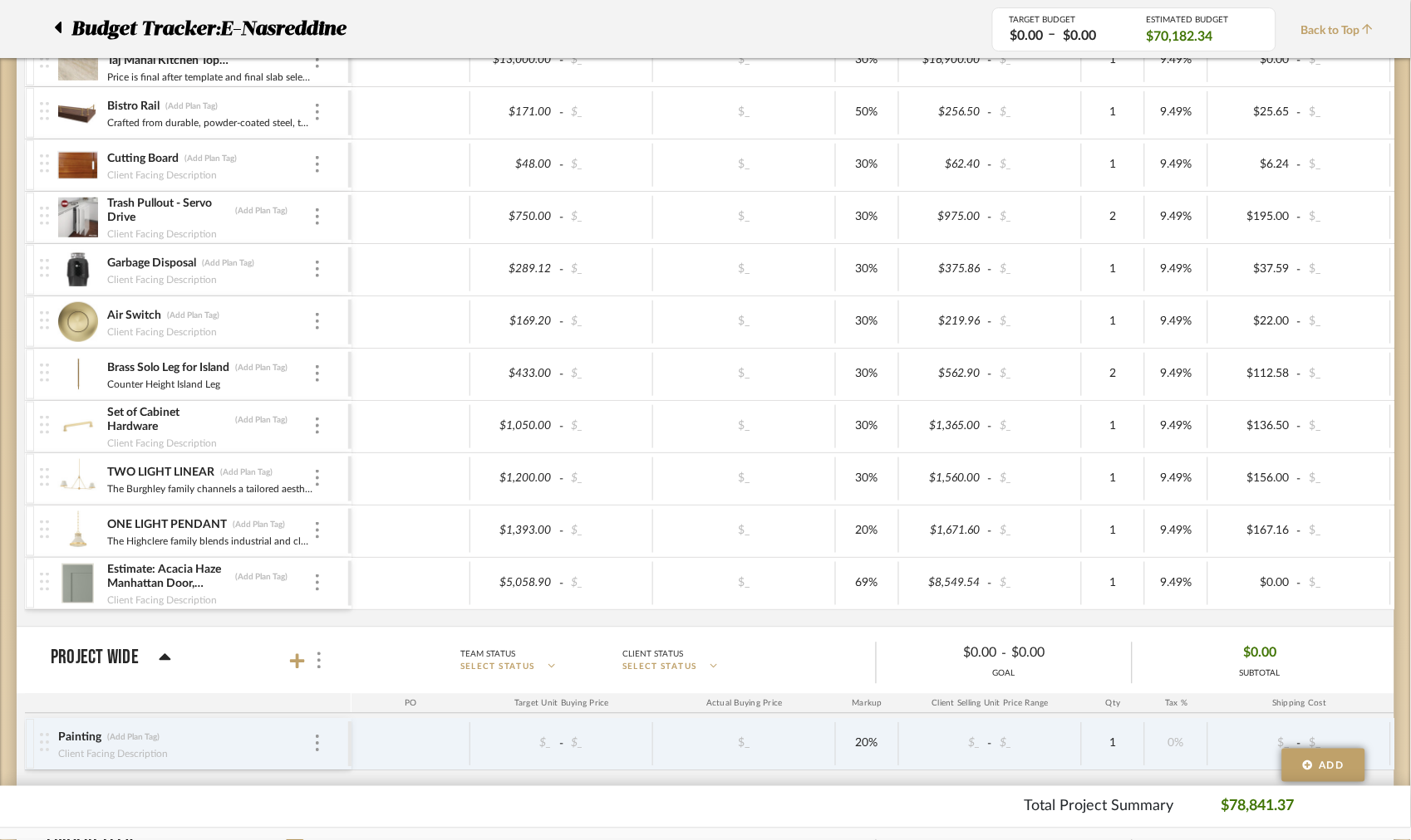
scroll to position [634, 0]
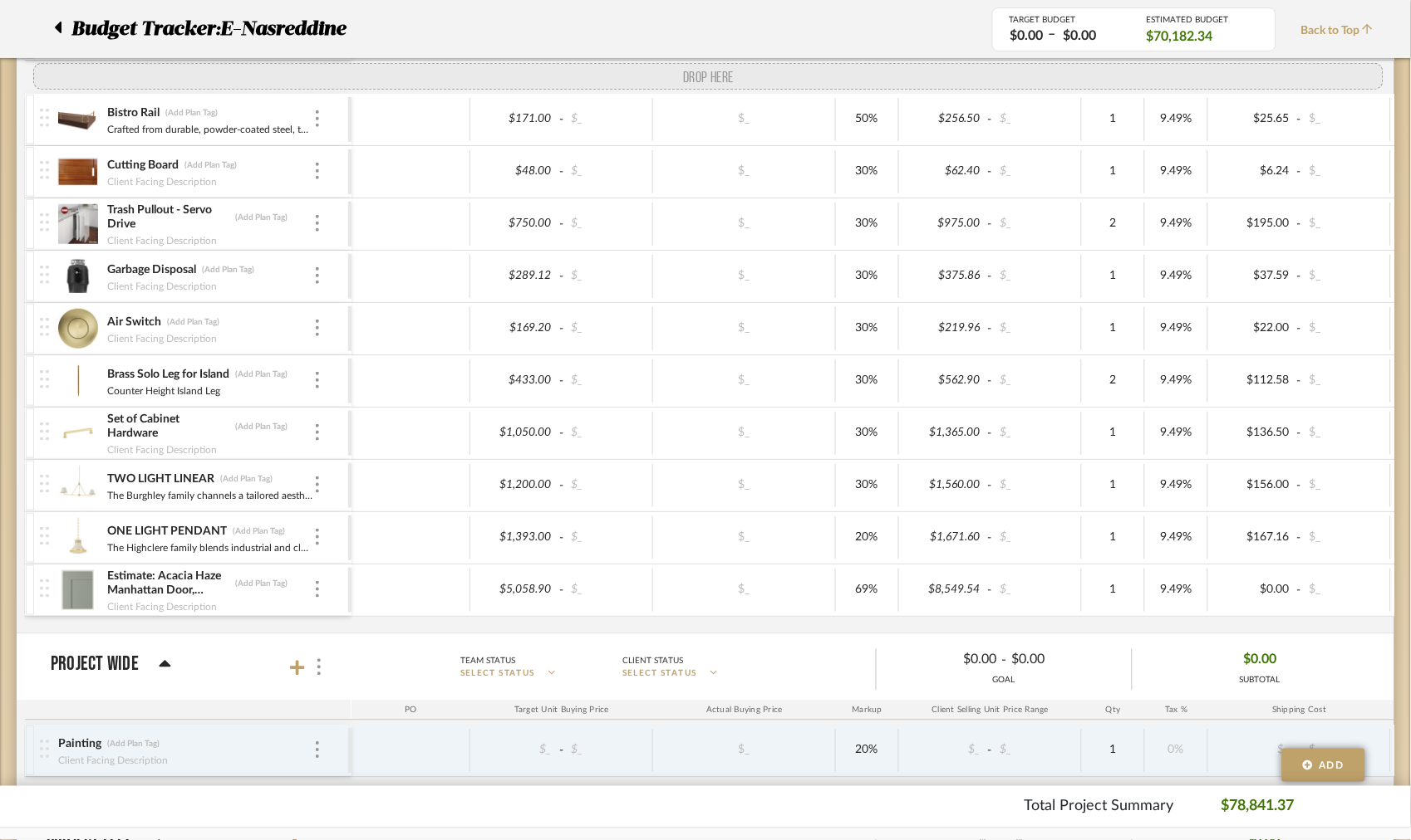
drag, startPoint x: 44, startPoint y: 542, endPoint x: 104, endPoint y: 86, distance: 459.9
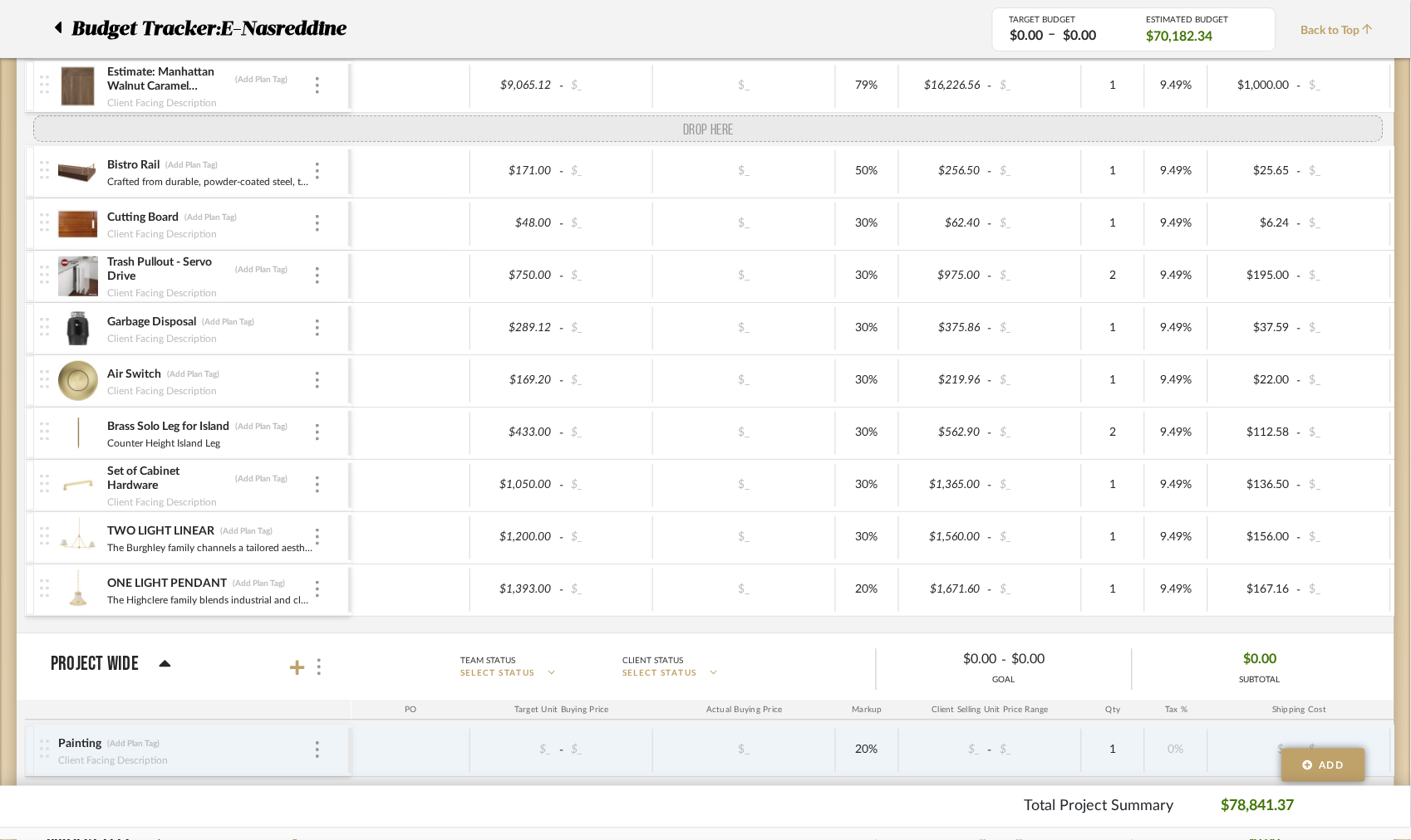
drag, startPoint x: 46, startPoint y: 609, endPoint x: 66, endPoint y: 118, distance: 491.4
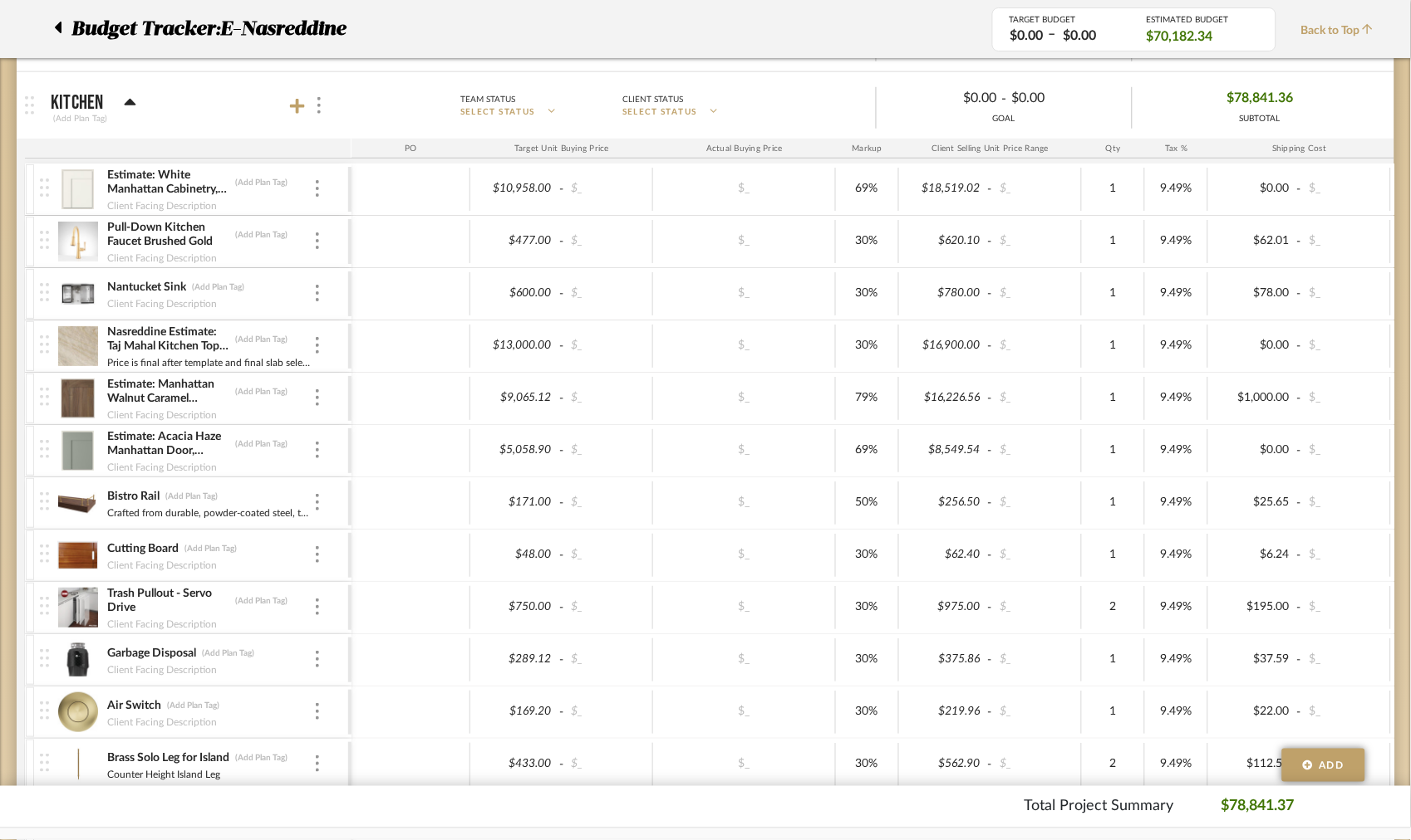
scroll to position [319, 0]
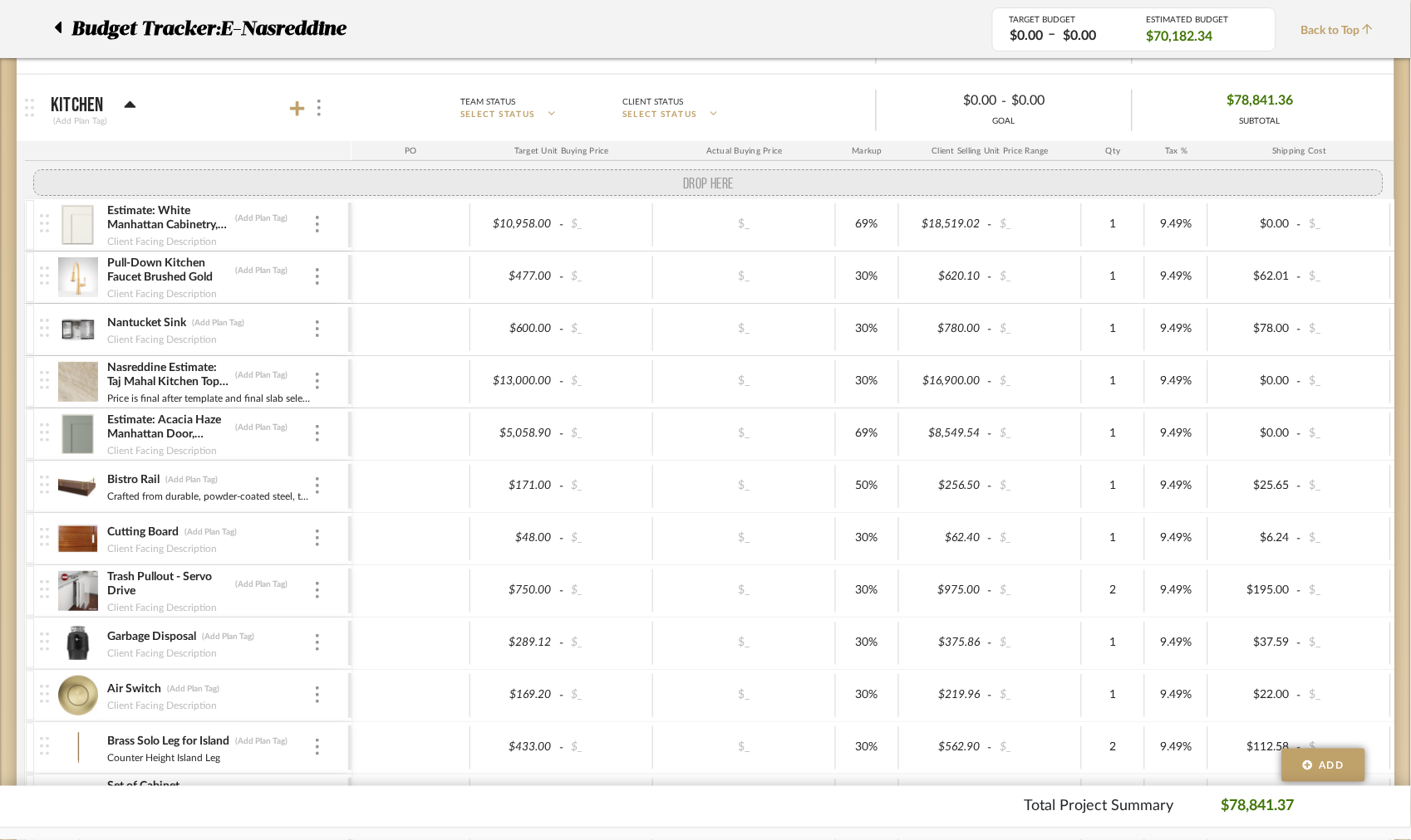
drag, startPoint x: 48, startPoint y: 393, endPoint x: 52, endPoint y: 188, distance: 205.0
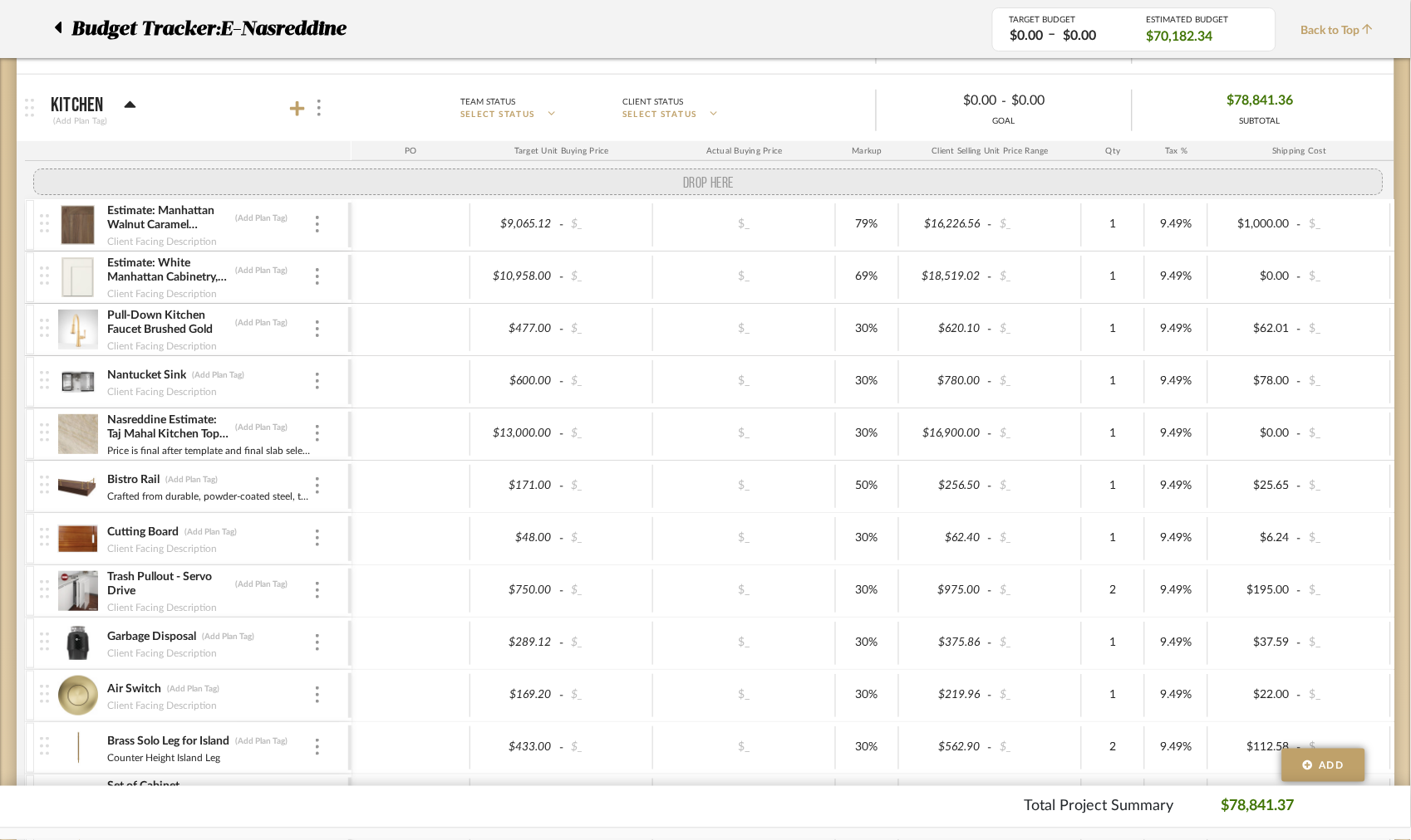
drag, startPoint x: 47, startPoint y: 467, endPoint x: 54, endPoint y: 216, distance: 251.1
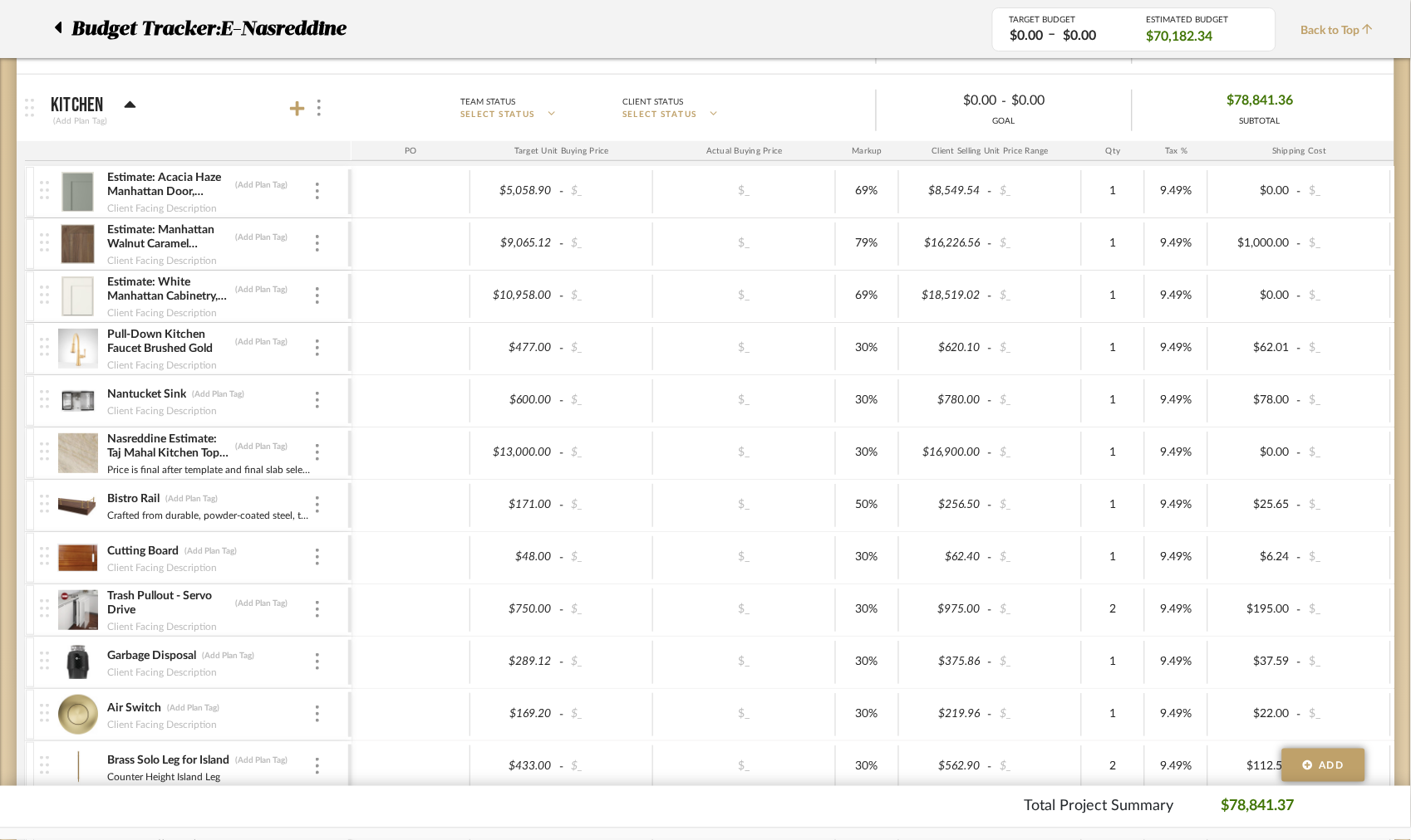
click at [54, 216] on div "Estimate: Acacia Haze Manhattan Door, Plywood Construction. Uppers and Hood (Ad…" at bounding box center [884, 567] width 1718 height 801
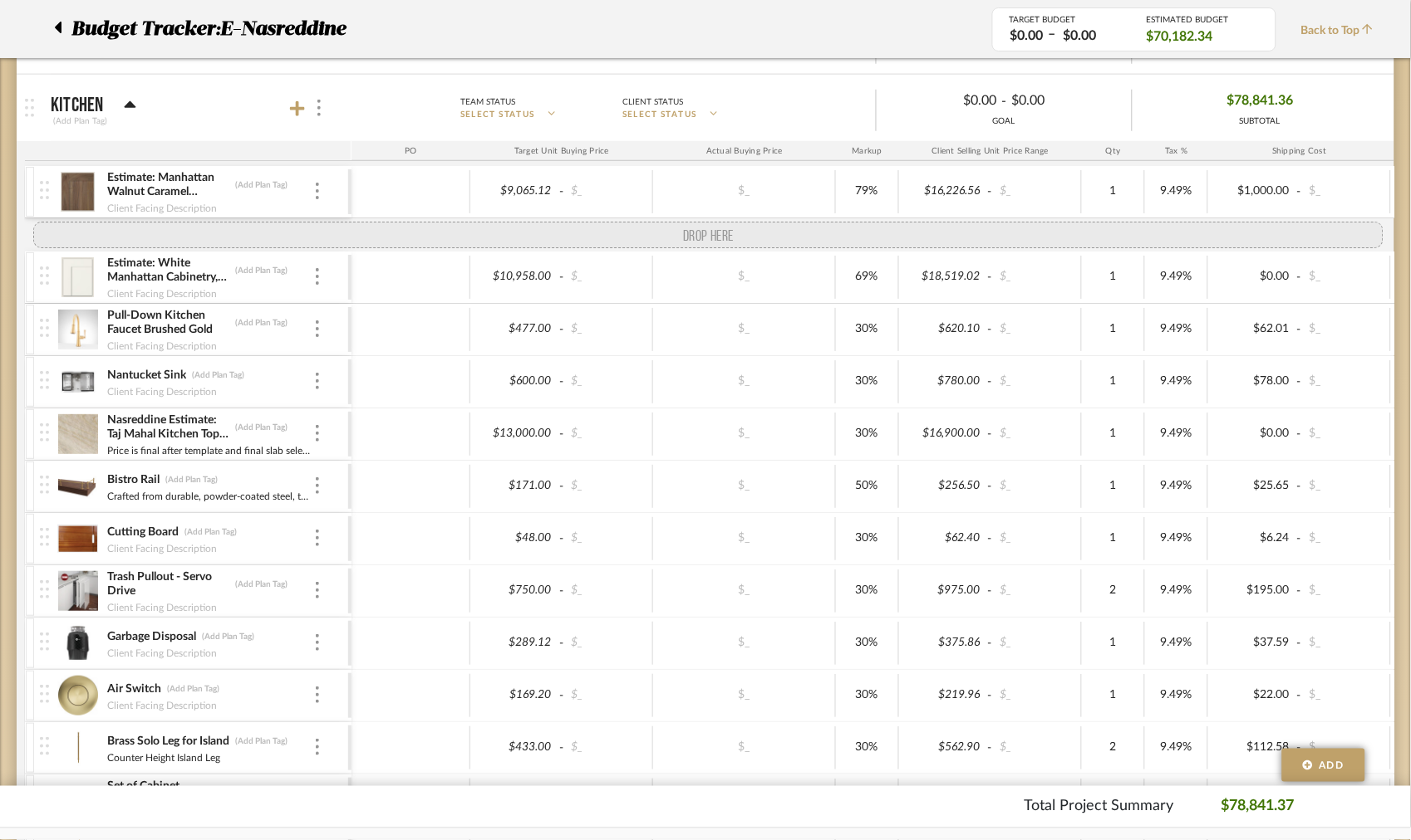
drag, startPoint x: 52, startPoint y: 186, endPoint x: 53, endPoint y: 240, distance: 54.0
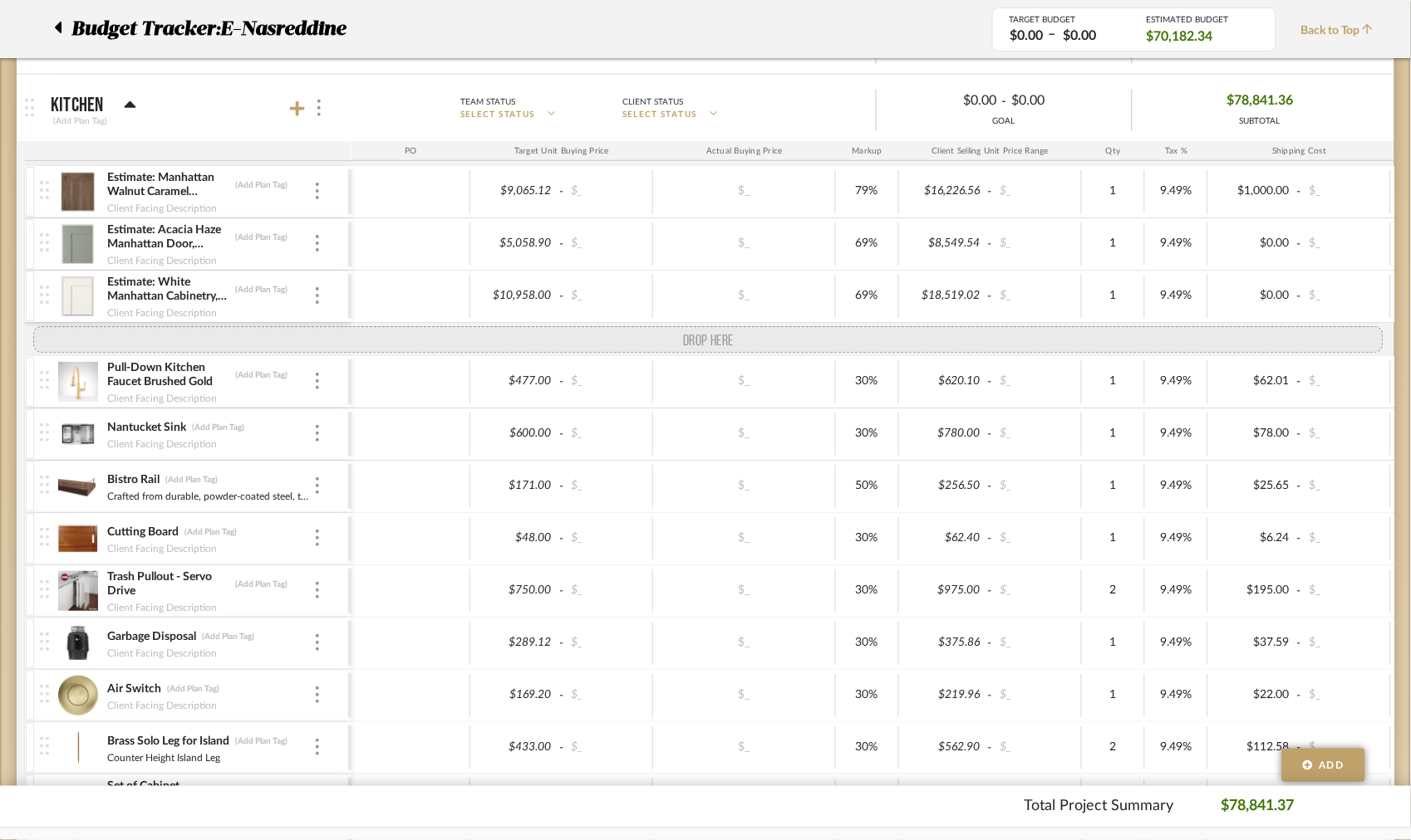
drag, startPoint x: 43, startPoint y: 463, endPoint x: 34, endPoint y: 349, distance: 114.4
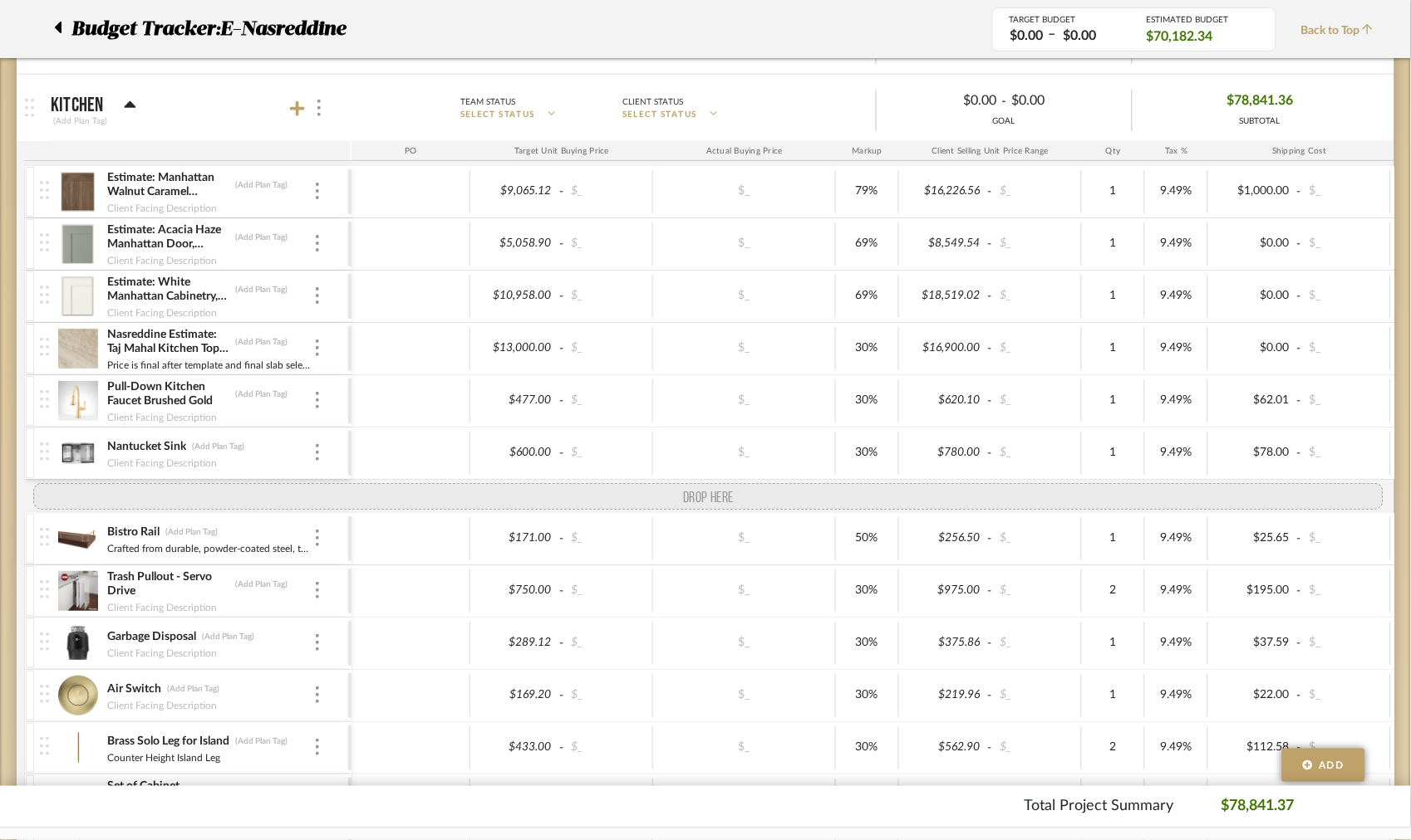
drag, startPoint x: 48, startPoint y: 563, endPoint x: 46, endPoint y: 479, distance: 84.0
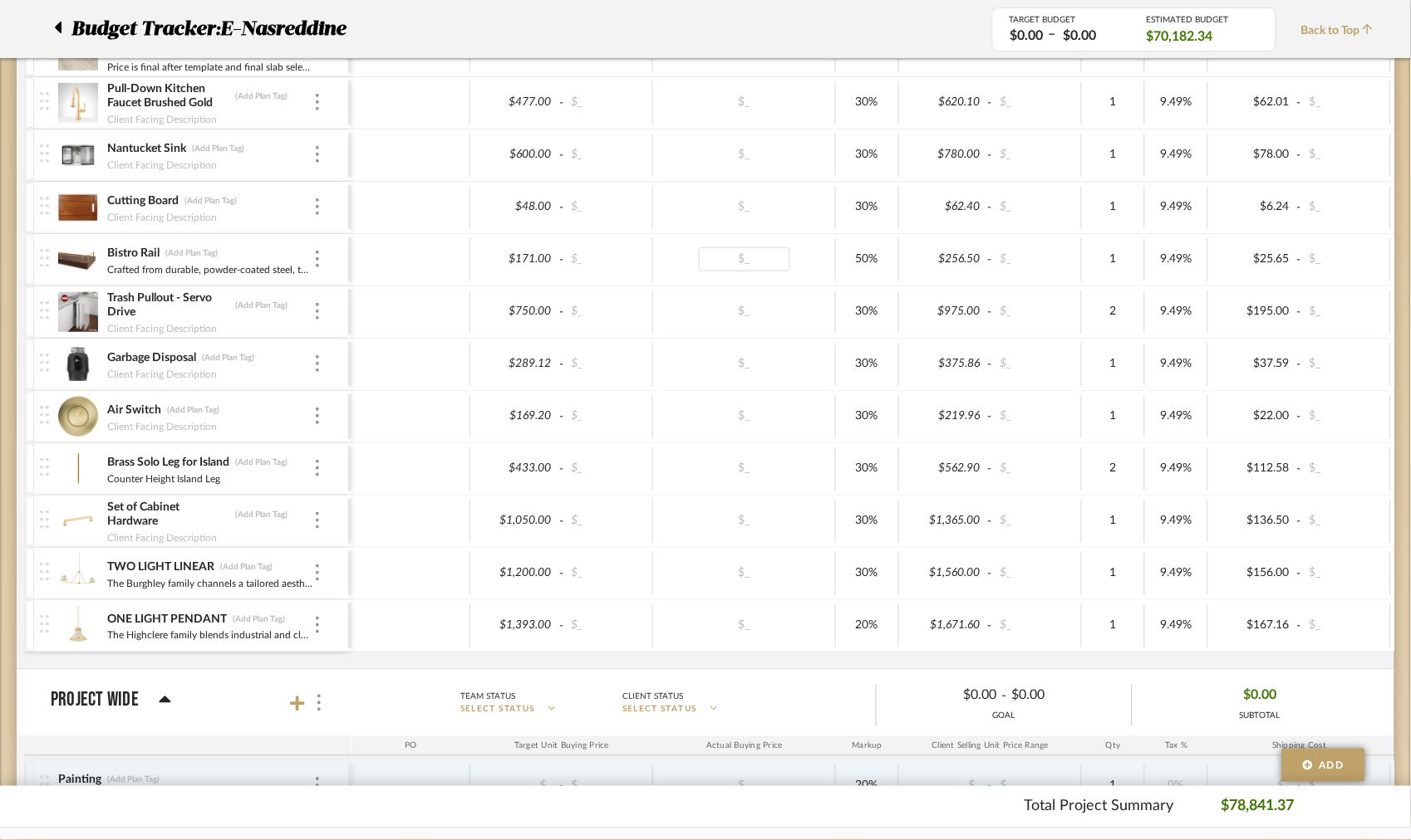
scroll to position [0, 0]
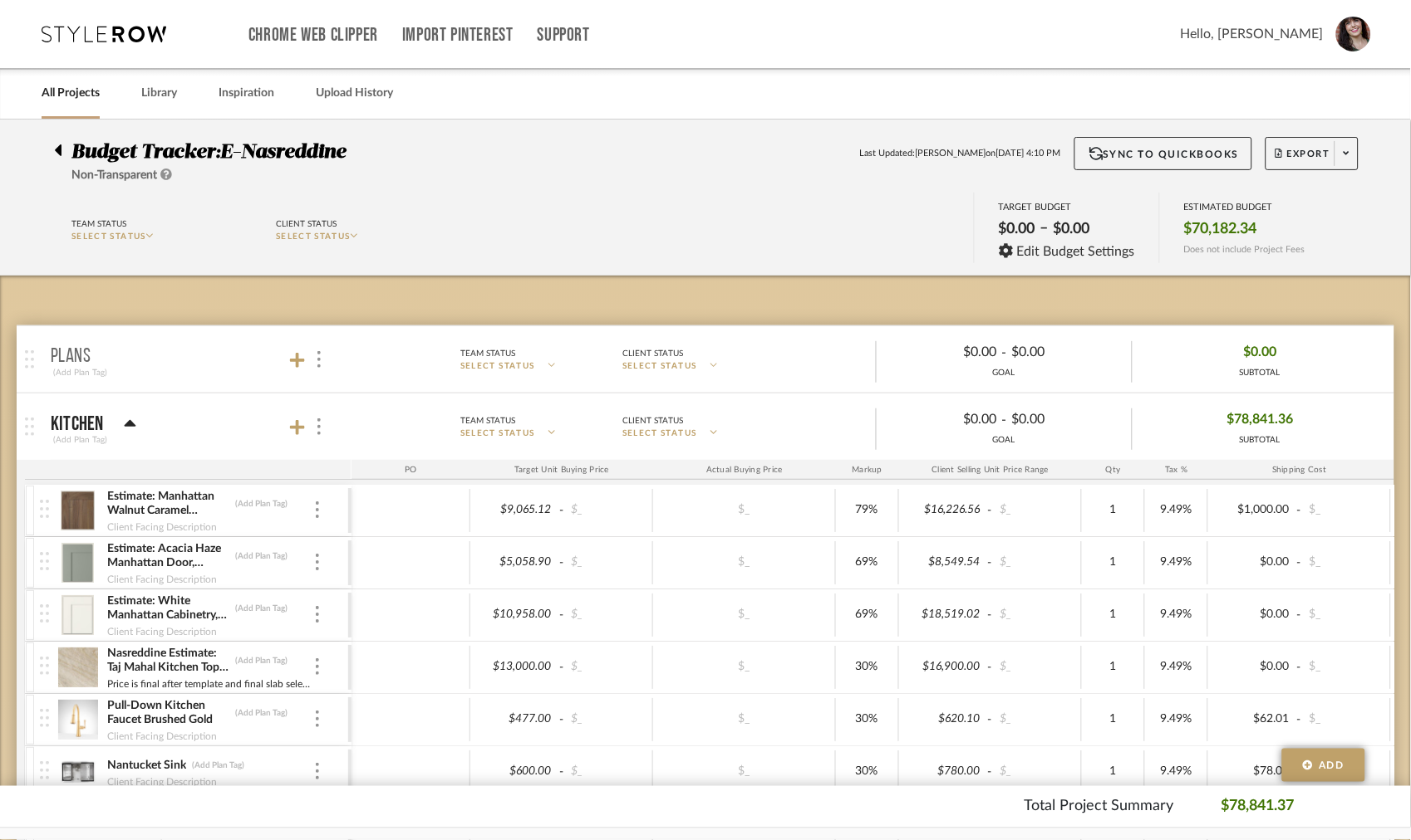
click at [56, 147] on icon at bounding box center [58, 150] width 7 height 20
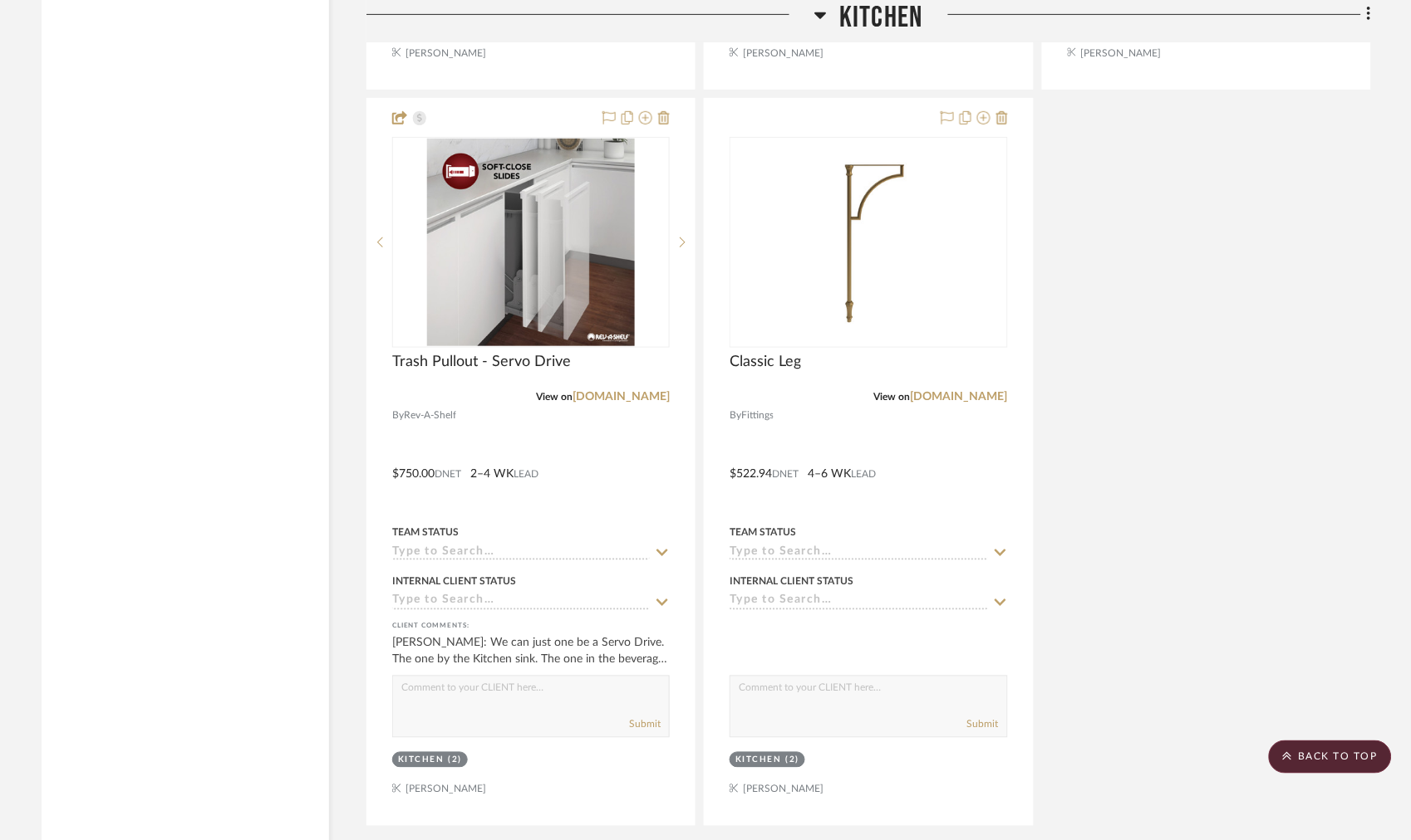
scroll to position [3378, 0]
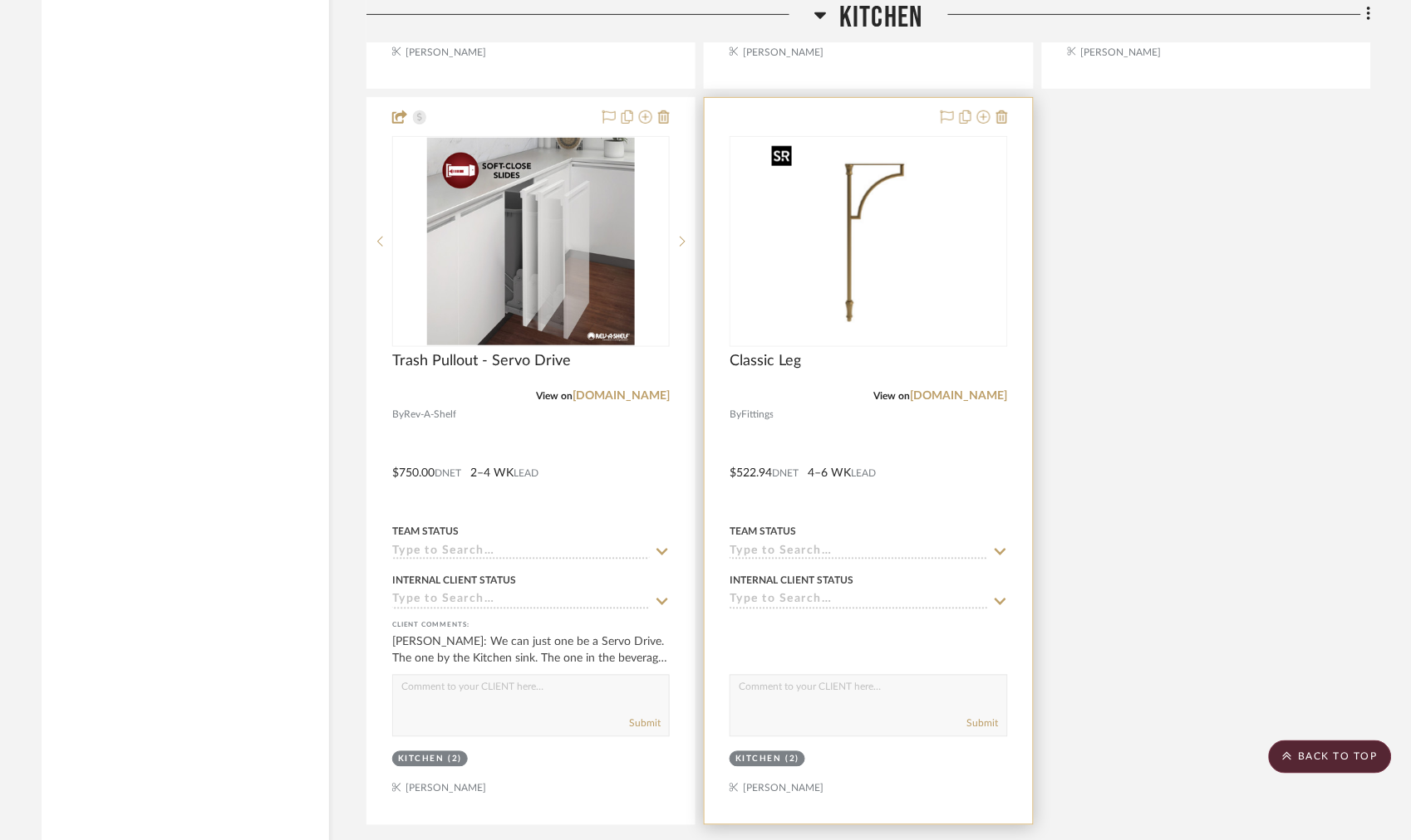
click at [0, 0] on img at bounding box center [0, 0] width 0 height 0
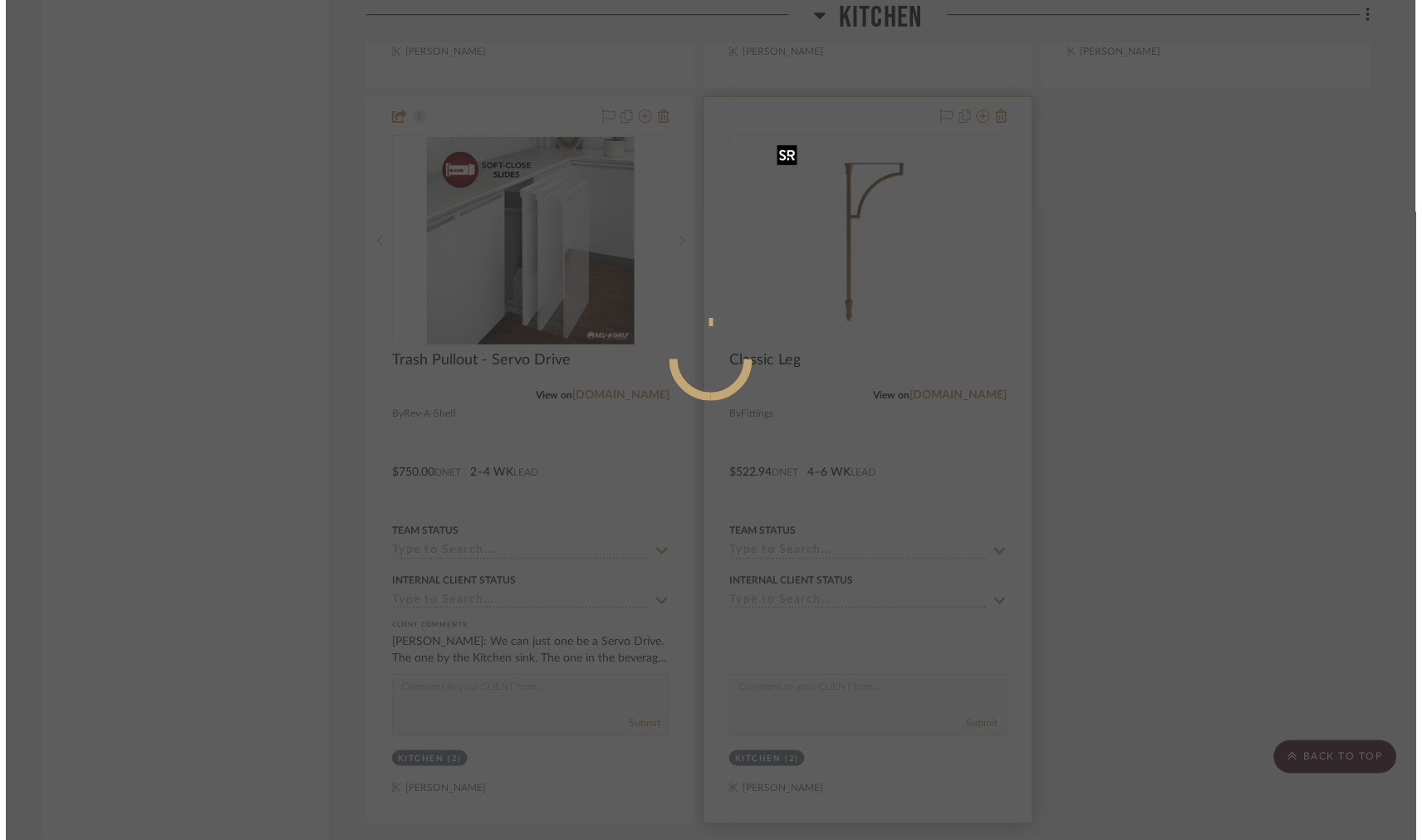
scroll to position [0, 0]
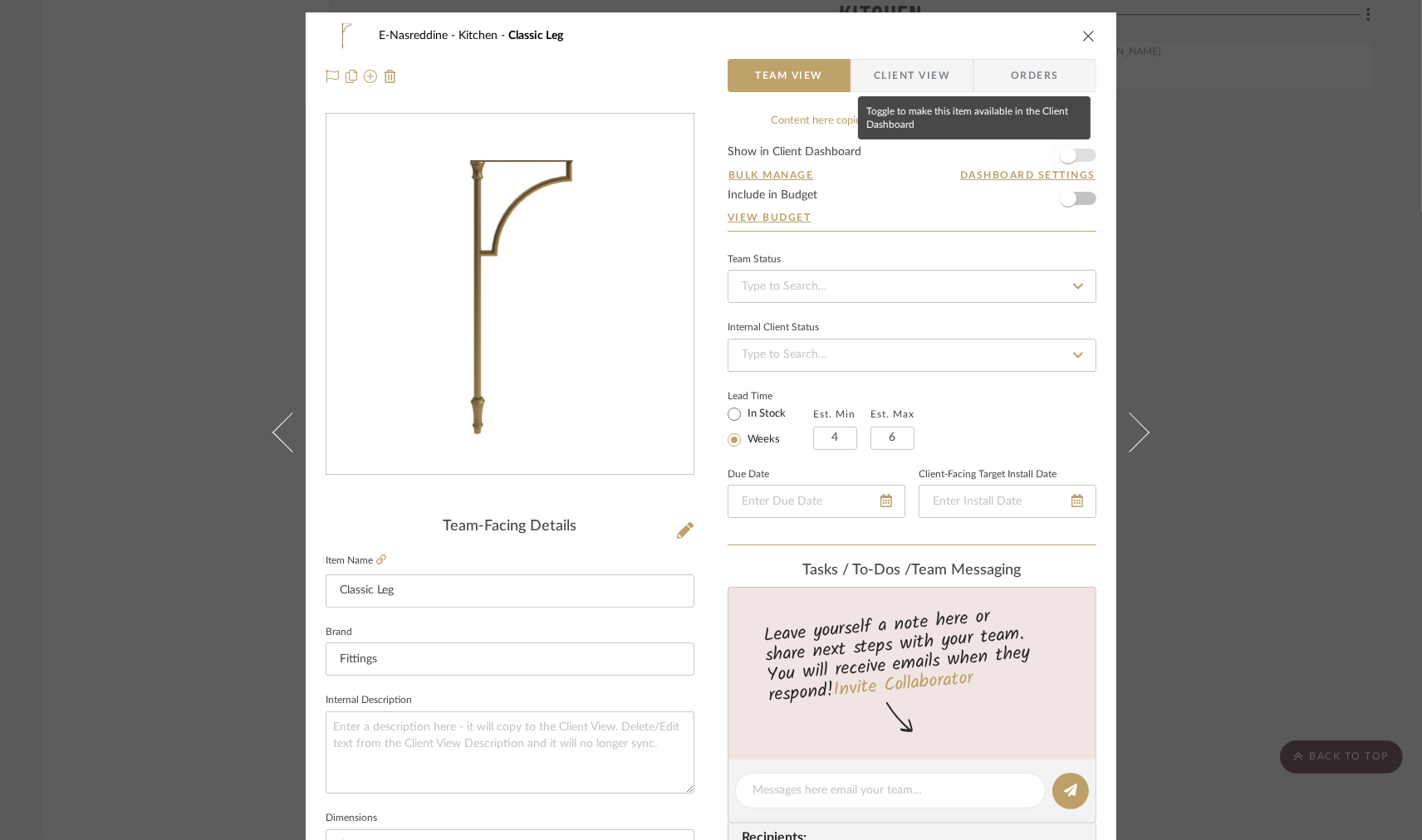
click at [1081, 153] on span "button" at bounding box center [1068, 156] width 36 height 36
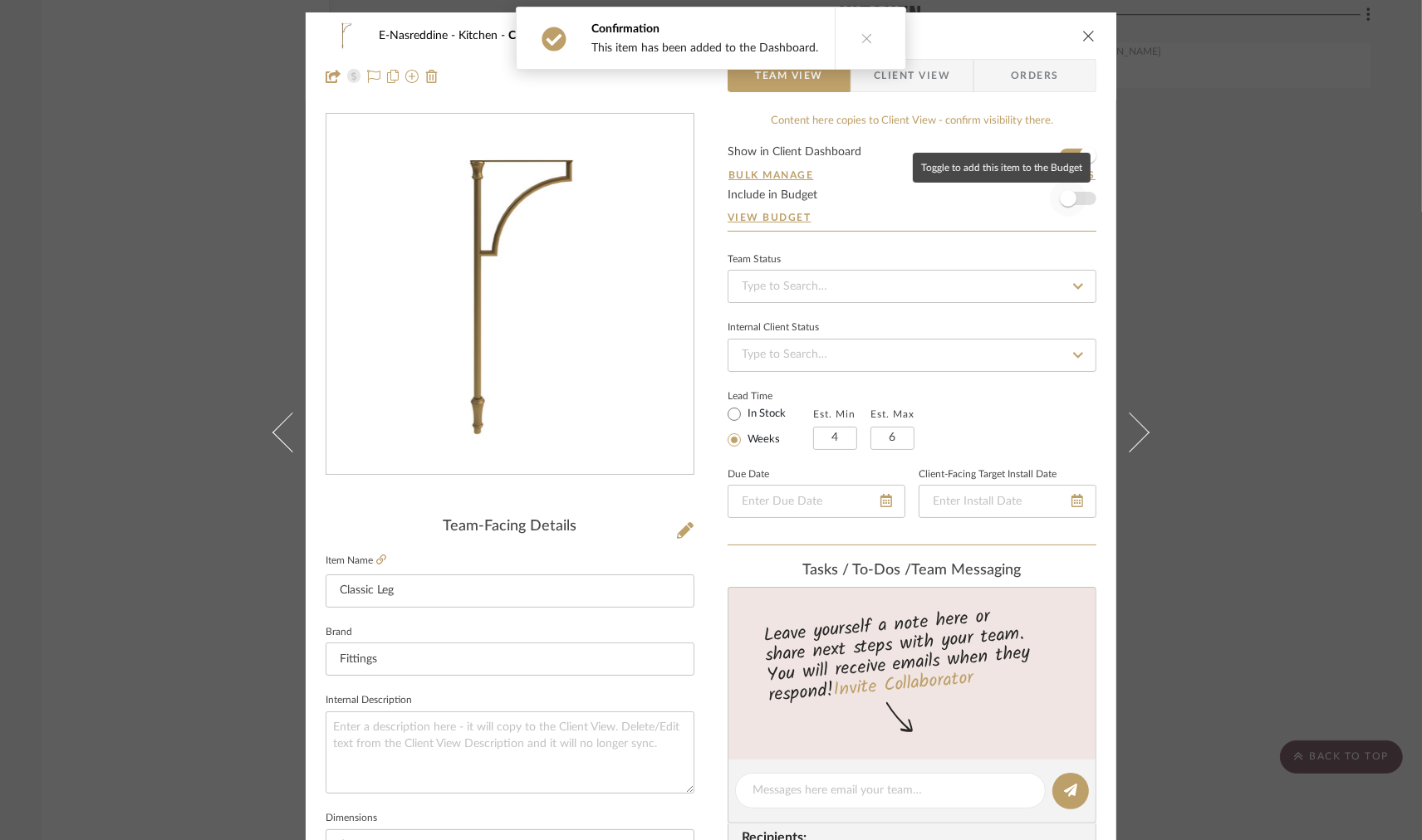
click at [1076, 192] on span "button" at bounding box center [1068, 198] width 36 height 36
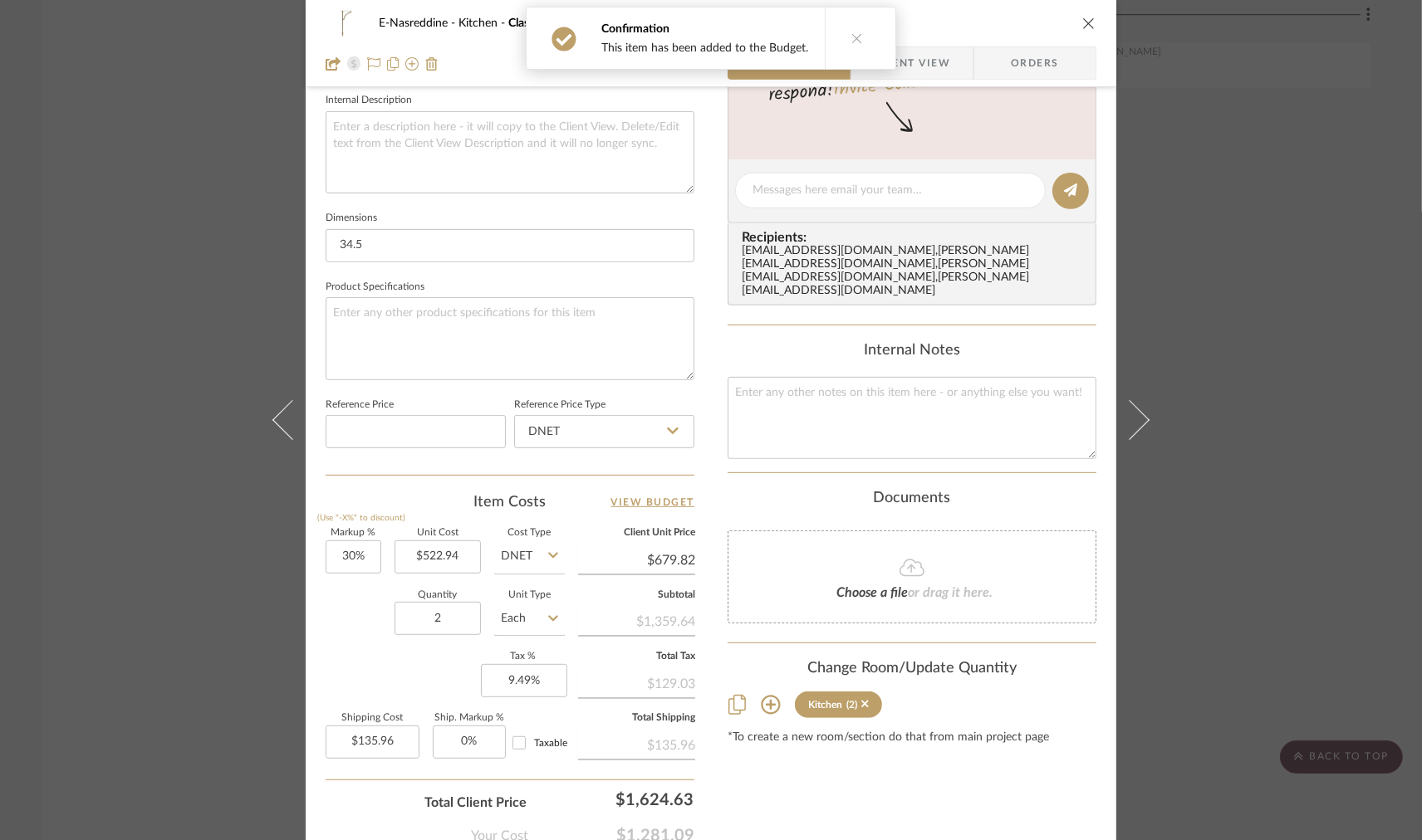
scroll to position [704, 0]
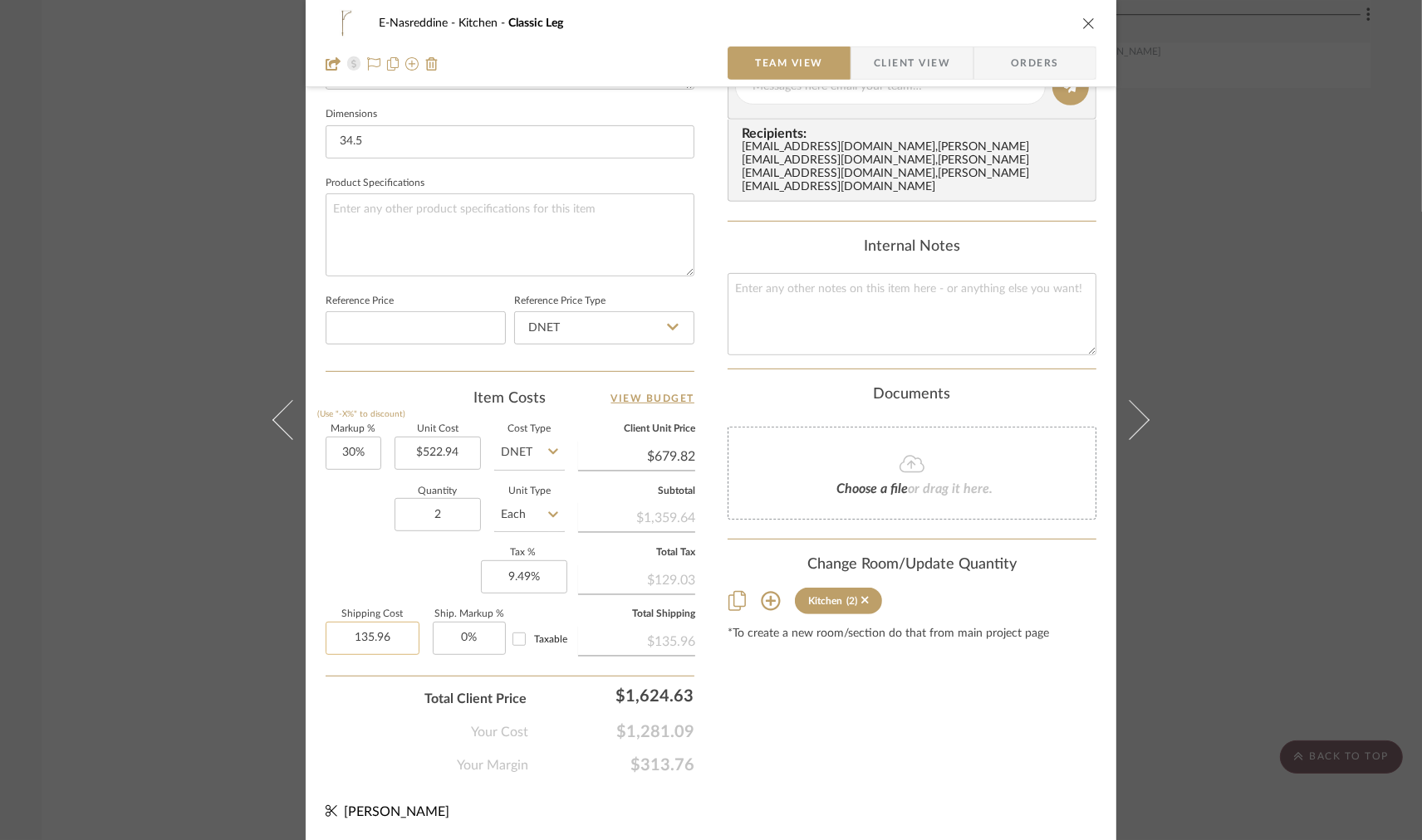
click at [359, 644] on input "135.96" at bounding box center [373, 638] width 94 height 33
type input "$135.96"
click at [931, 734] on div "Content here copies to Client View - confirm visibility there. Show in Client D…" at bounding box center [913, 92] width 369 height 1367
click at [1085, 21] on icon "close" at bounding box center [1089, 23] width 14 height 14
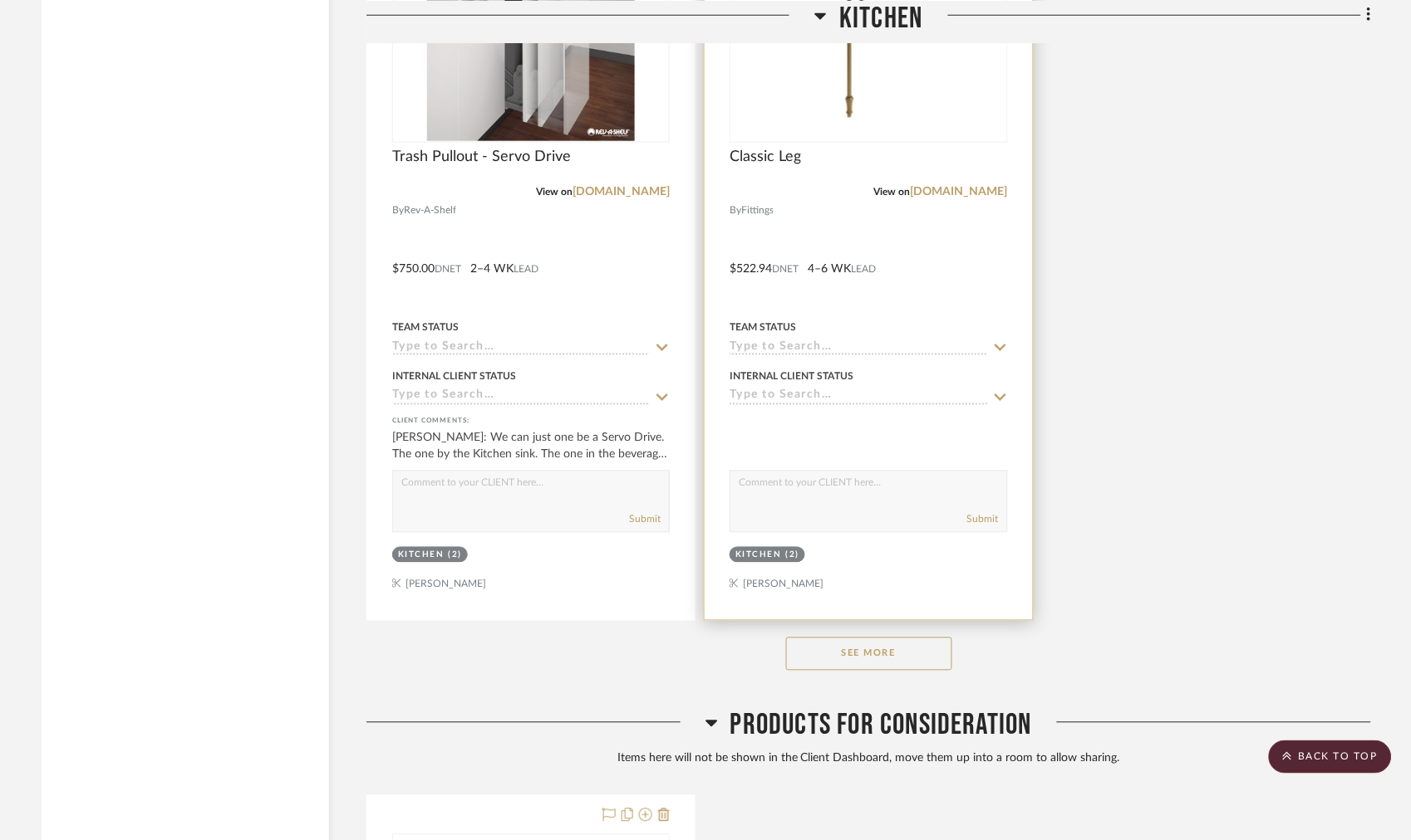
scroll to position [3787, 0]
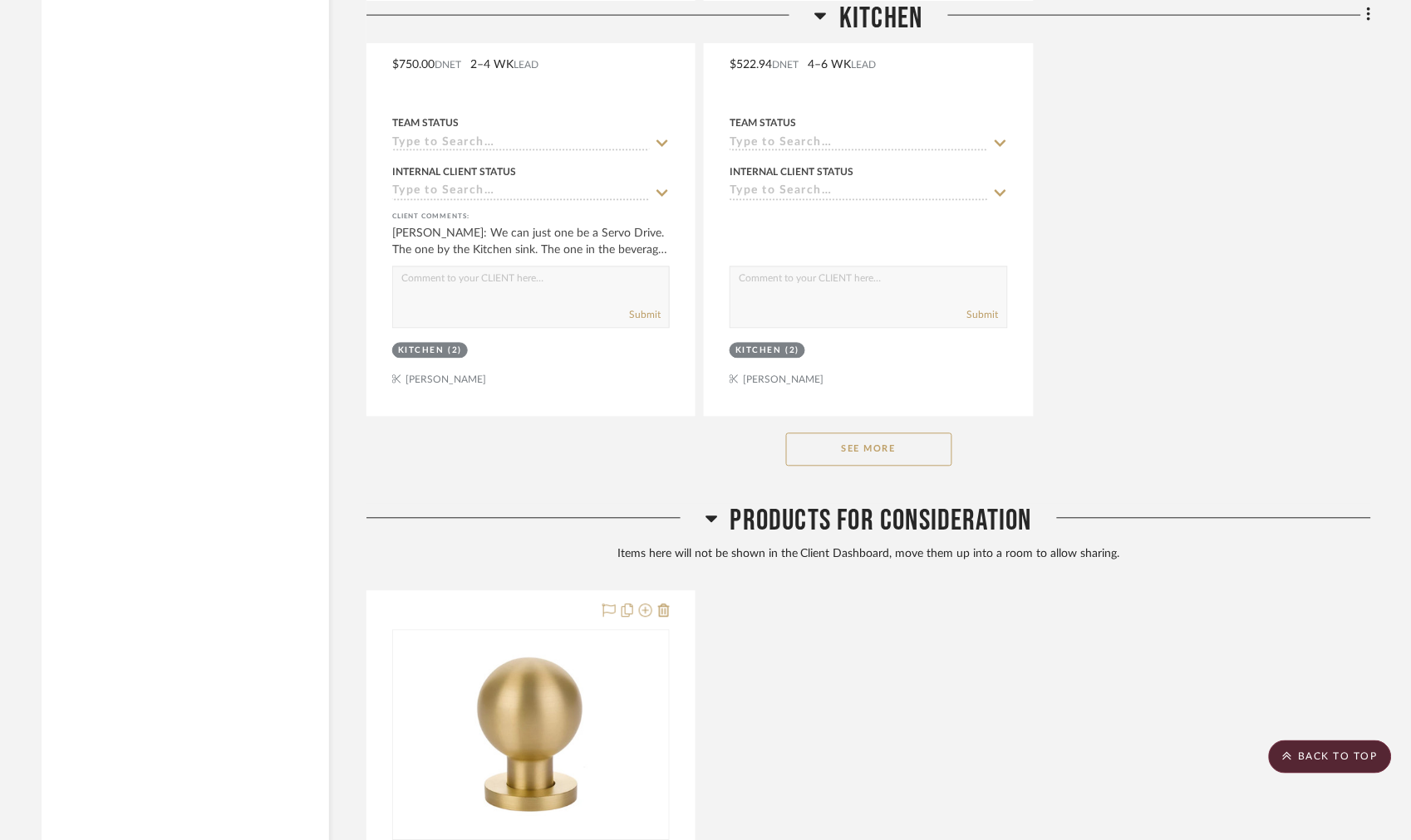
click at [857, 442] on button "See More" at bounding box center [869, 449] width 166 height 33
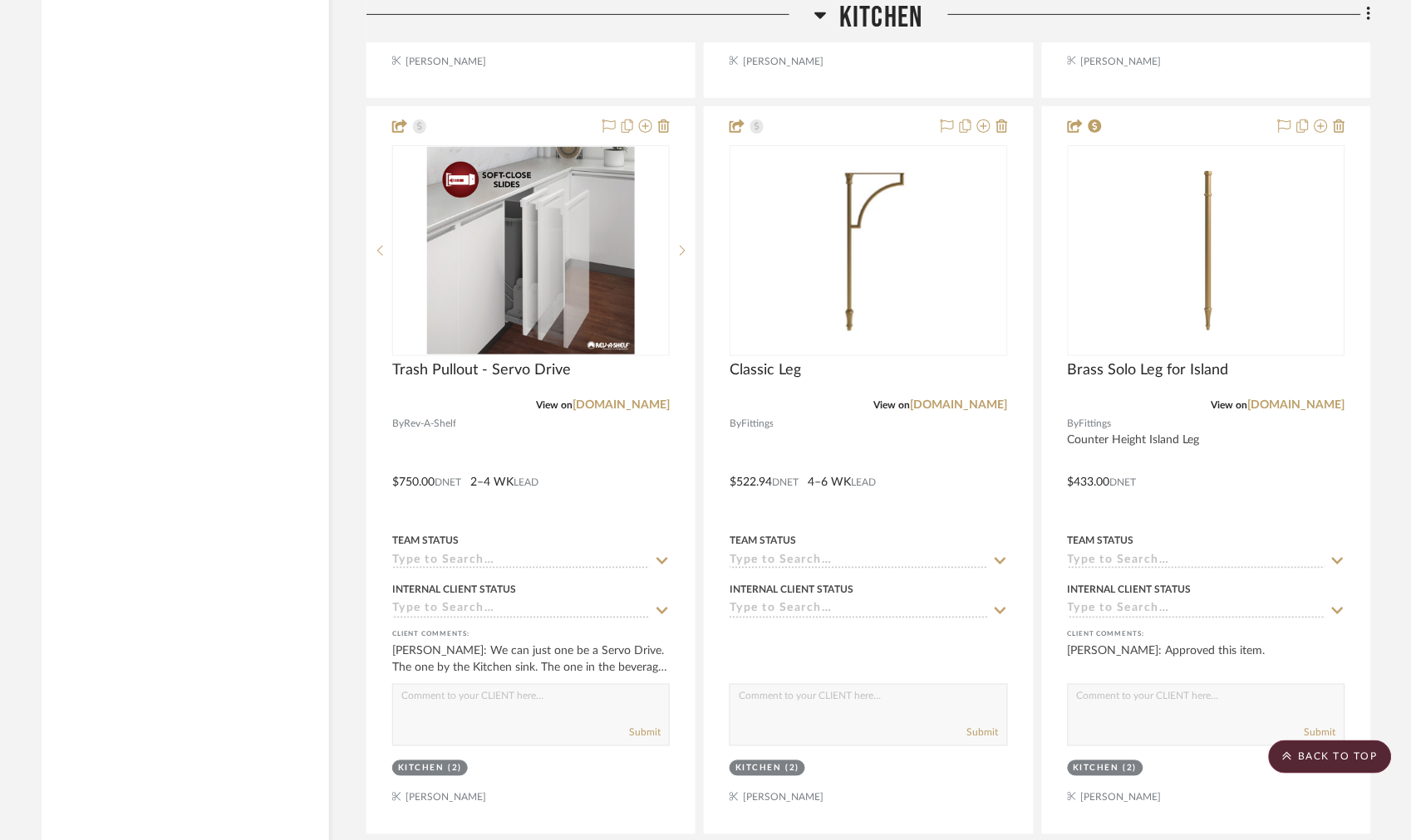
scroll to position [3368, 0]
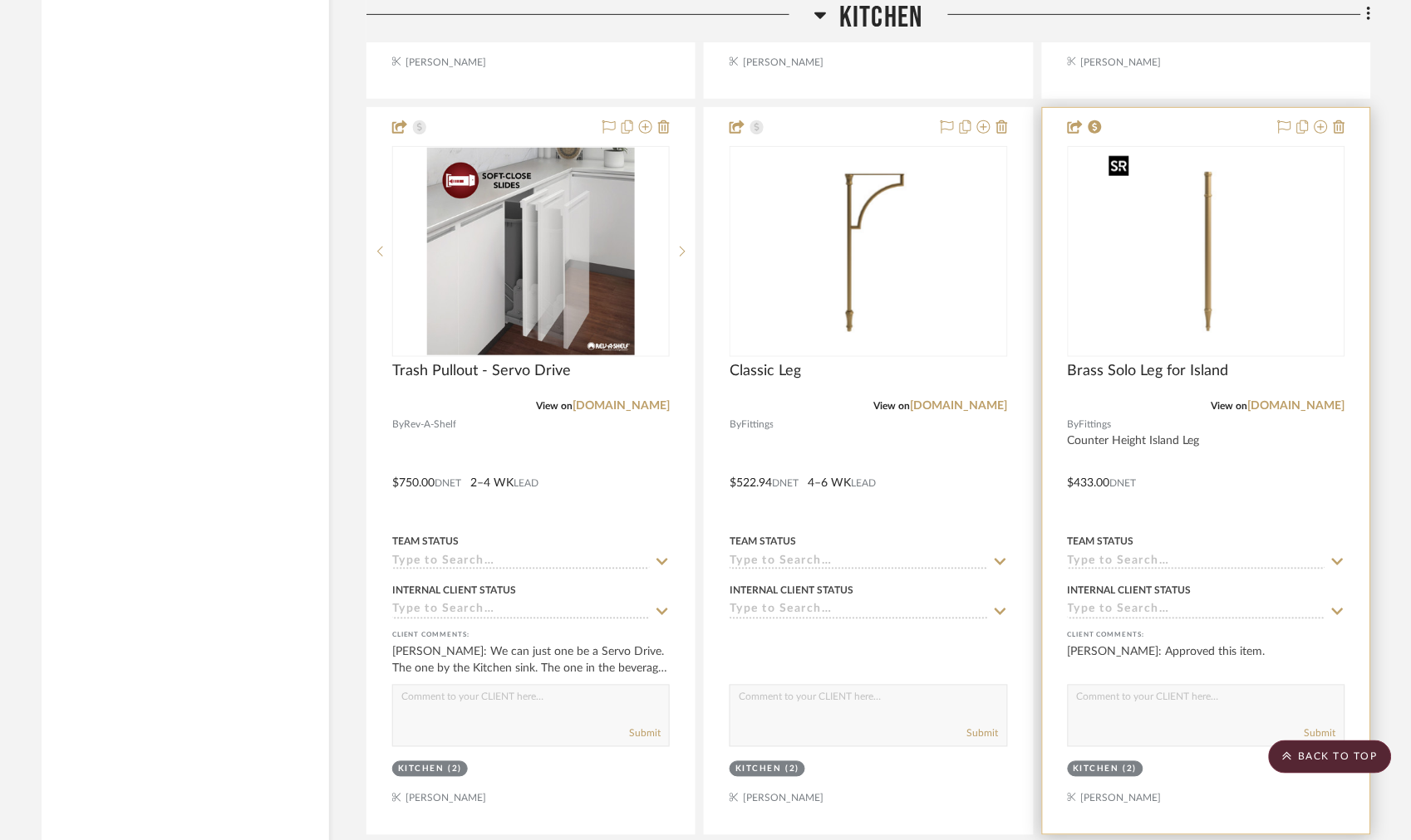
click at [1226, 250] on img "0" at bounding box center [1207, 251] width 208 height 208
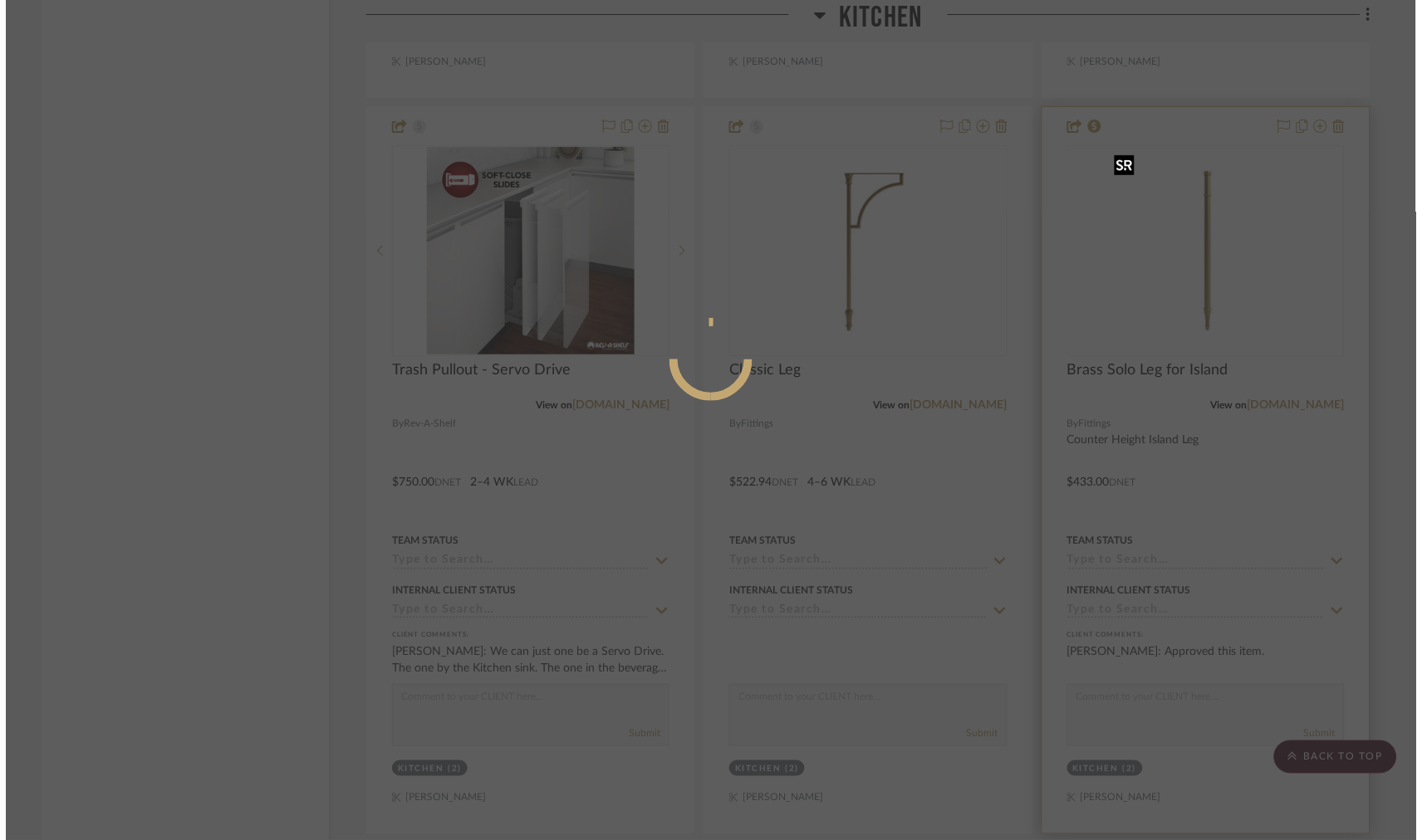
scroll to position [0, 0]
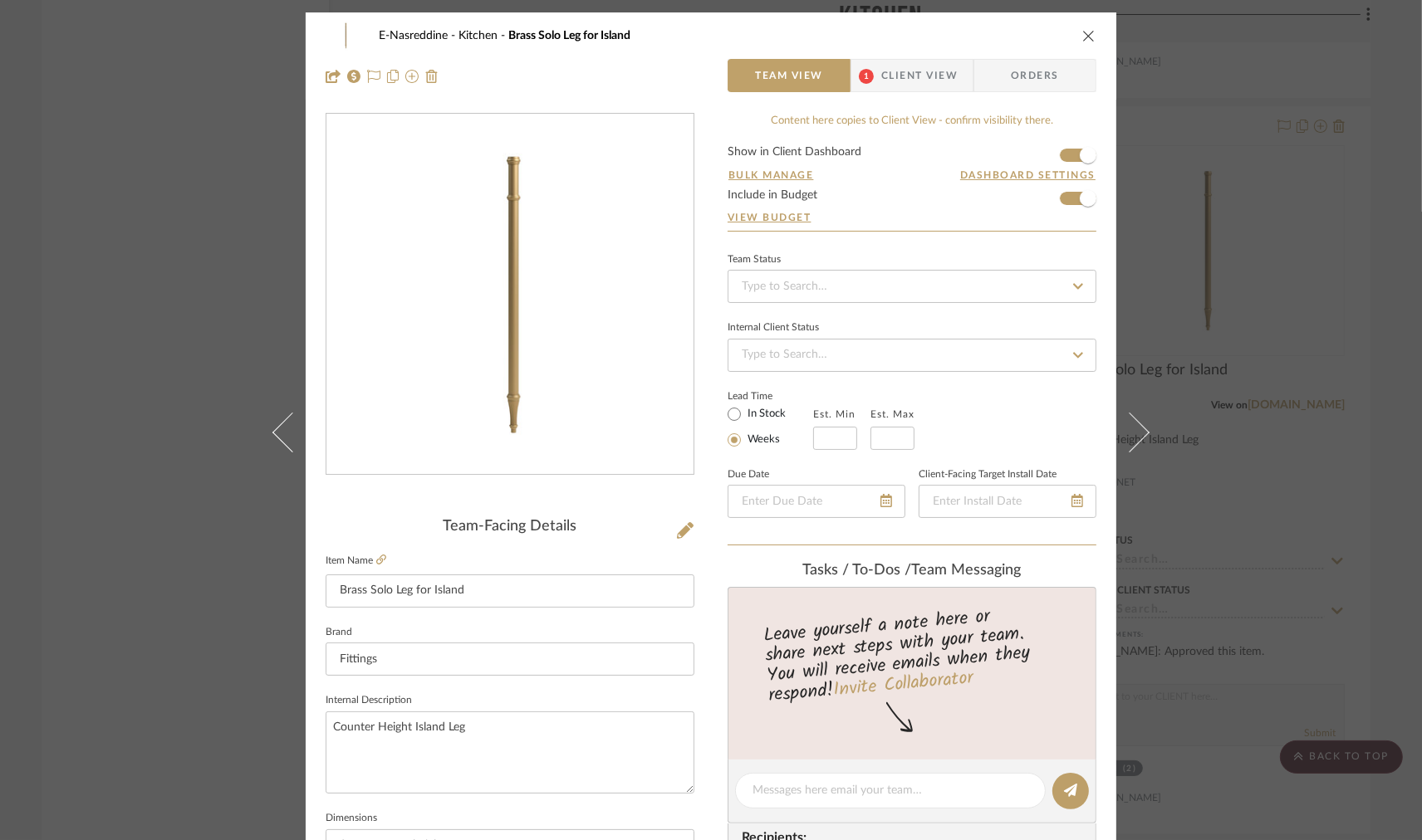
click at [1060, 156] on form "Show in Client Dashboard Bulk Manage Dashboard Settings Include in Budget View …" at bounding box center [913, 189] width 369 height 85
click at [1070, 199] on span "button" at bounding box center [1088, 198] width 36 height 36
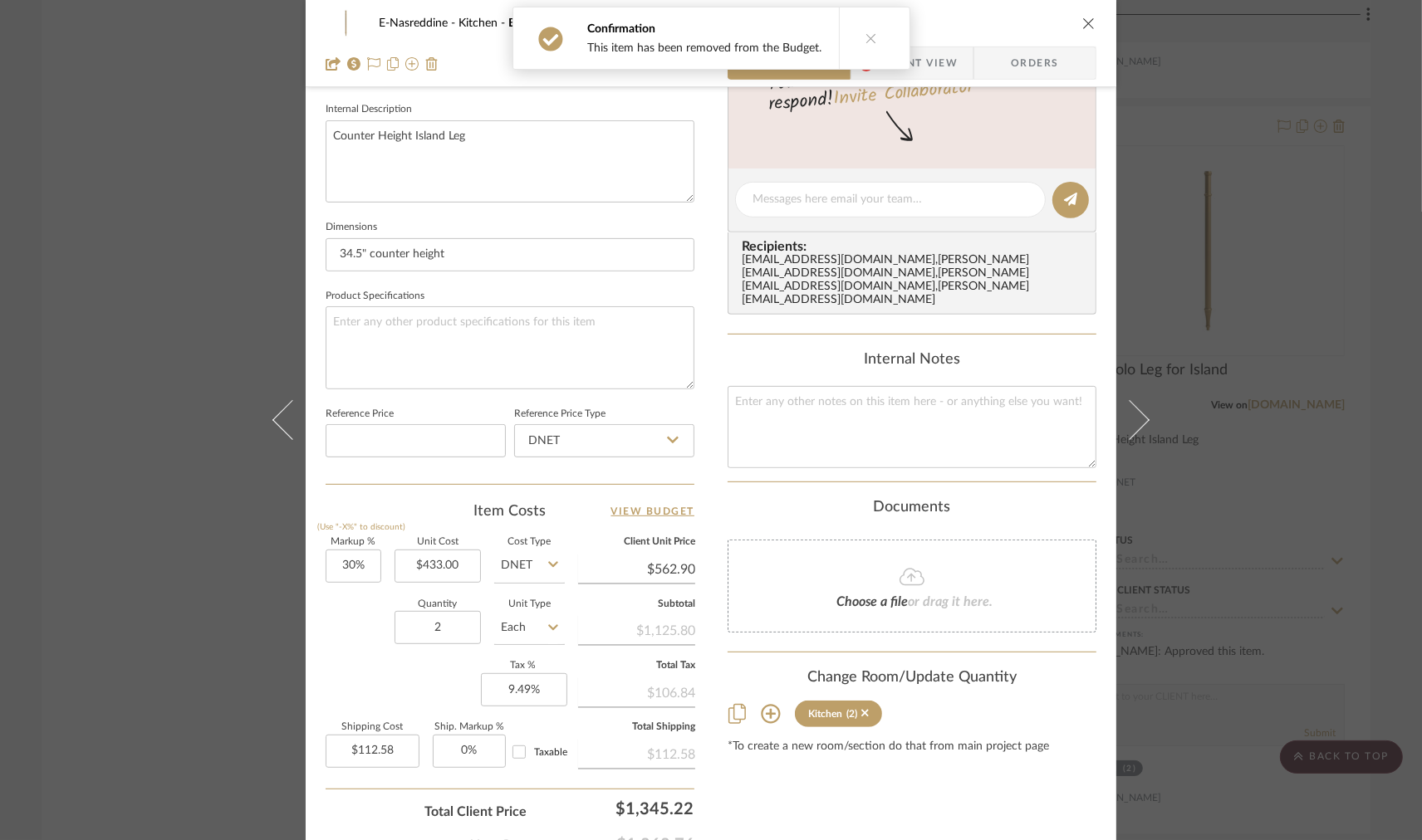
scroll to position [704, 0]
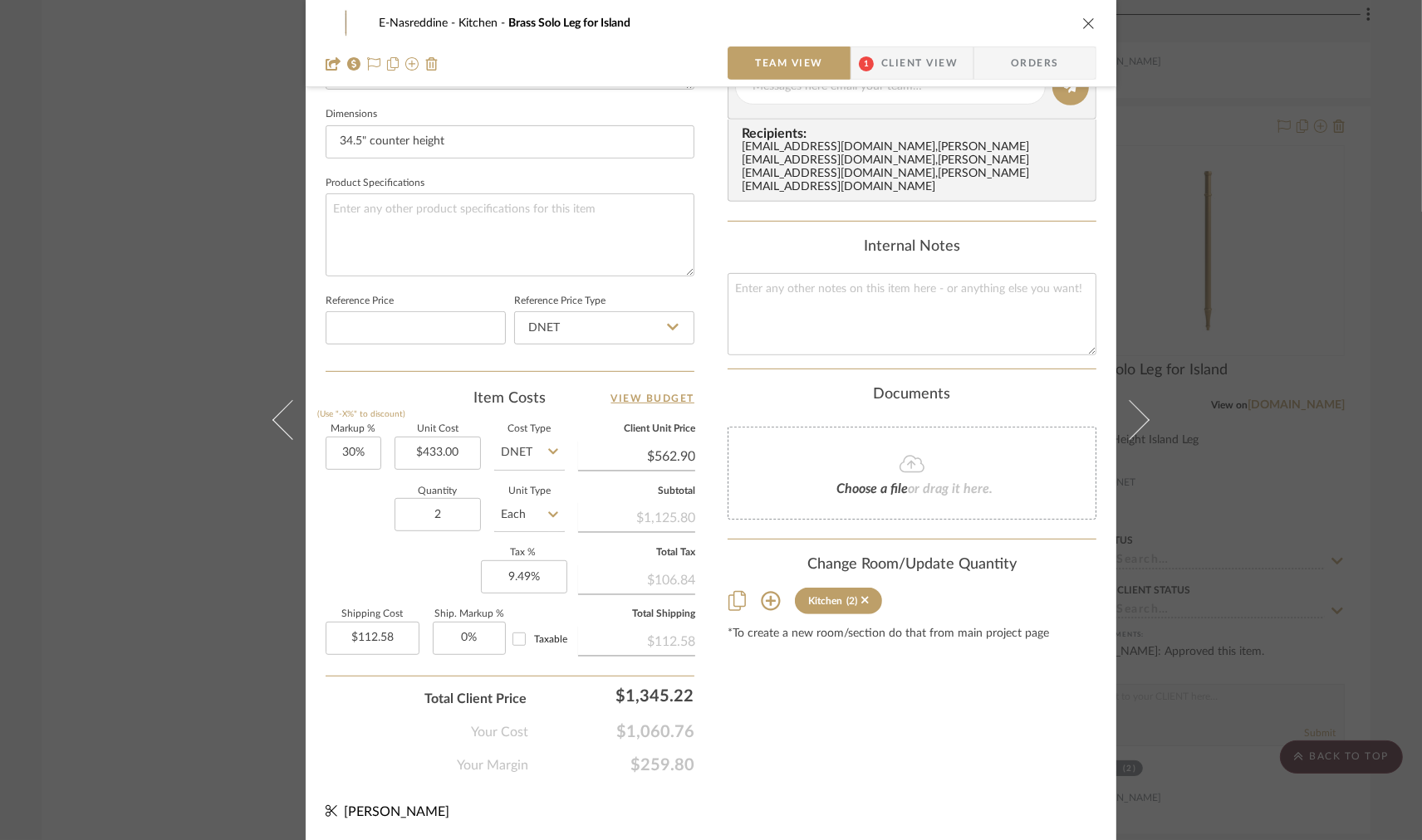
click at [1083, 25] on icon "close" at bounding box center [1089, 23] width 14 height 14
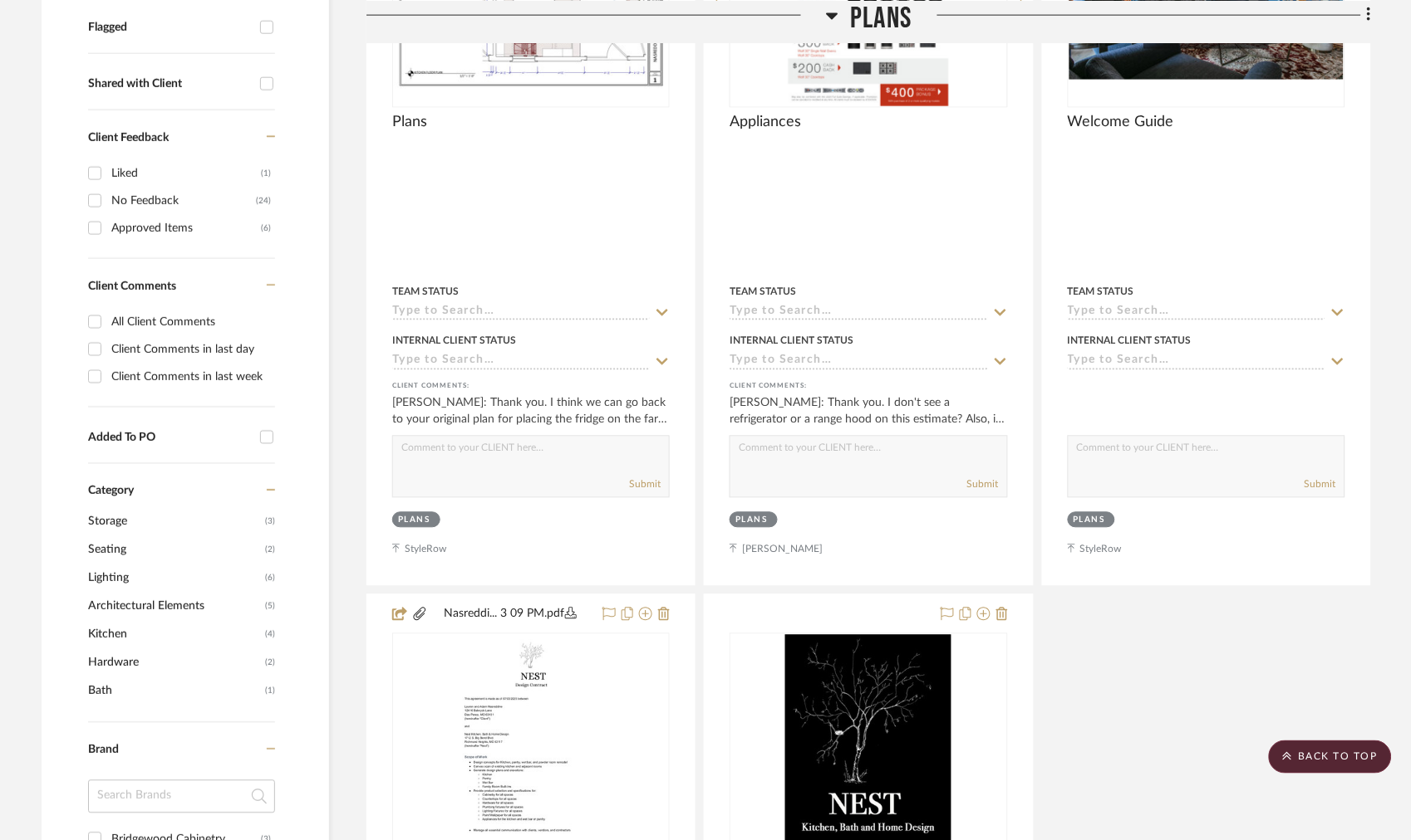
scroll to position [0, 0]
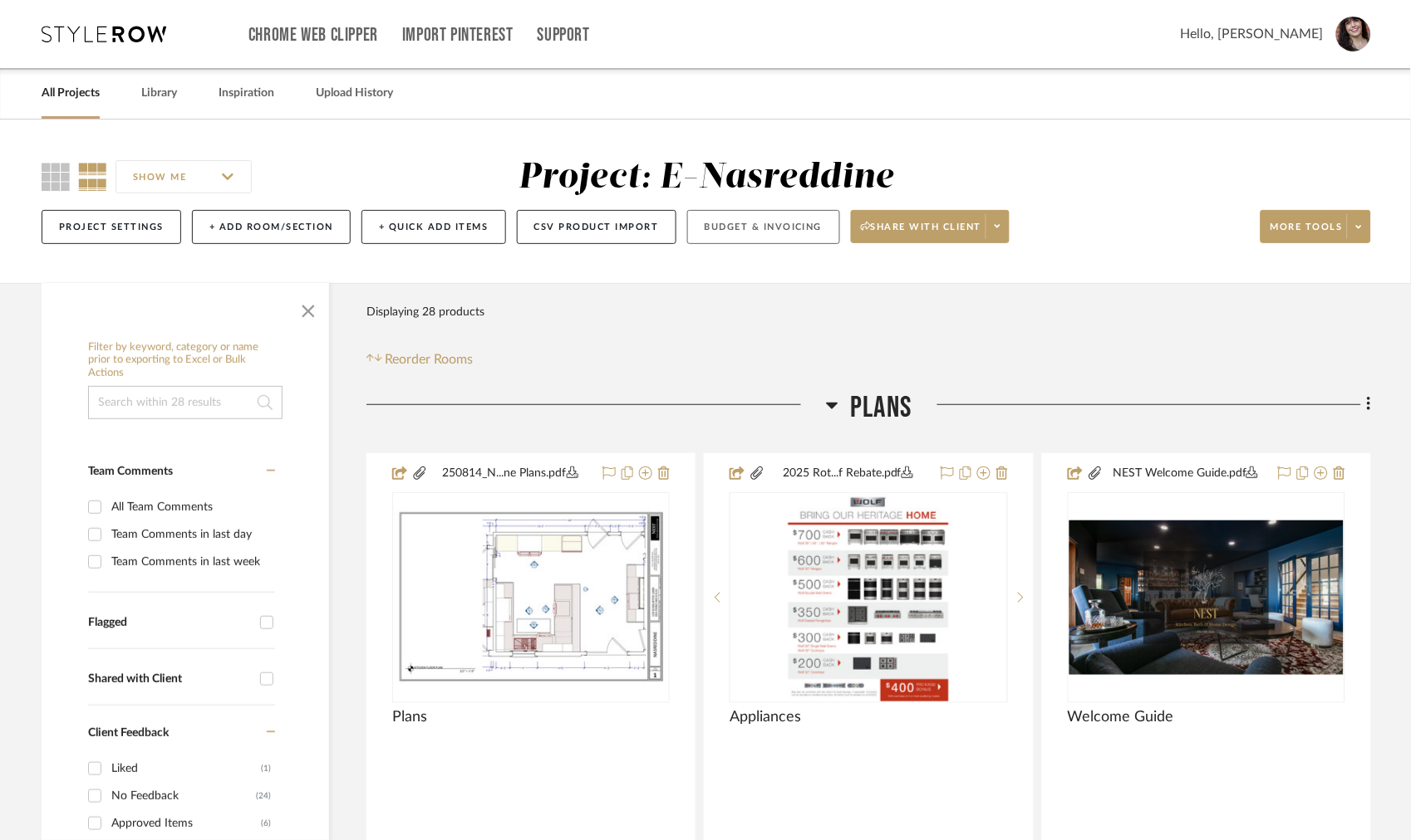
click at [746, 228] on button "Budget & Invoicing" at bounding box center [763, 227] width 153 height 34
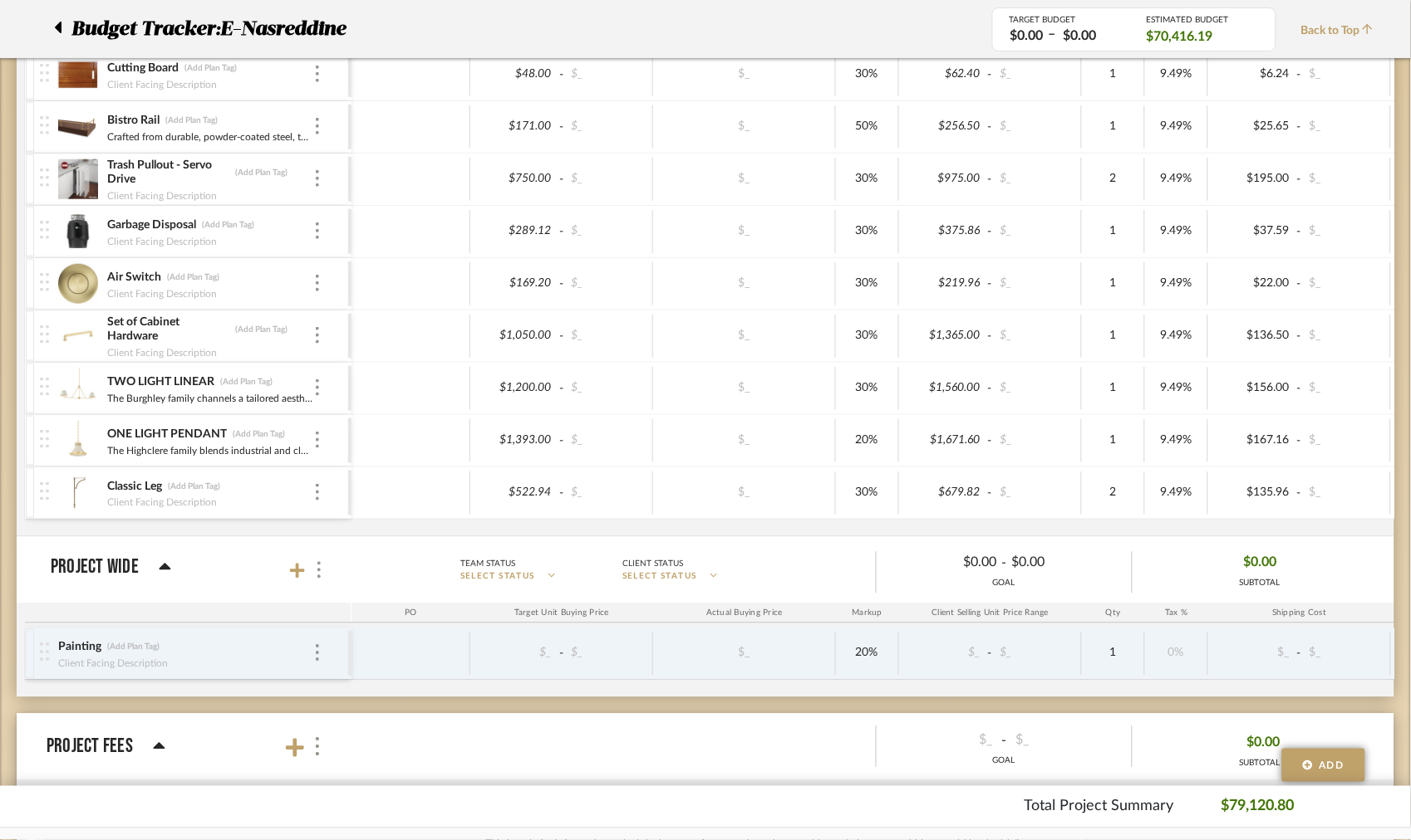
scroll to position [750, 0]
click at [317, 654] on img at bounding box center [317, 653] width 4 height 16
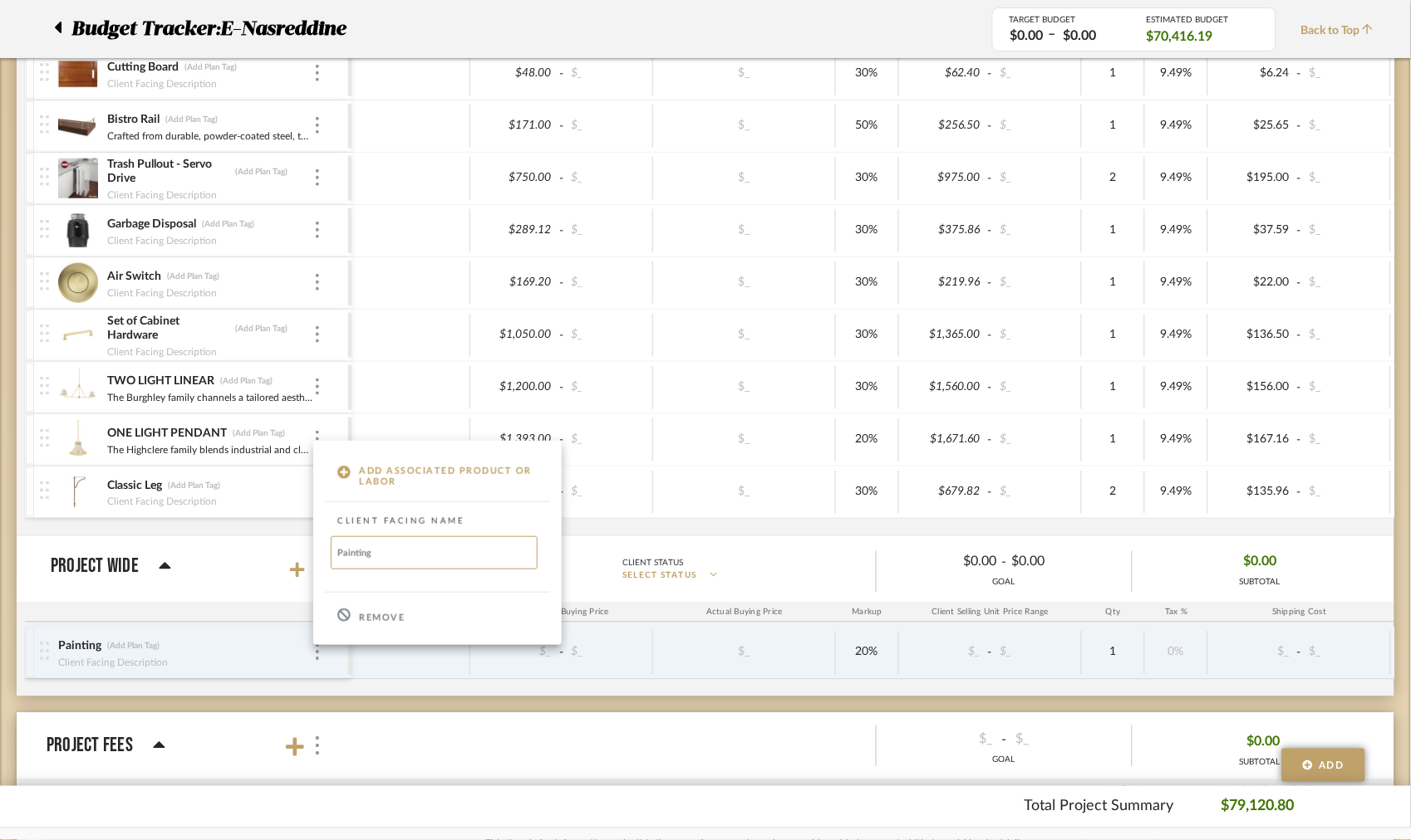
click at [365, 615] on p "Remove" at bounding box center [382, 618] width 46 height 12
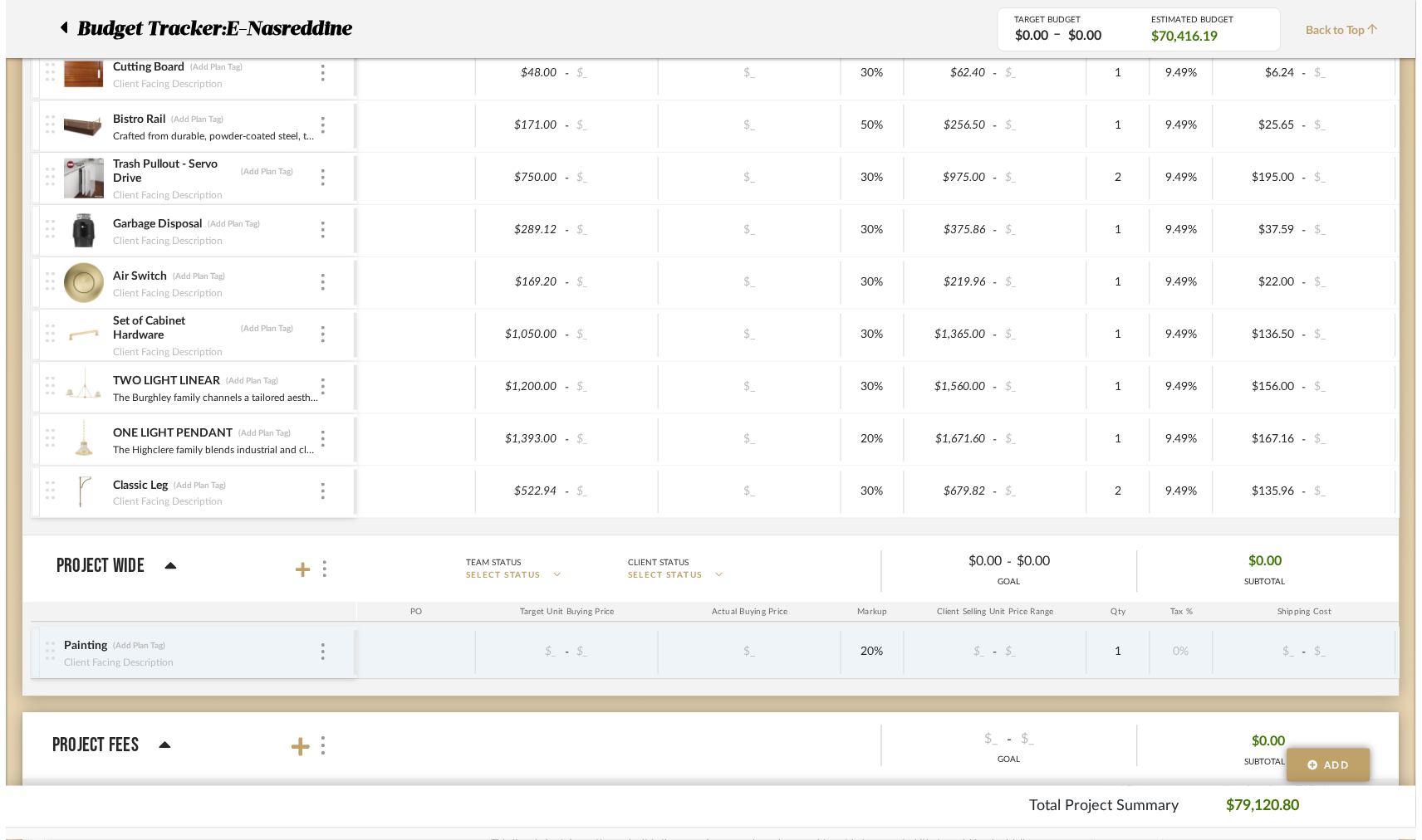
scroll to position [0, 0]
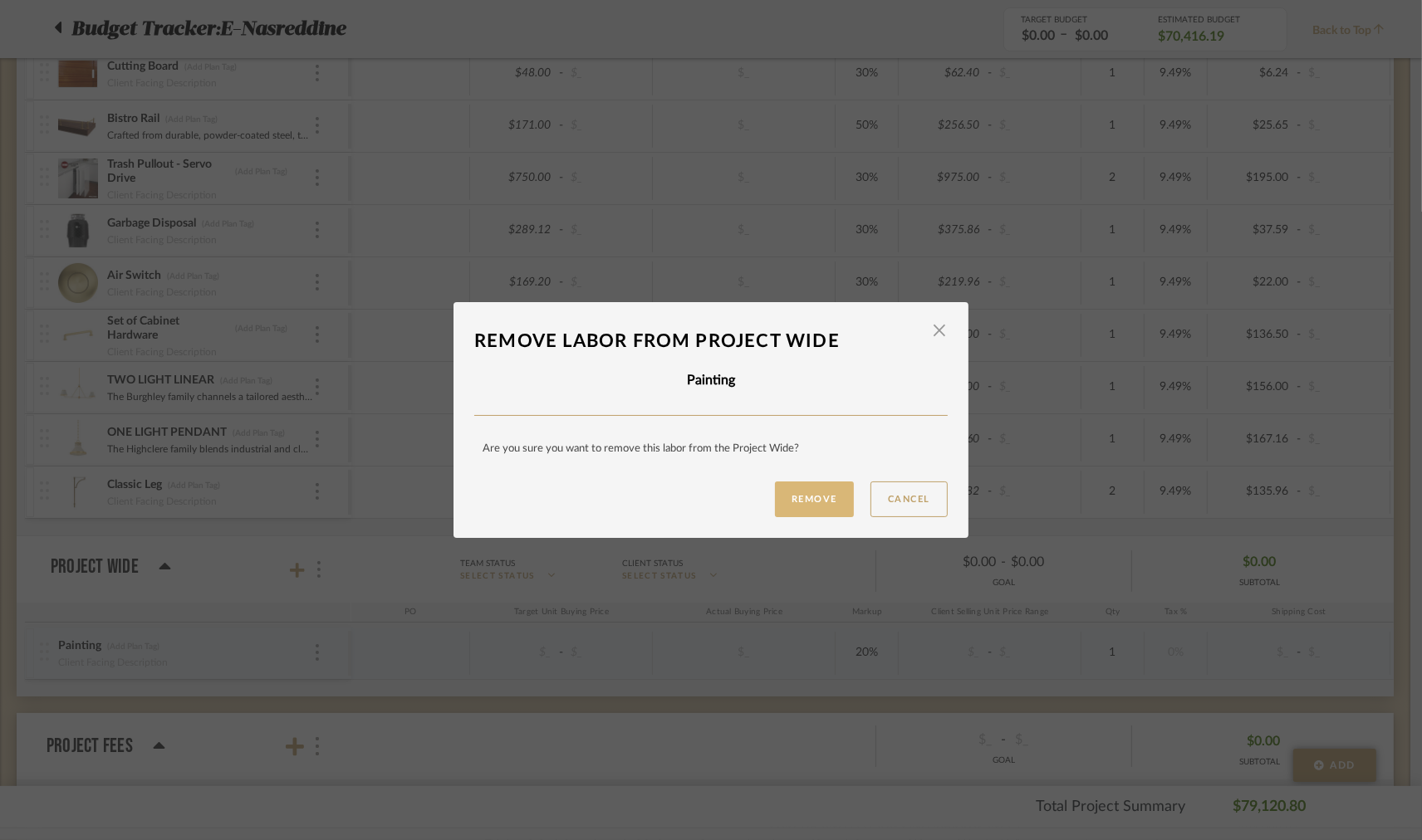
click at [799, 495] on button "Remove" at bounding box center [814, 499] width 79 height 35
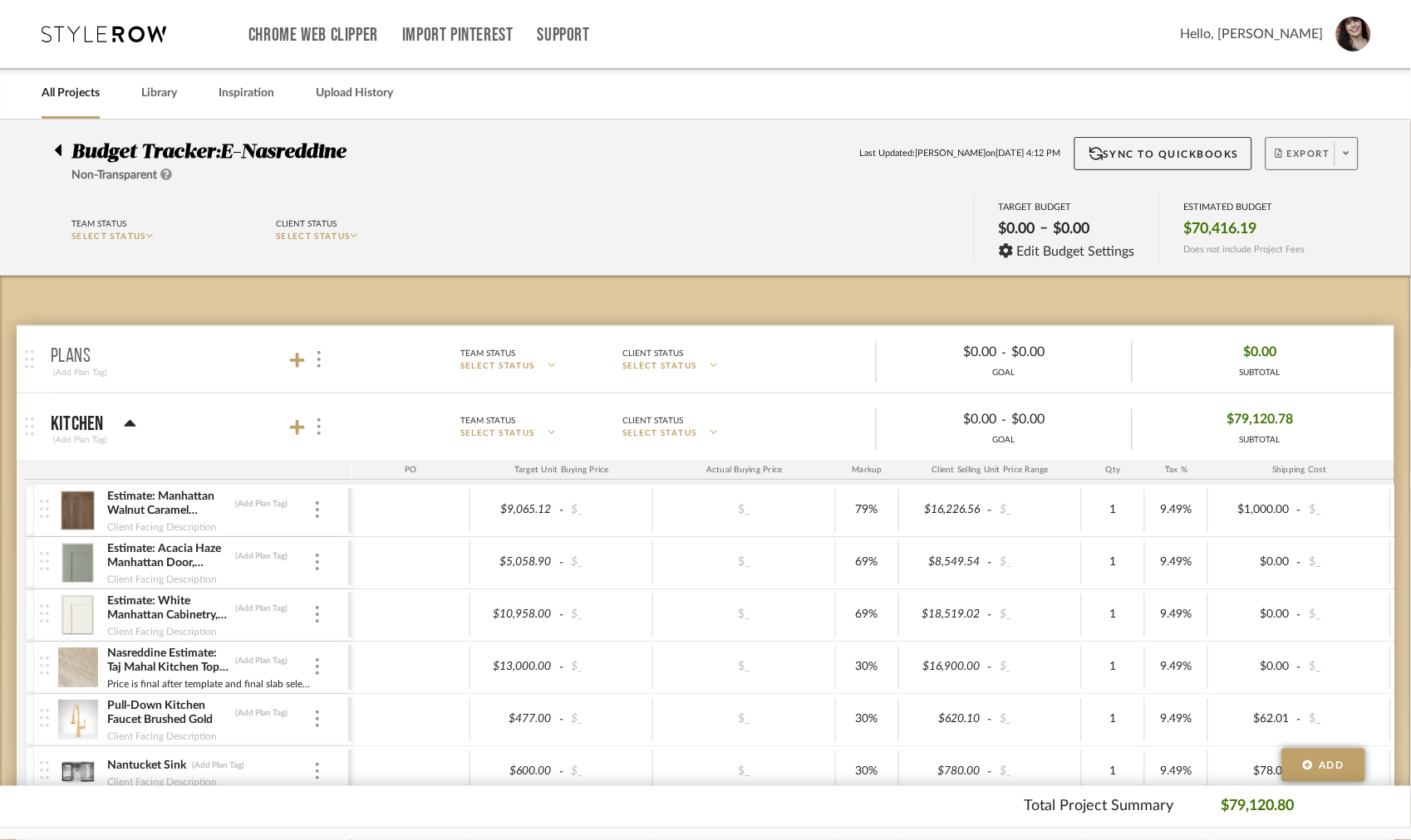
click at [1356, 159] on span at bounding box center [1346, 154] width 24 height 25
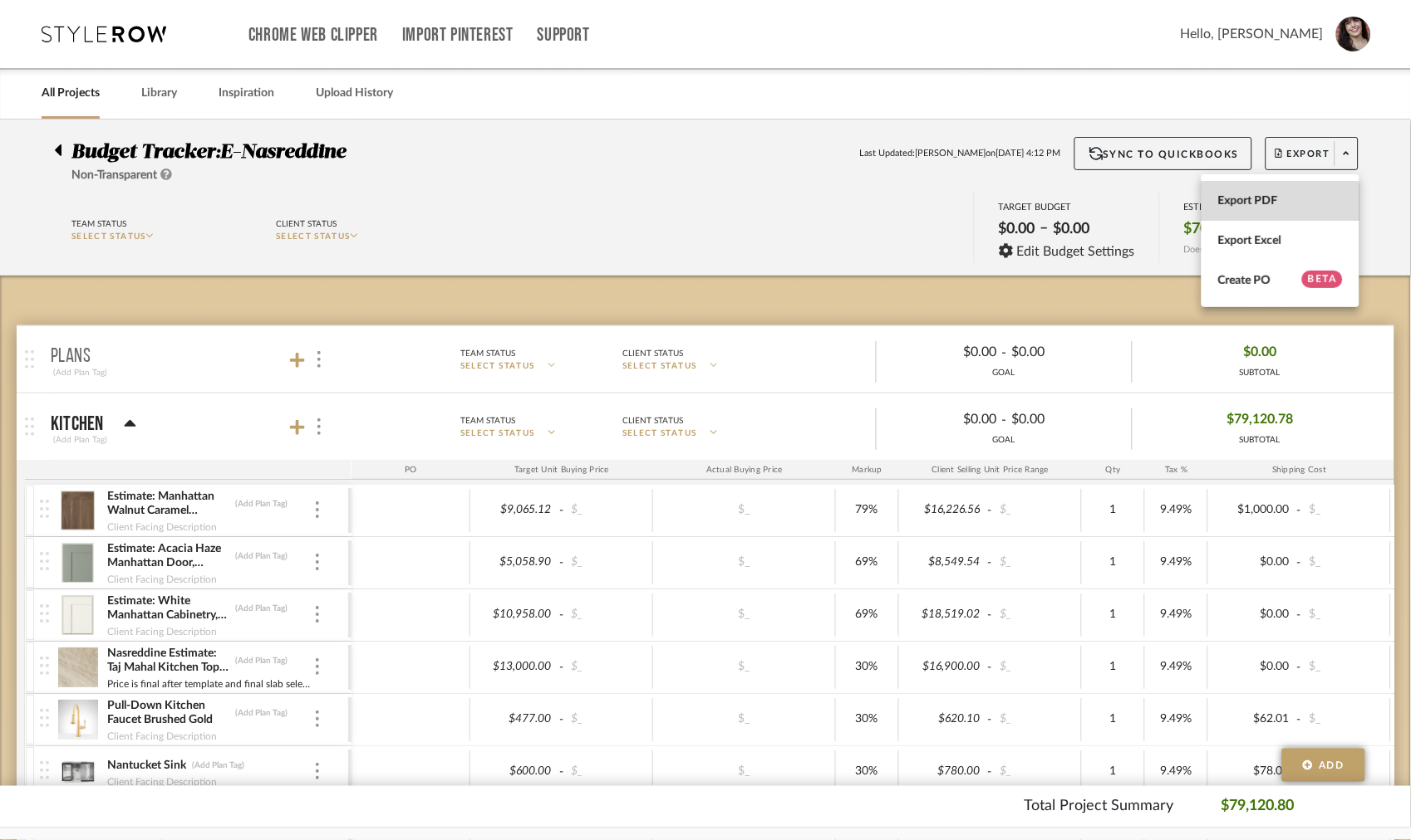
click at [1274, 209] on button "Export PDF" at bounding box center [1280, 201] width 158 height 40
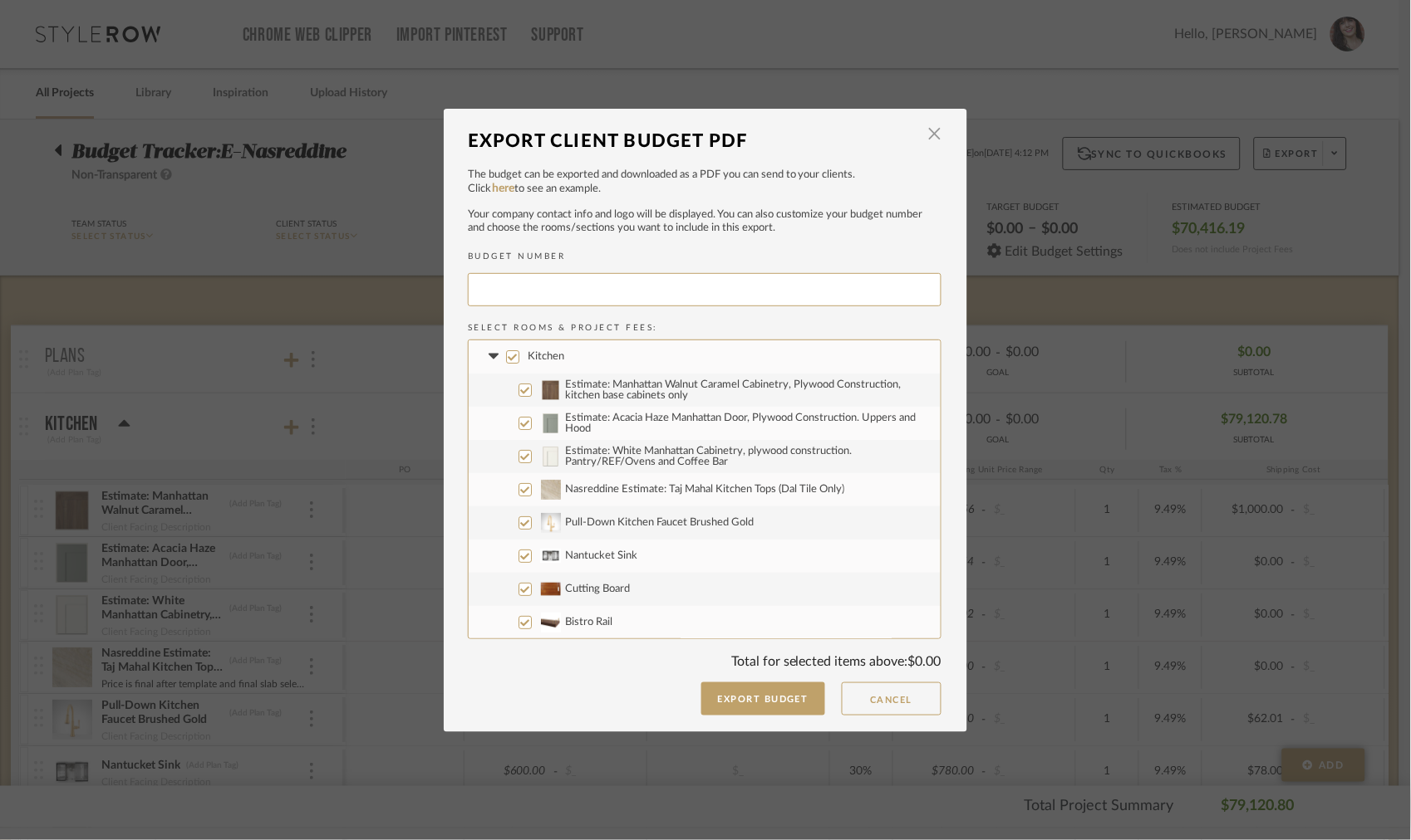
type input "ENASRE-002"
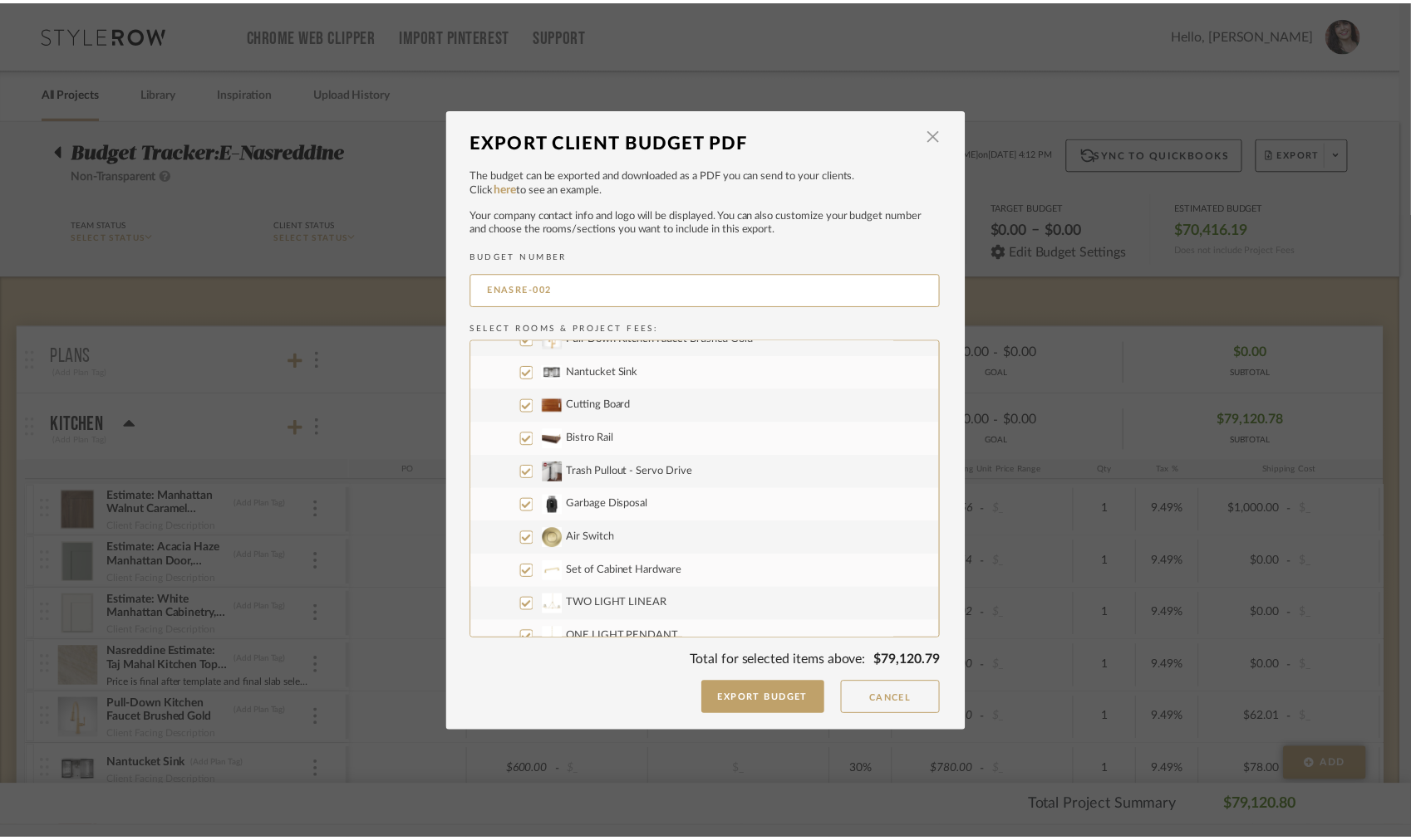
scroll to position [233, 0]
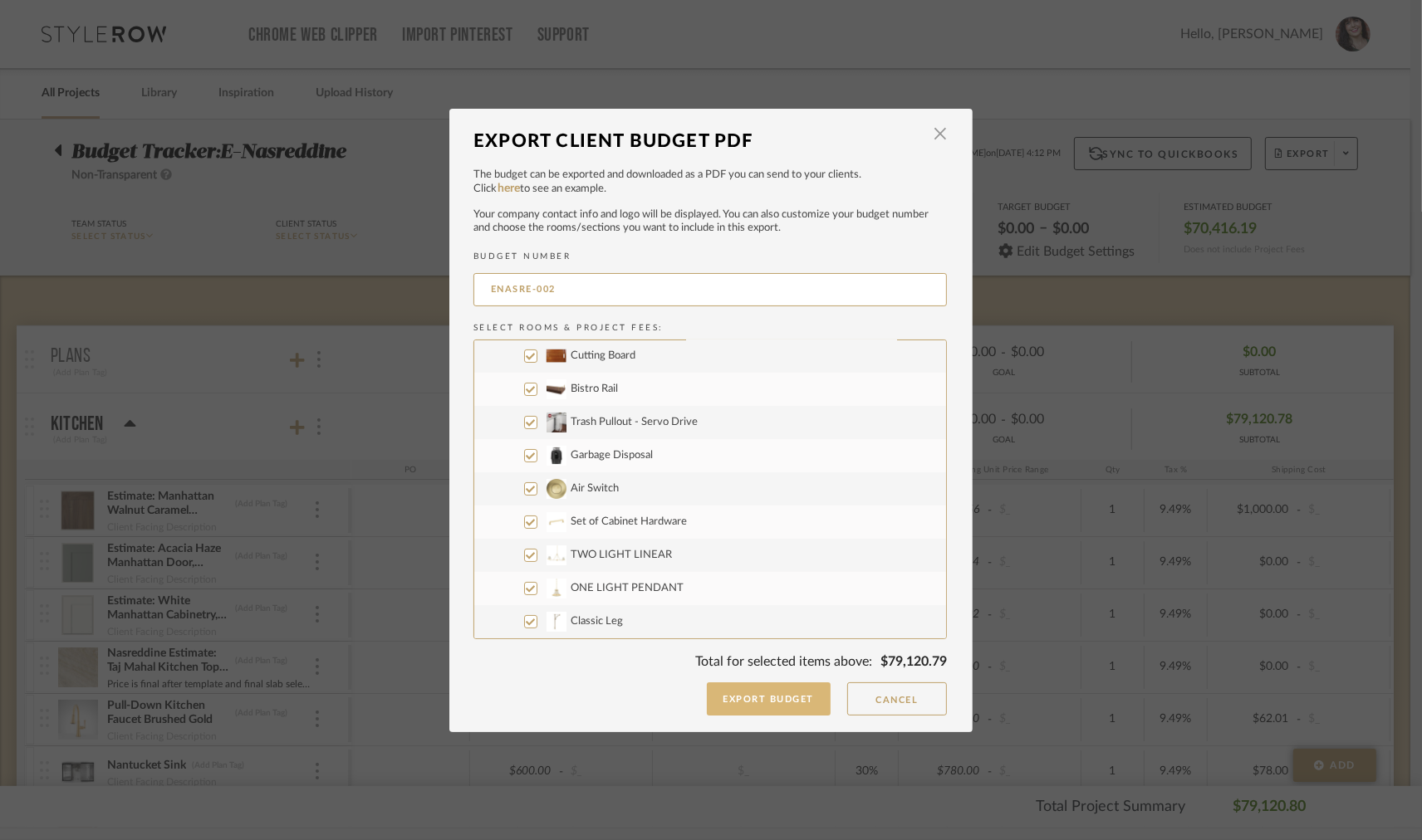
click at [762, 699] on button "Export Budget" at bounding box center [770, 699] width 125 height 33
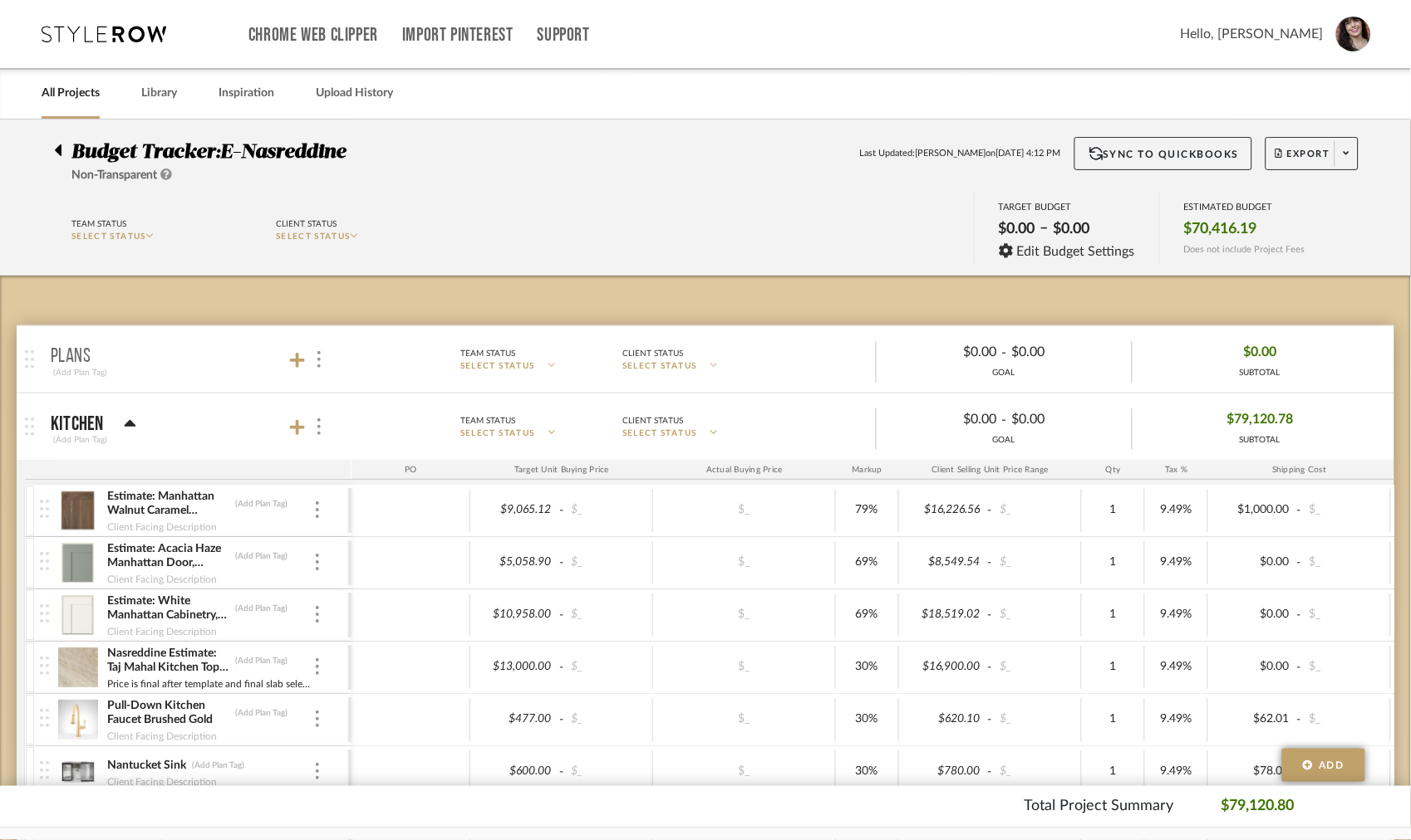
click at [61, 146] on icon at bounding box center [58, 150] width 6 height 12
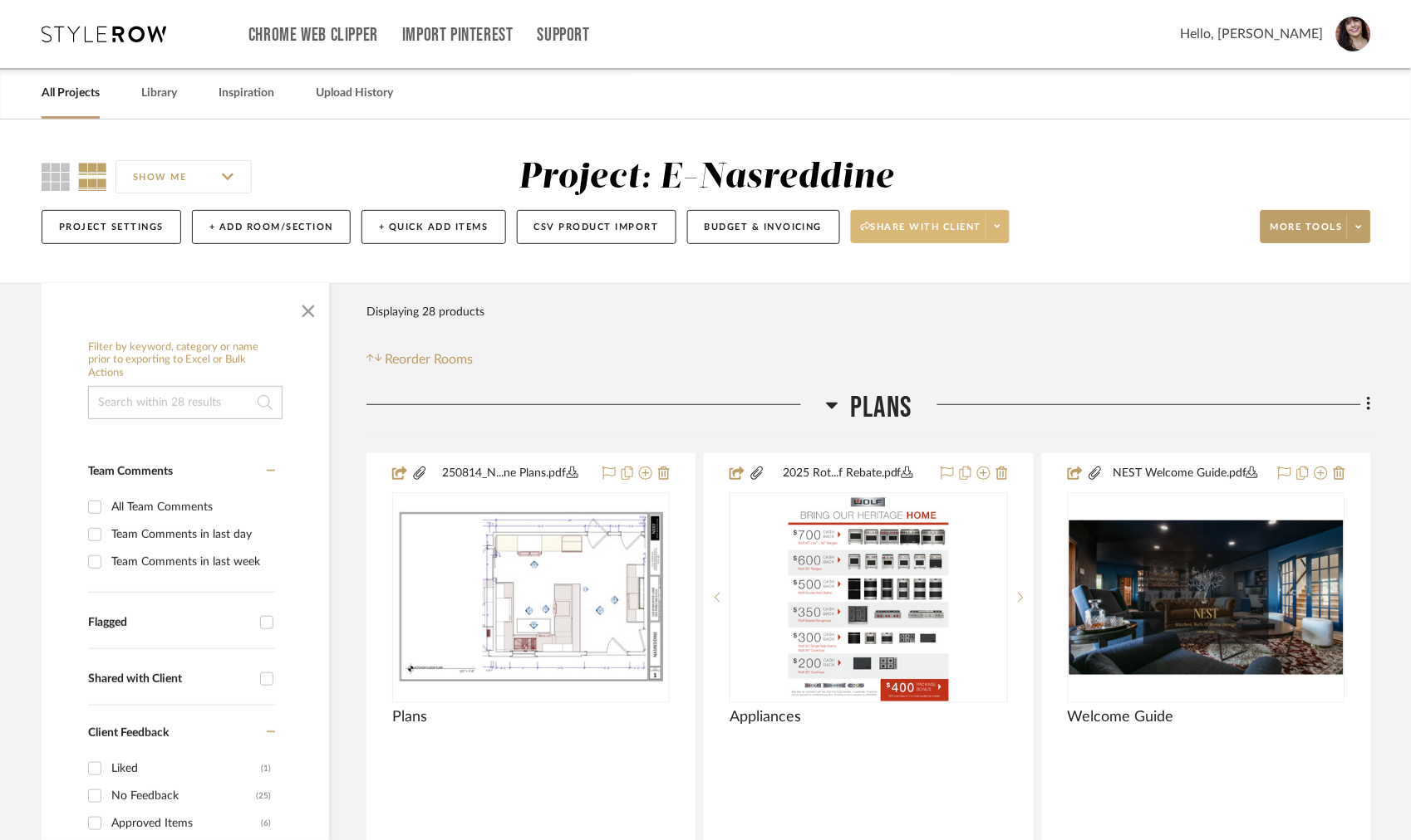
click at [1007, 216] on span at bounding box center [997, 227] width 24 height 25
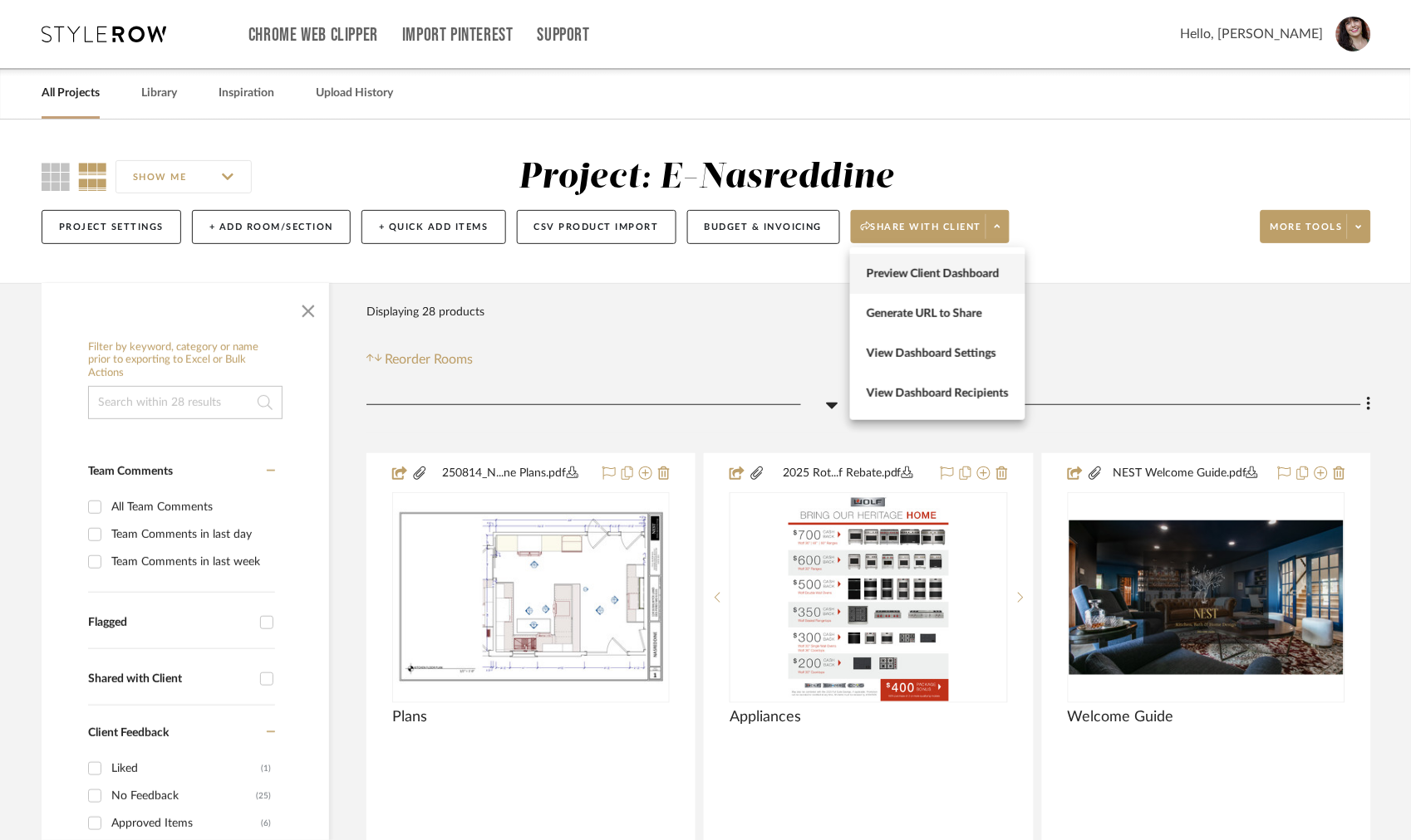
click at [958, 276] on span "Preview Client Dashboard" at bounding box center [937, 275] width 142 height 14
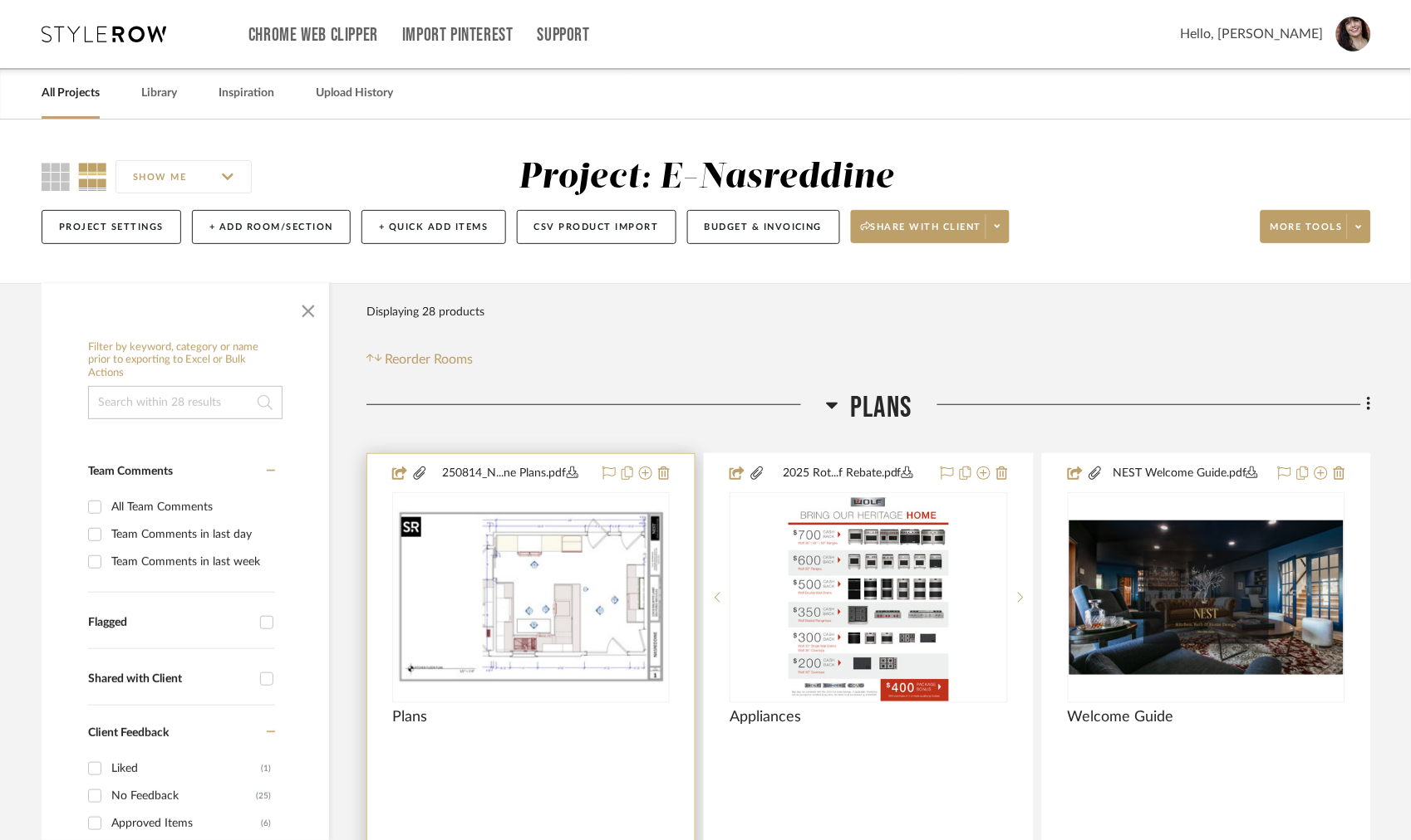
click at [512, 618] on img "0" at bounding box center [530, 598] width 274 height 177
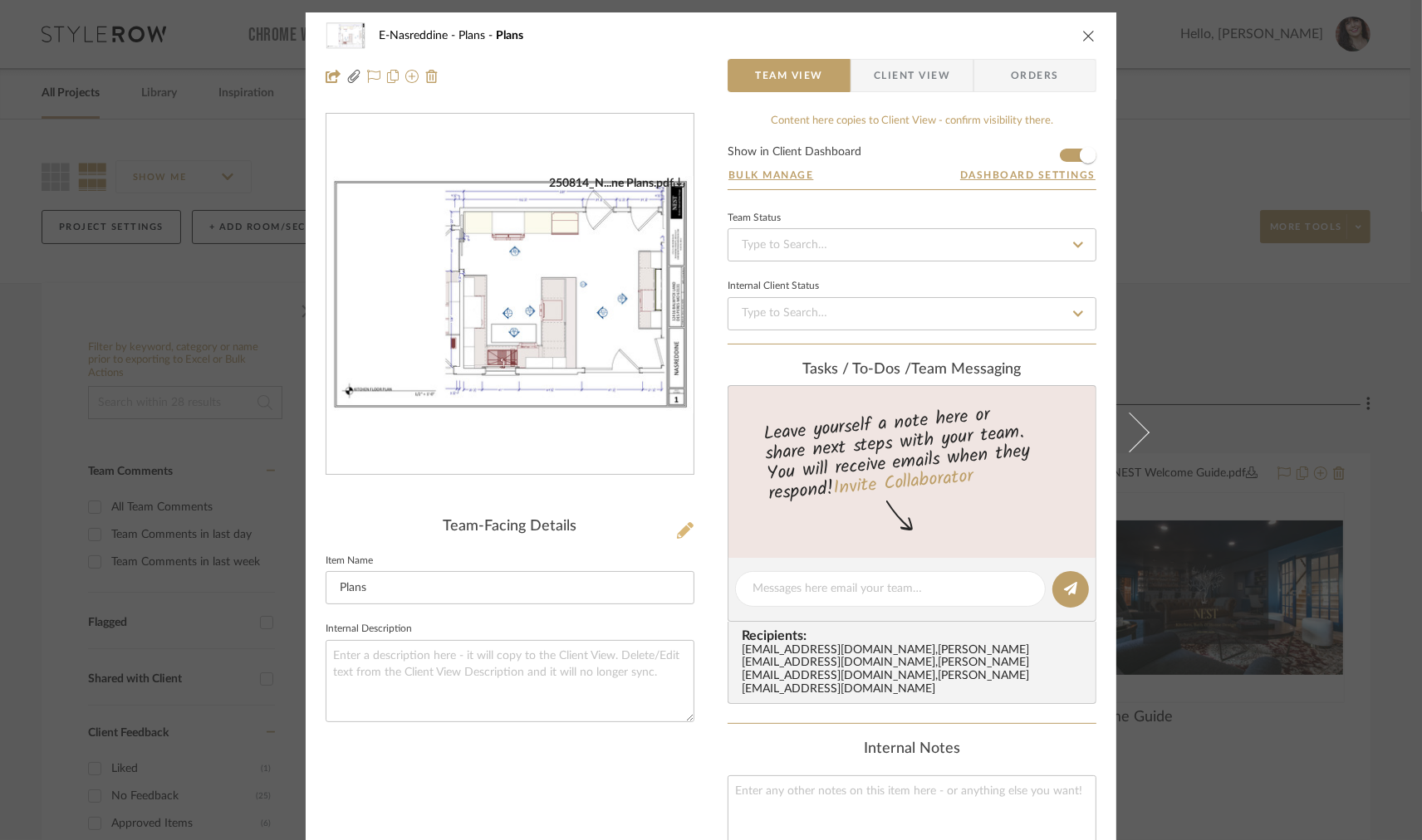
click at [681, 525] on icon at bounding box center [686, 531] width 16 height 16
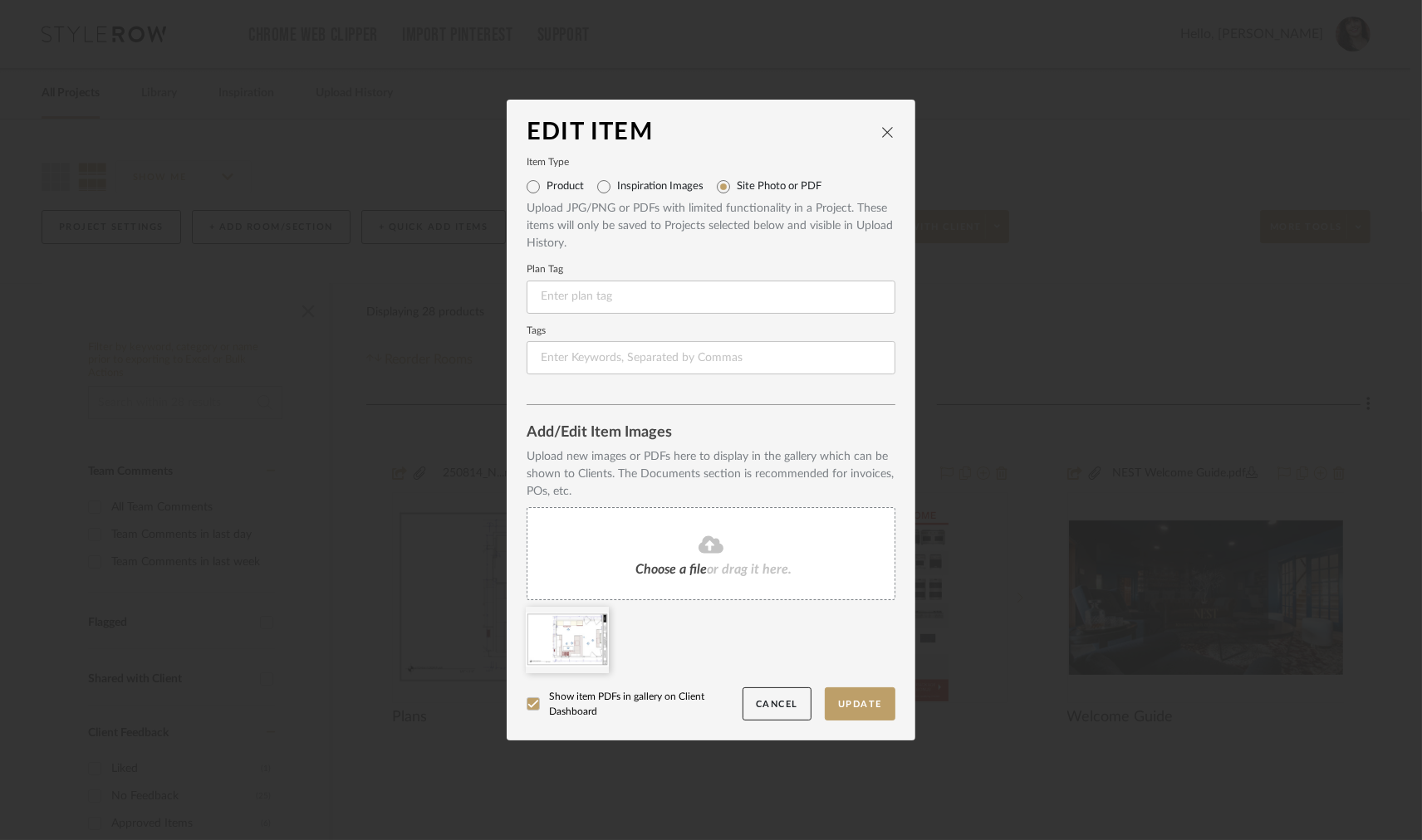
click at [697, 565] on span "Choose a file" at bounding box center [671, 570] width 71 height 14
click at [591, 624] on icon at bounding box center [596, 618] width 12 height 14
click at [852, 695] on button "Update" at bounding box center [860, 704] width 71 height 34
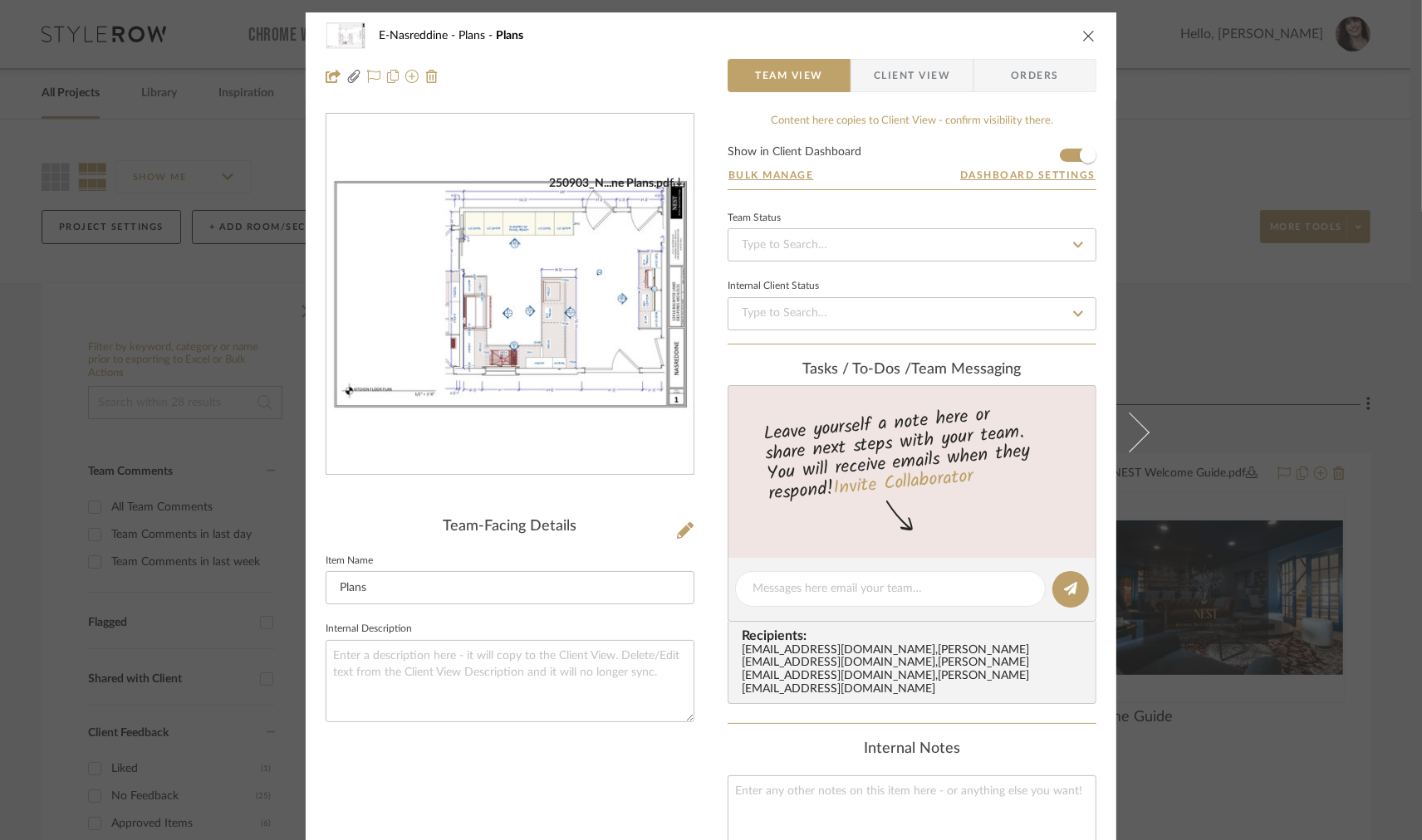
click at [1083, 36] on icon "close" at bounding box center [1089, 35] width 14 height 14
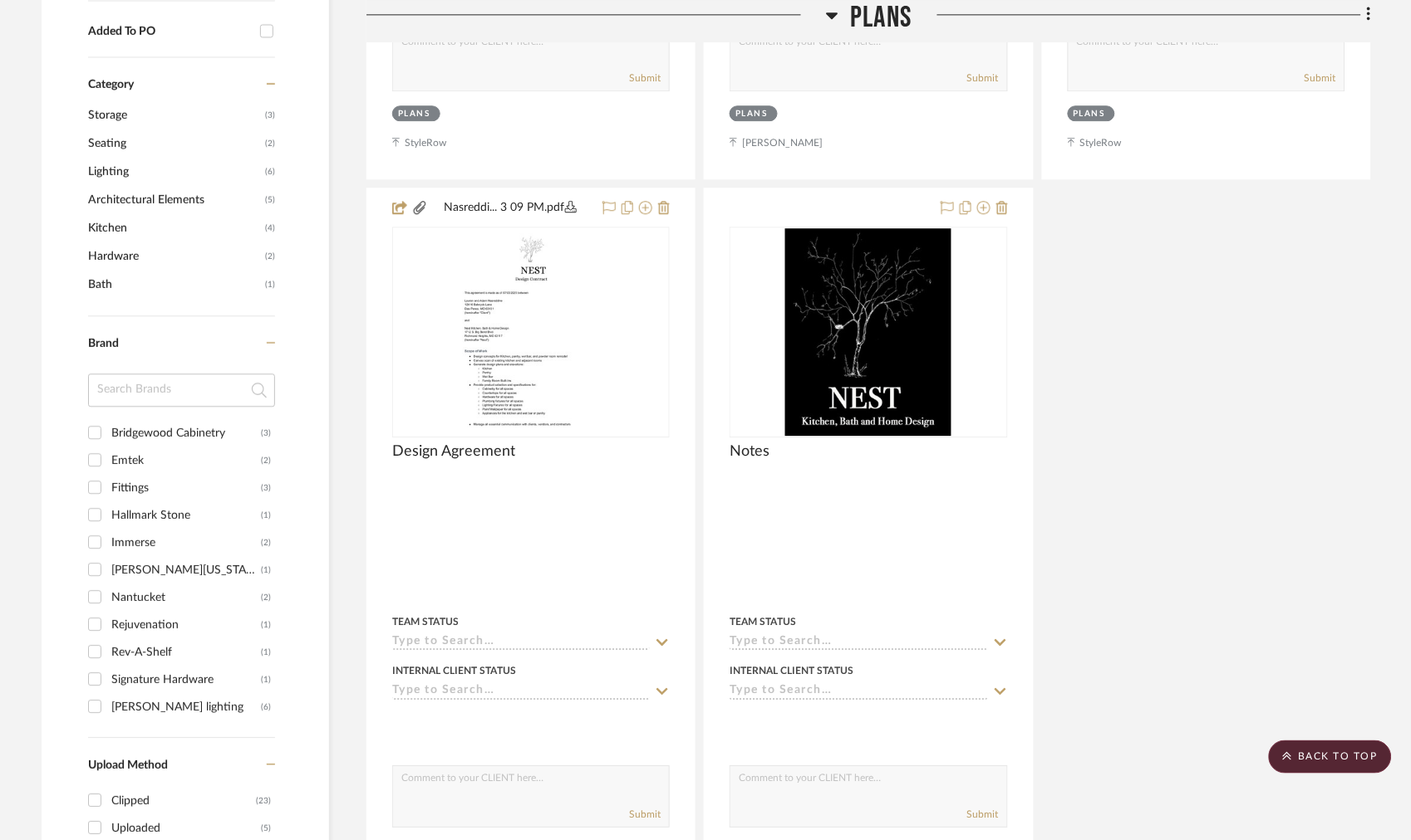
scroll to position [1003, 0]
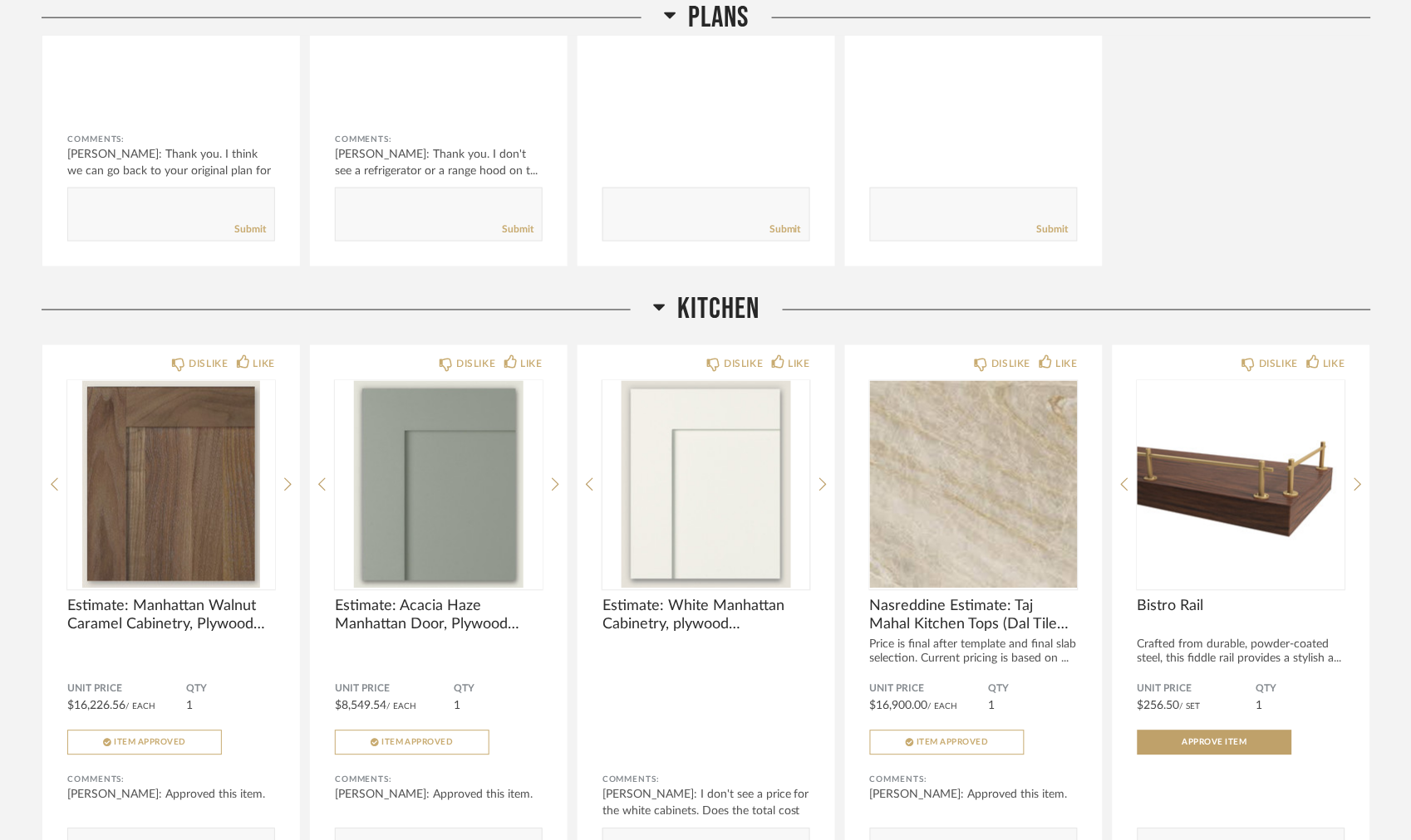
scroll to position [808, 0]
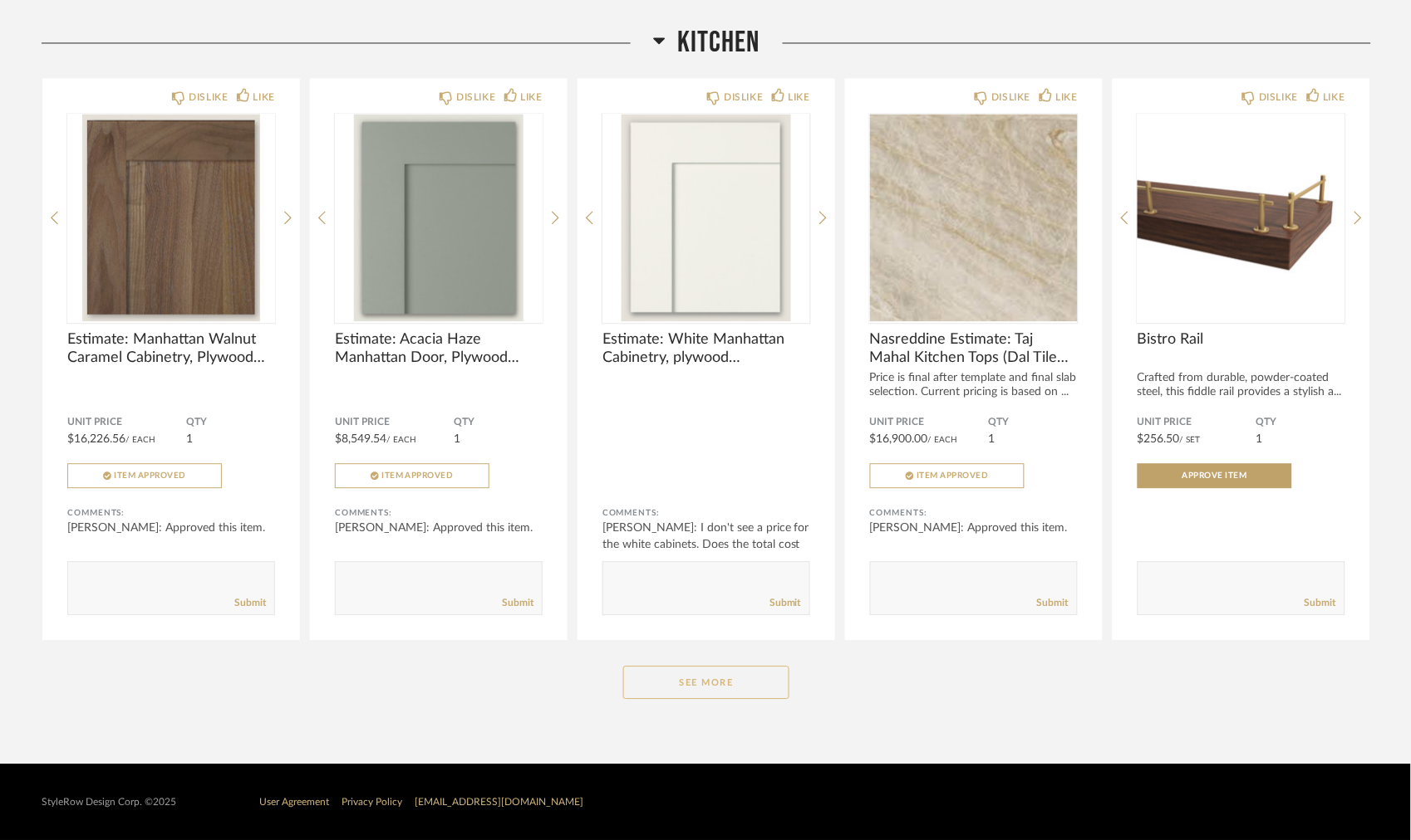
click at [715, 684] on button "See More" at bounding box center [706, 683] width 166 height 33
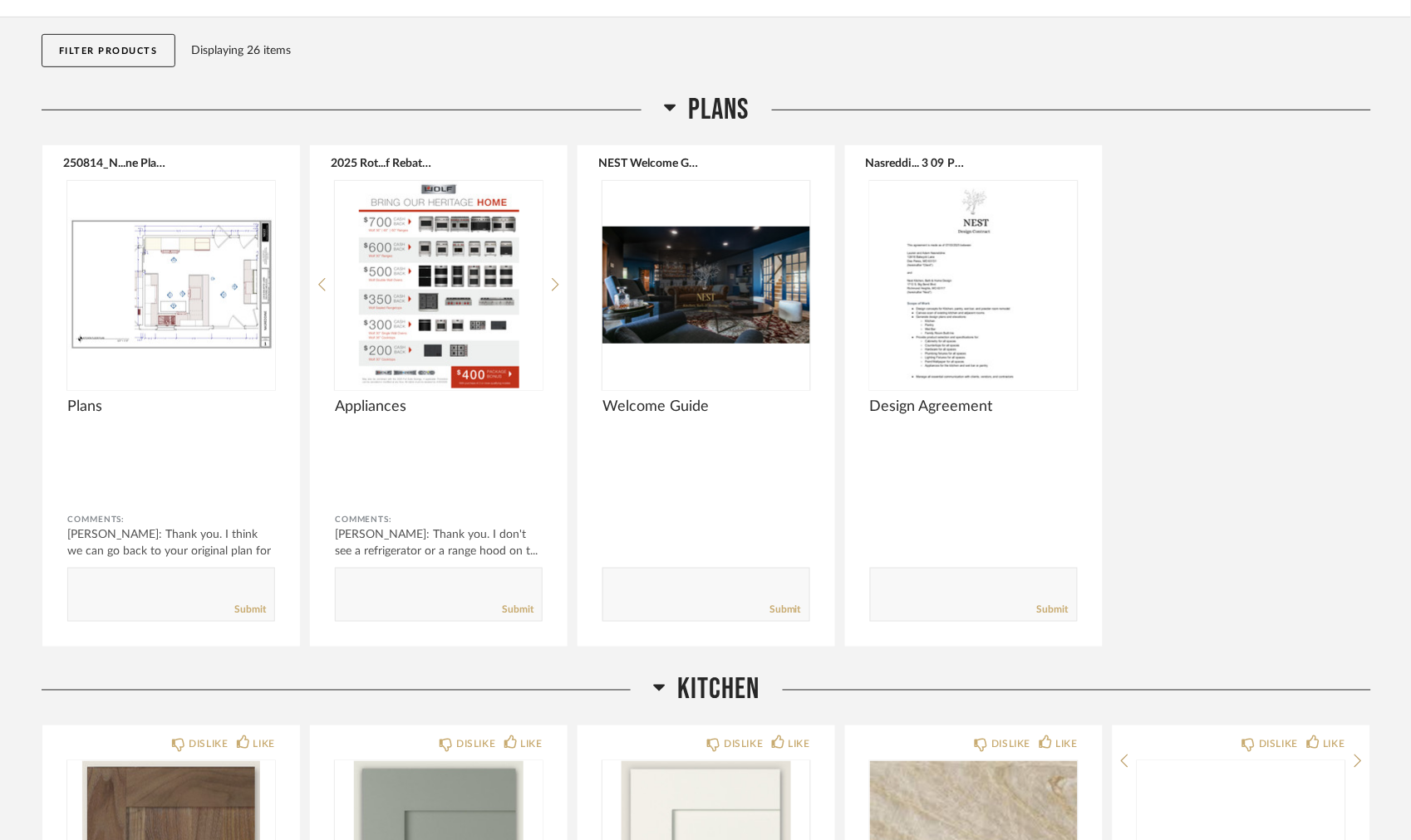
scroll to position [0, 0]
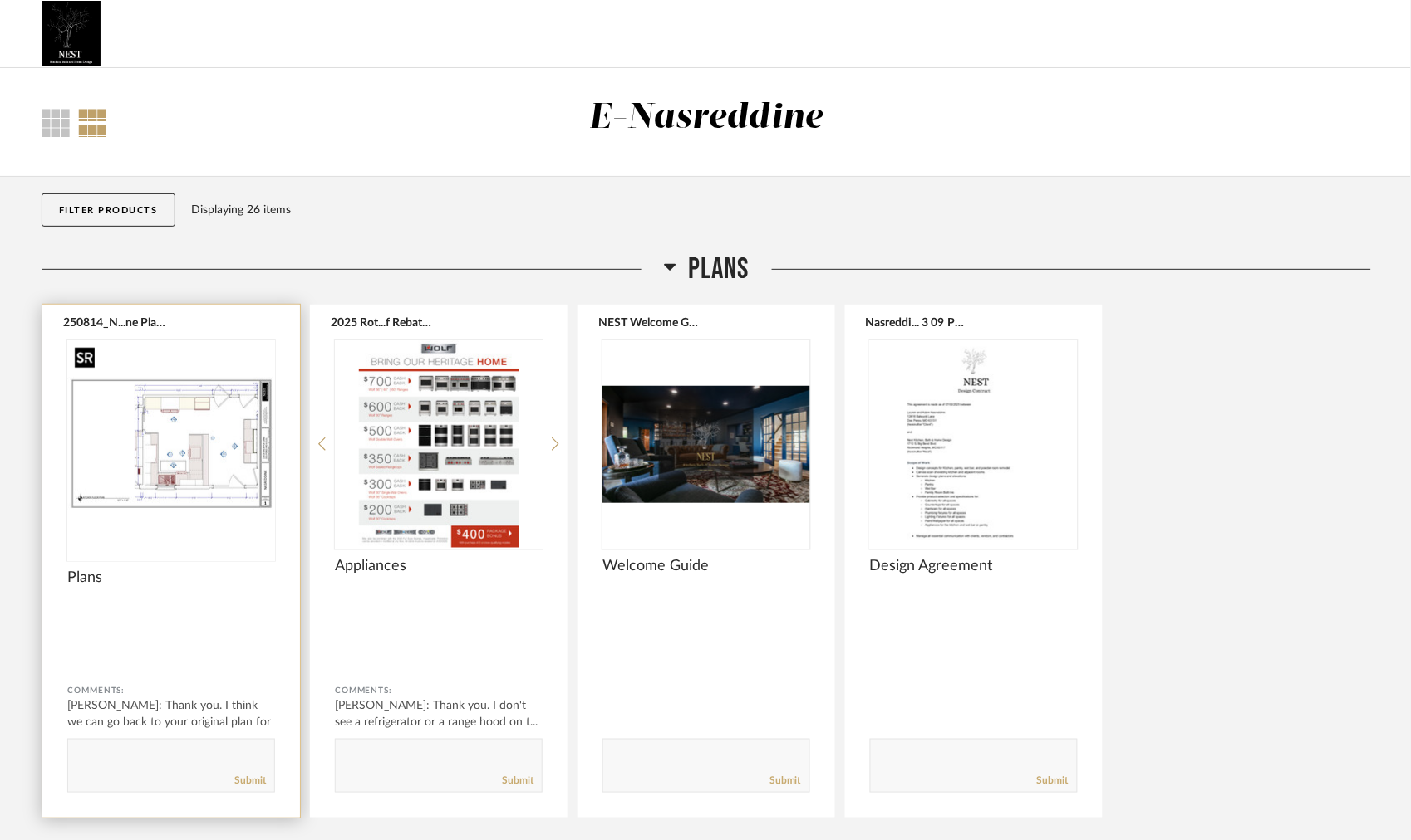
click at [180, 442] on img "0" at bounding box center [171, 445] width 208 height 208
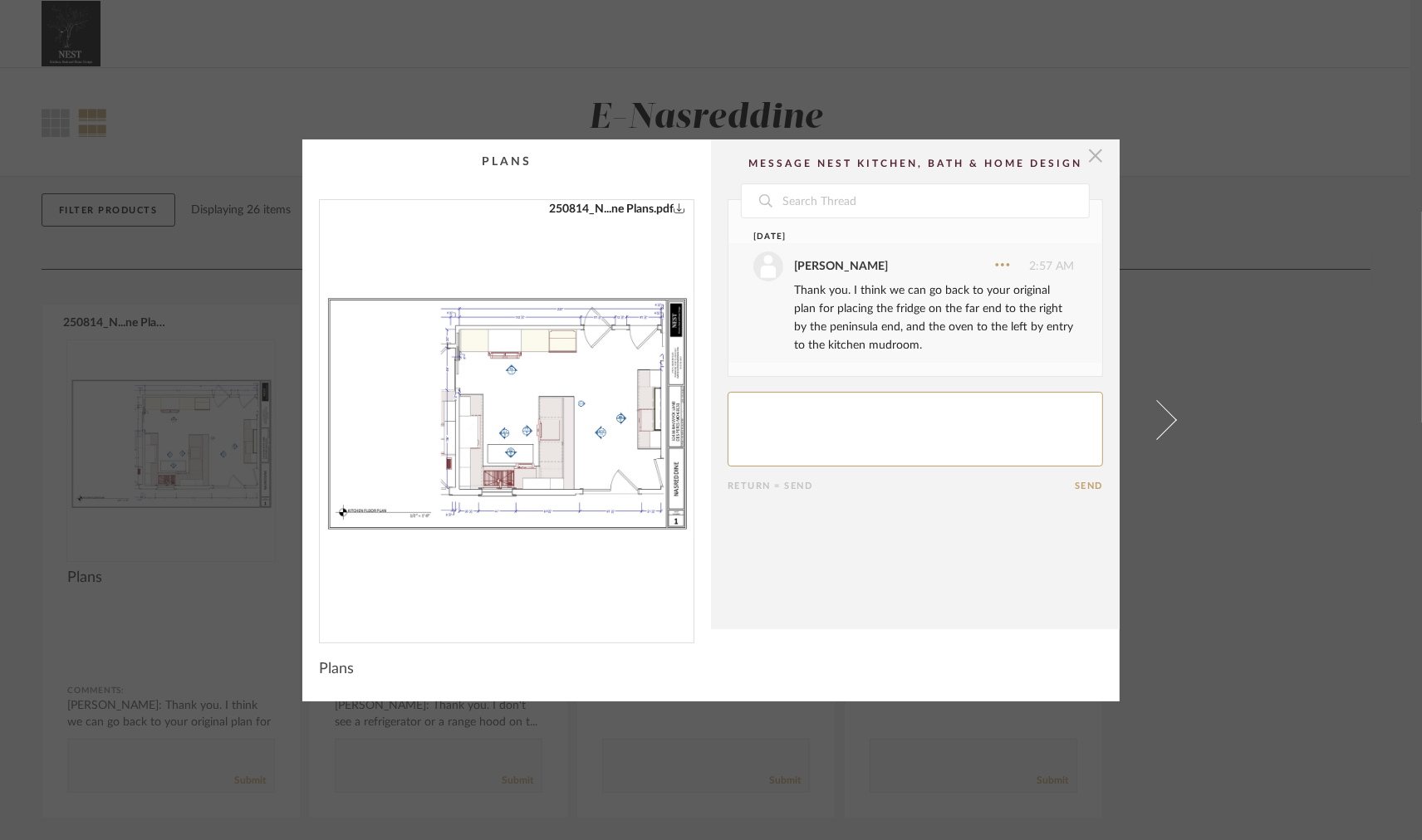
click at [1085, 156] on span "button" at bounding box center [1095, 156] width 33 height 33
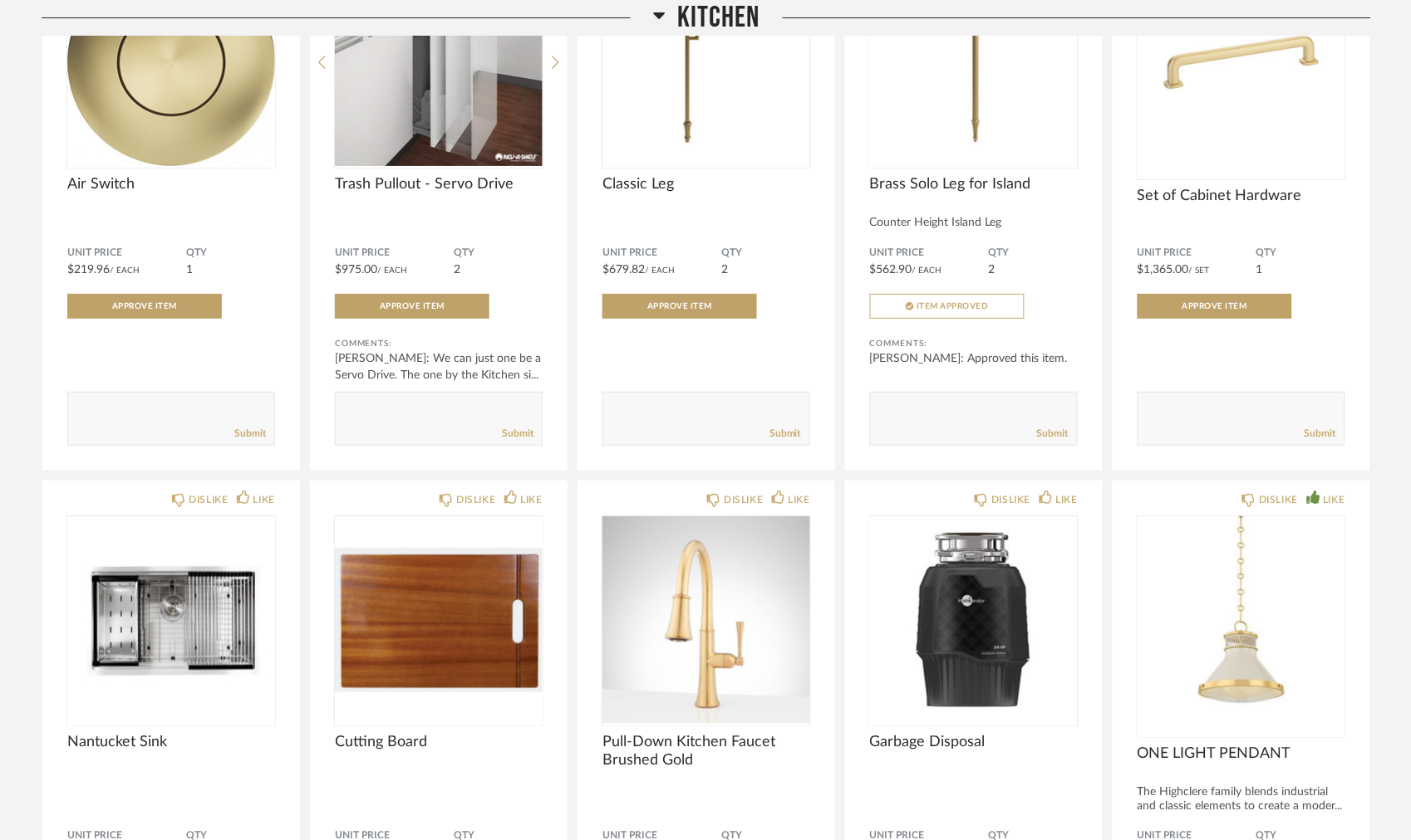
scroll to position [1562, 0]
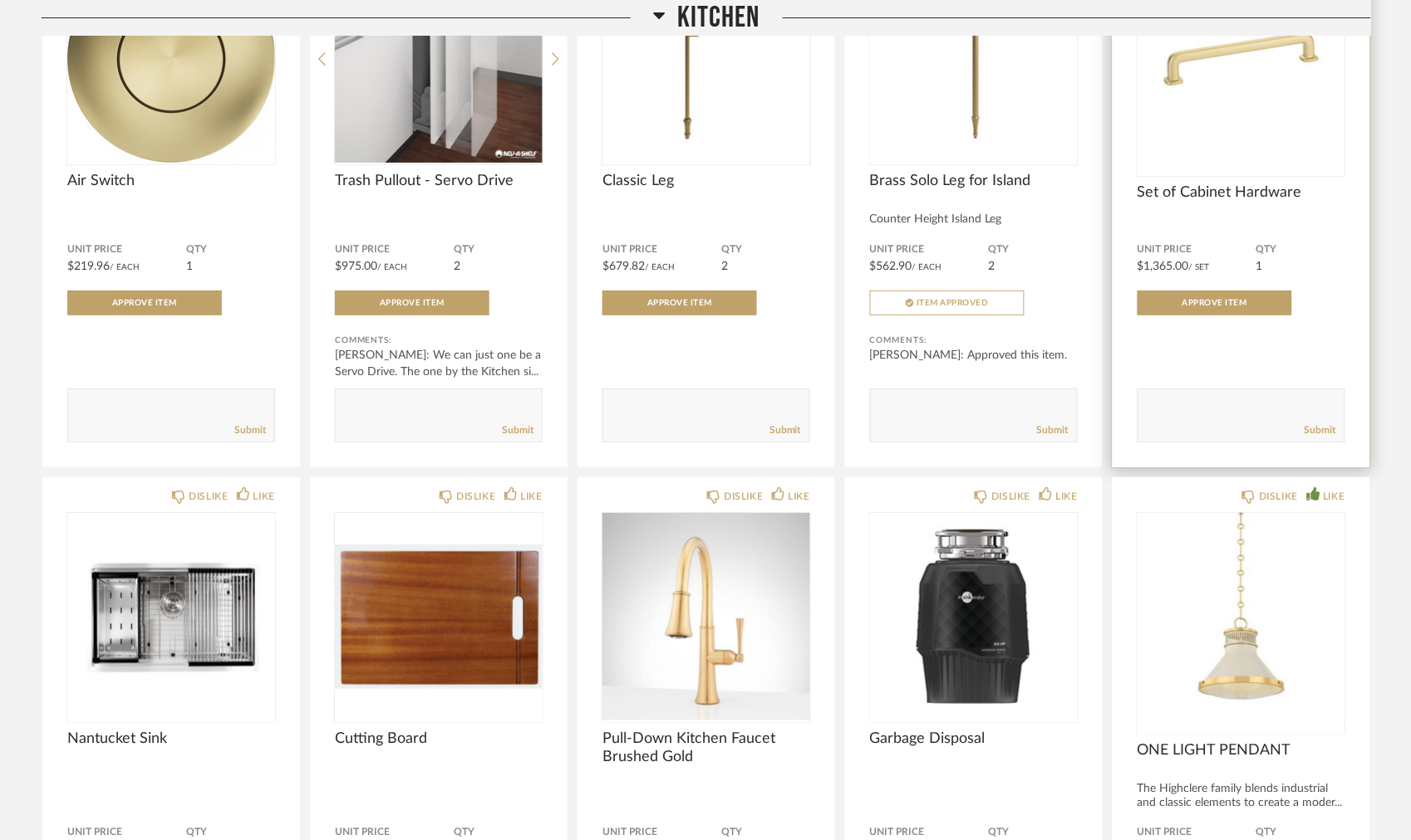
click at [1256, 189] on span "Set of Cabinet Hardware" at bounding box center [1241, 193] width 208 height 18
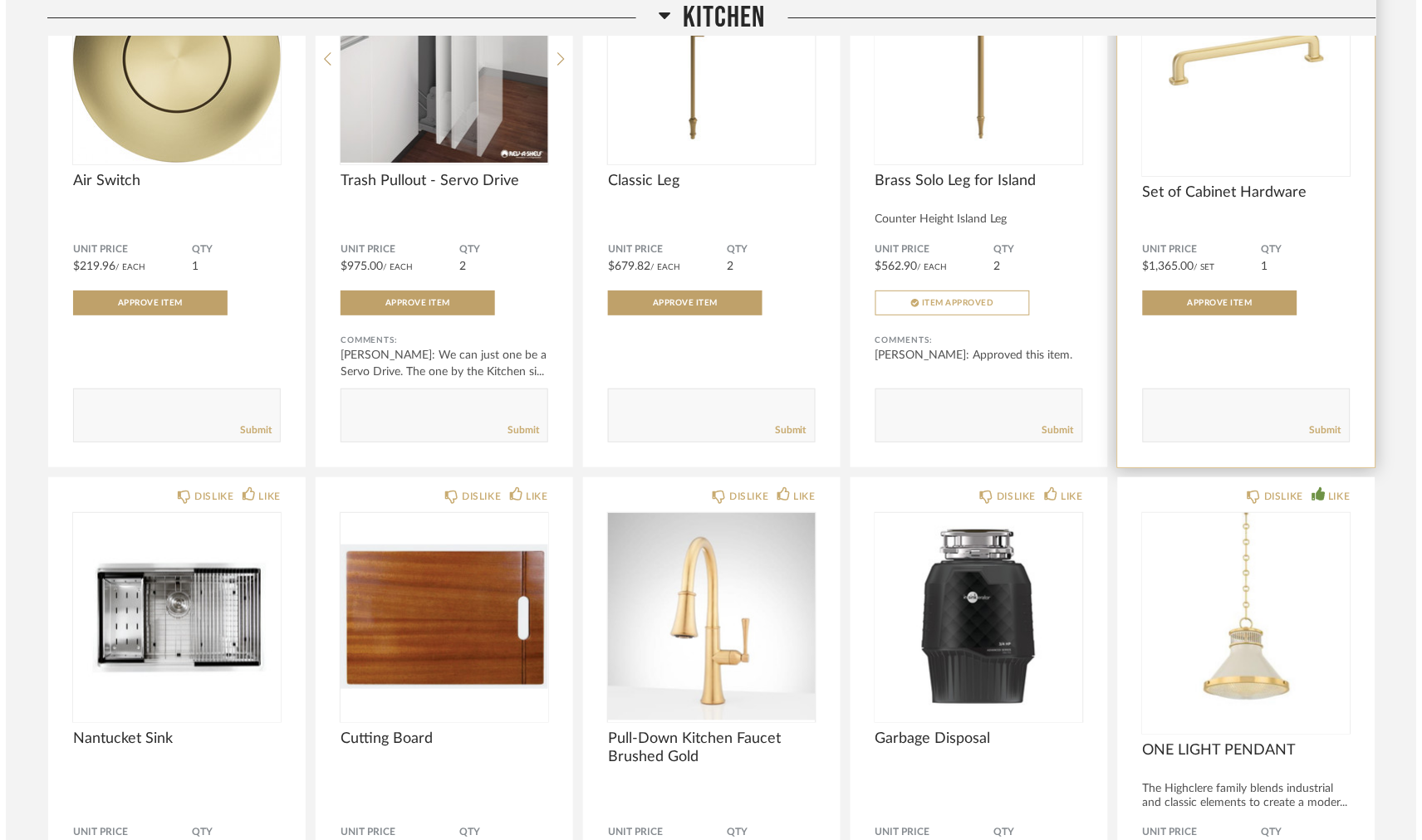
scroll to position [0, 0]
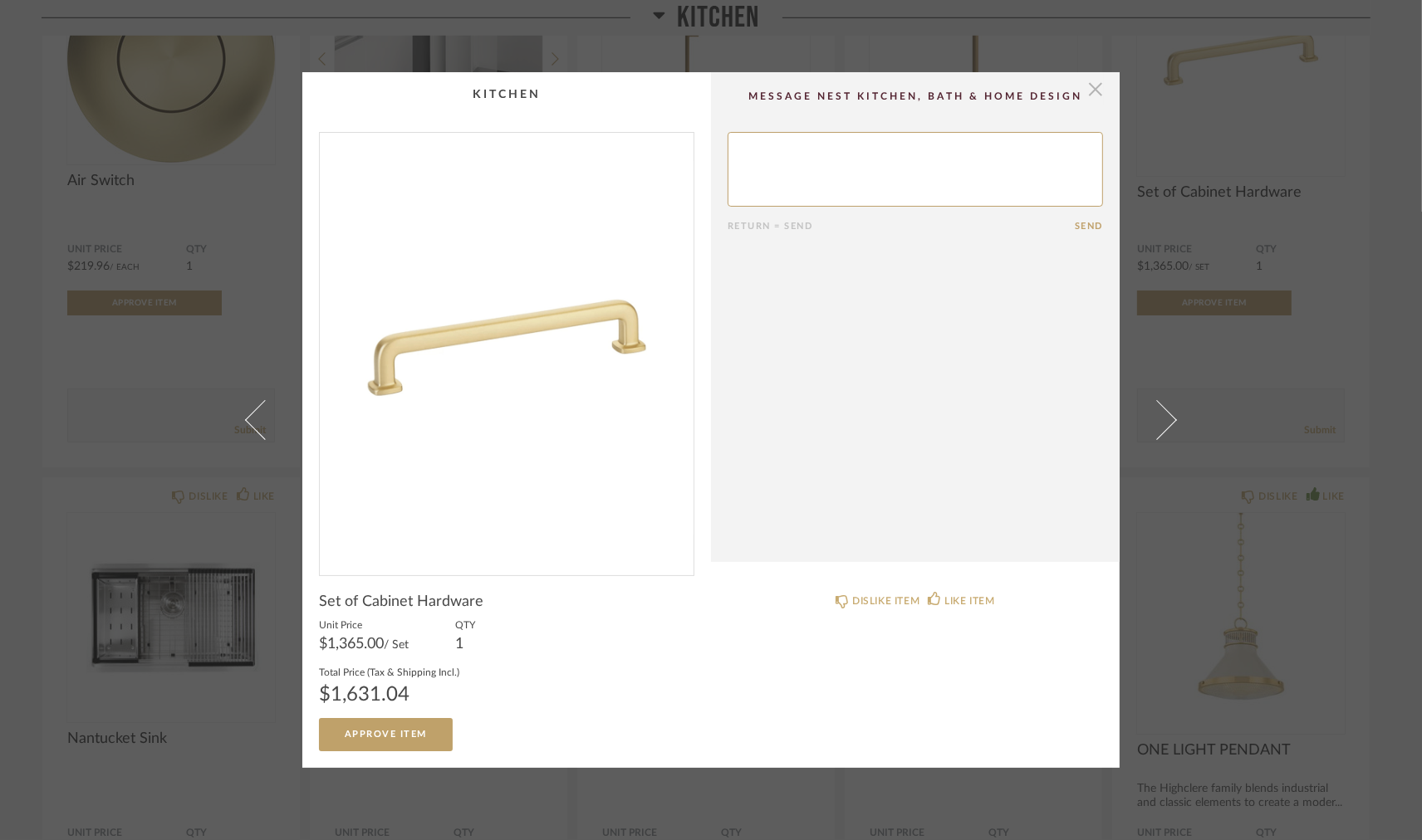
click at [1085, 88] on span "button" at bounding box center [1095, 89] width 33 height 33
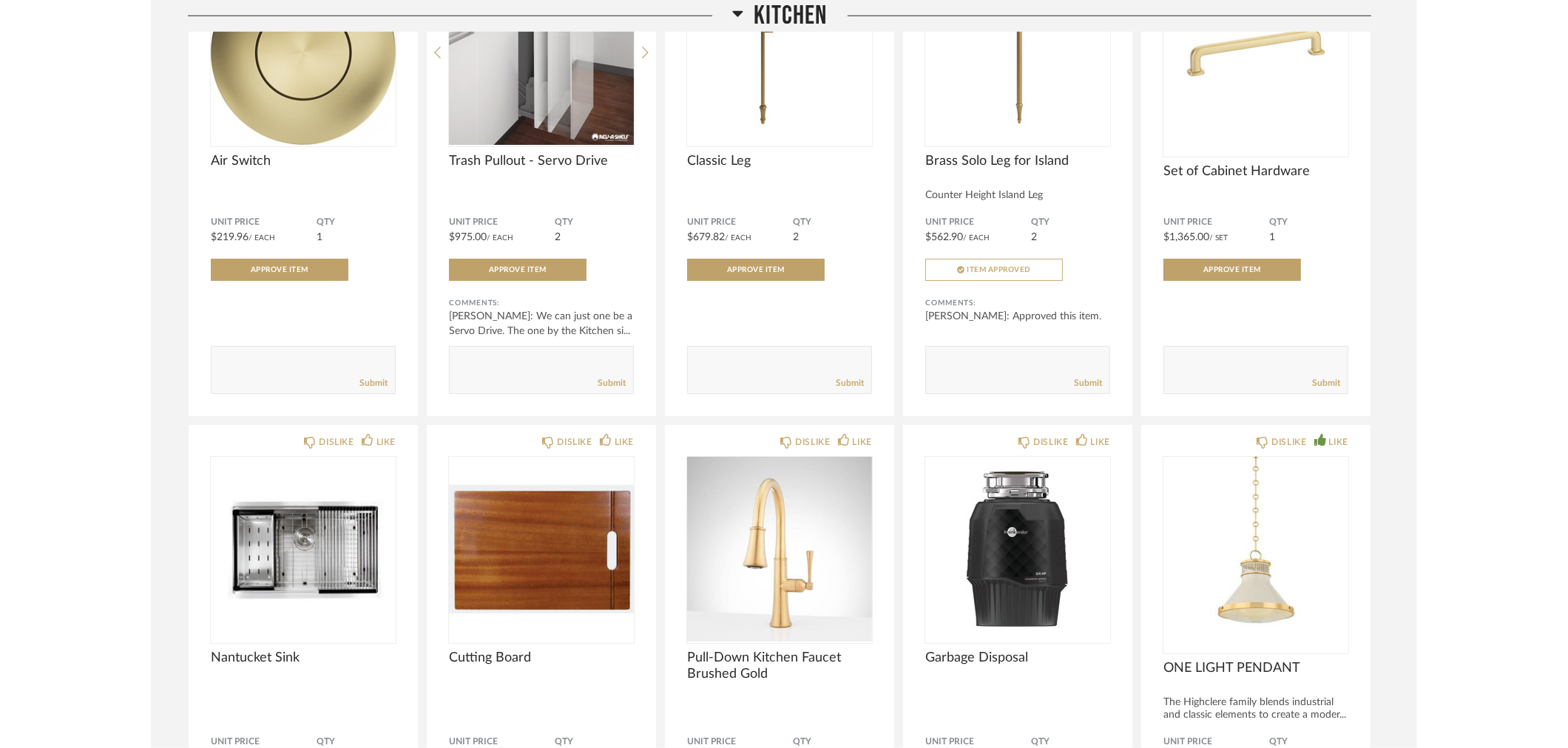
scroll to position [1391, 0]
